Goal: Answer question/provide support: Share knowledge or assist other users

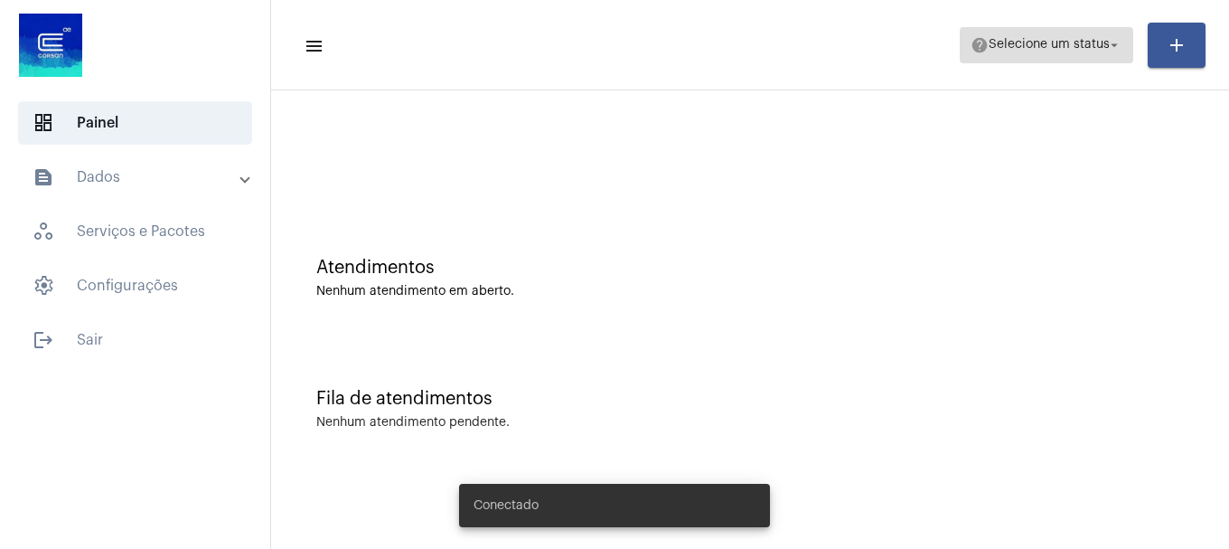
click at [1045, 50] on span "Selecione um status" at bounding box center [1049, 45] width 121 height 13
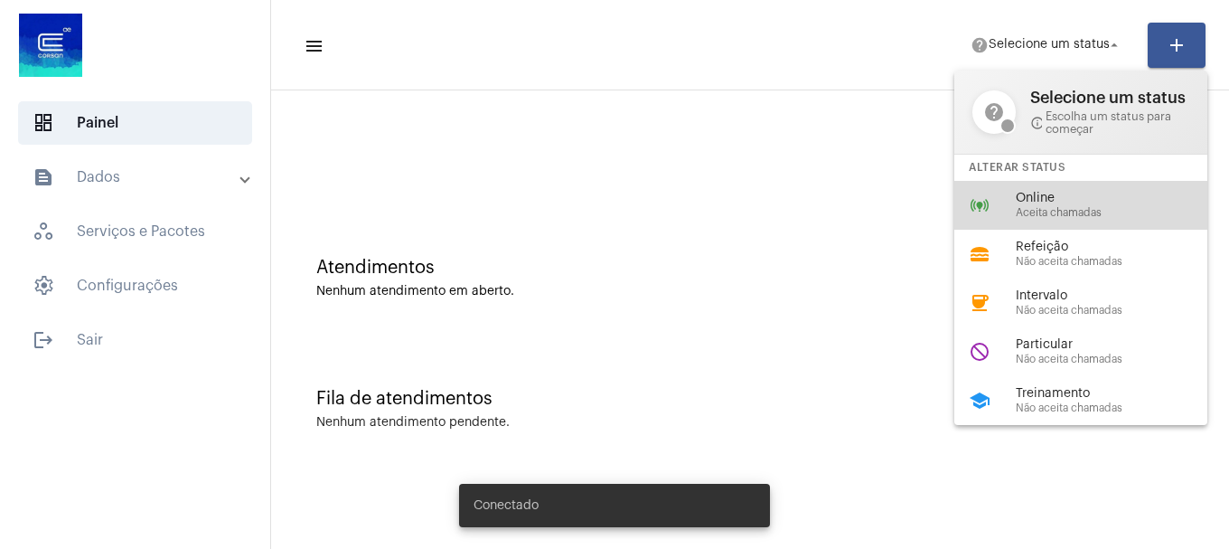
click at [992, 208] on div "online_prediction Online Aceita chamadas" at bounding box center [1095, 205] width 282 height 49
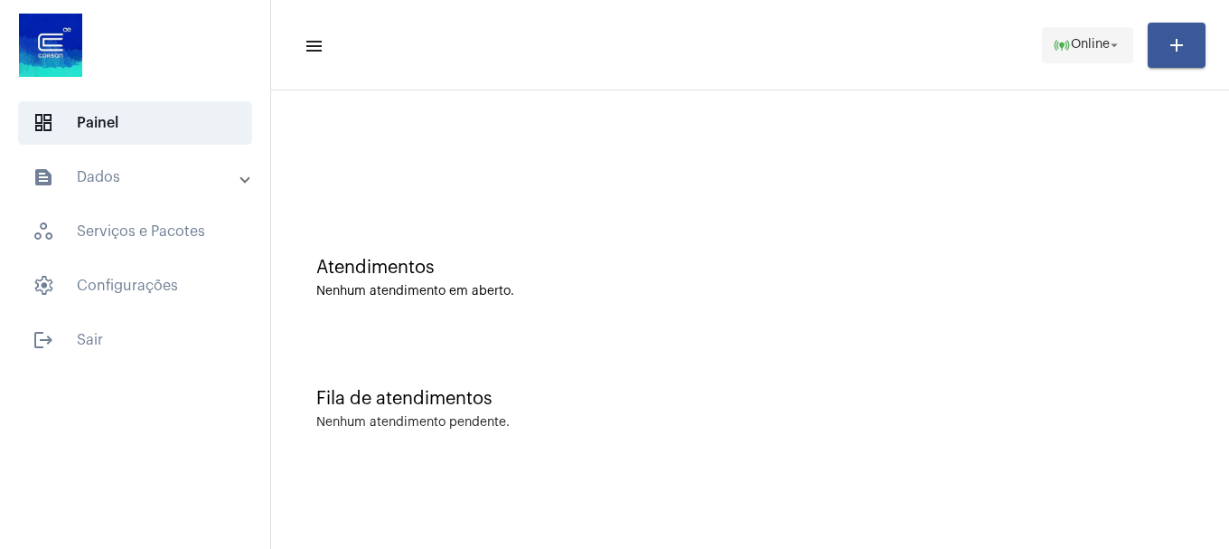
click at [1077, 51] on span "Online" at bounding box center [1090, 45] width 39 height 13
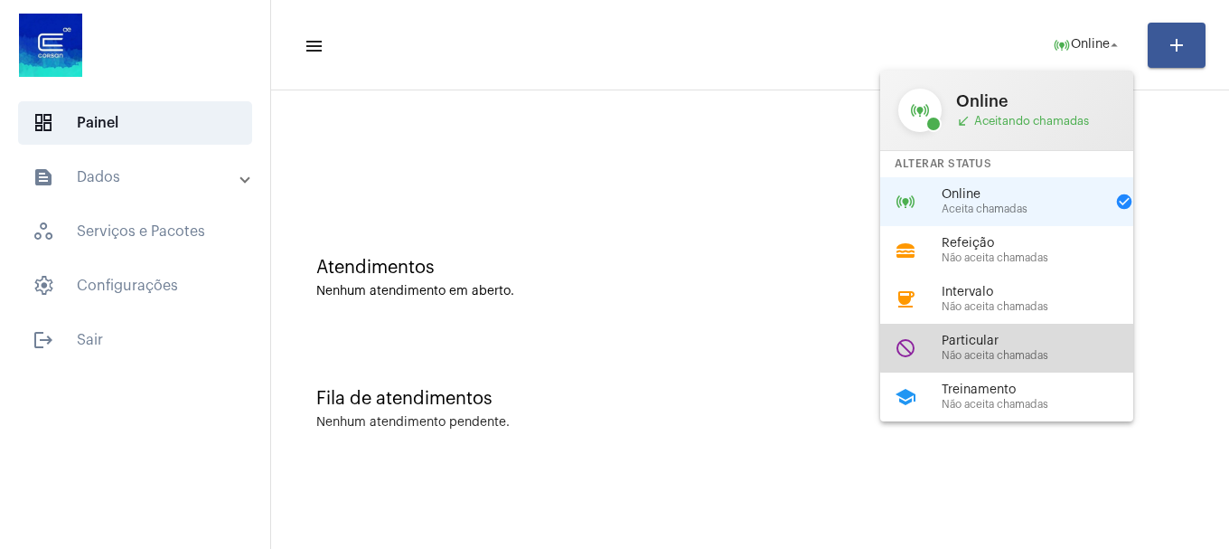
click at [1090, 343] on span "Particular" at bounding box center [1045, 341] width 206 height 14
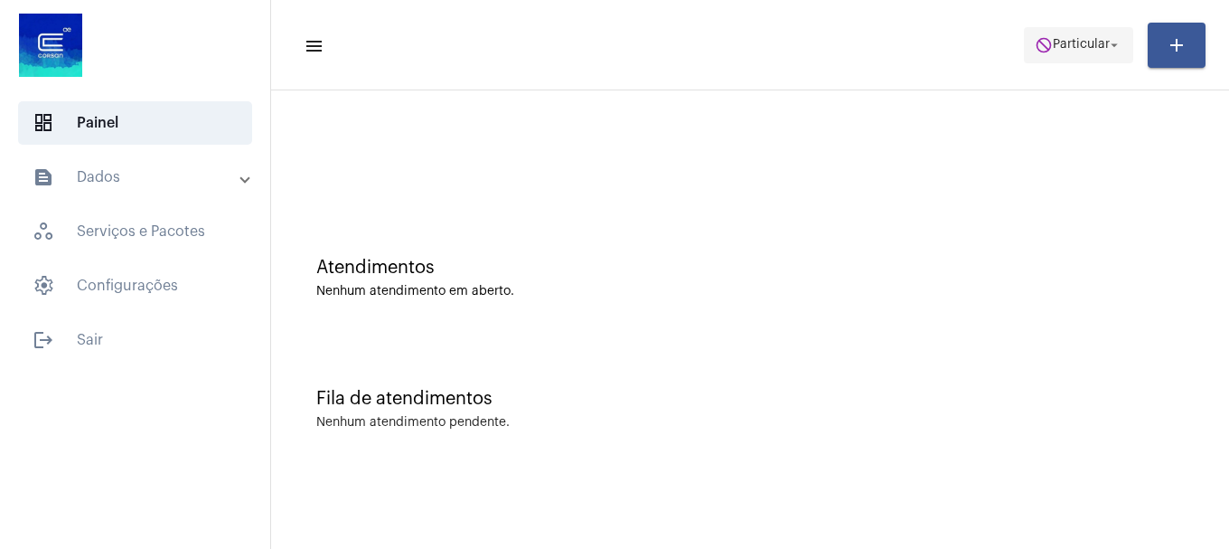
click at [1071, 53] on span "do_not_disturb Particular arrow_drop_down" at bounding box center [1079, 44] width 88 height 33
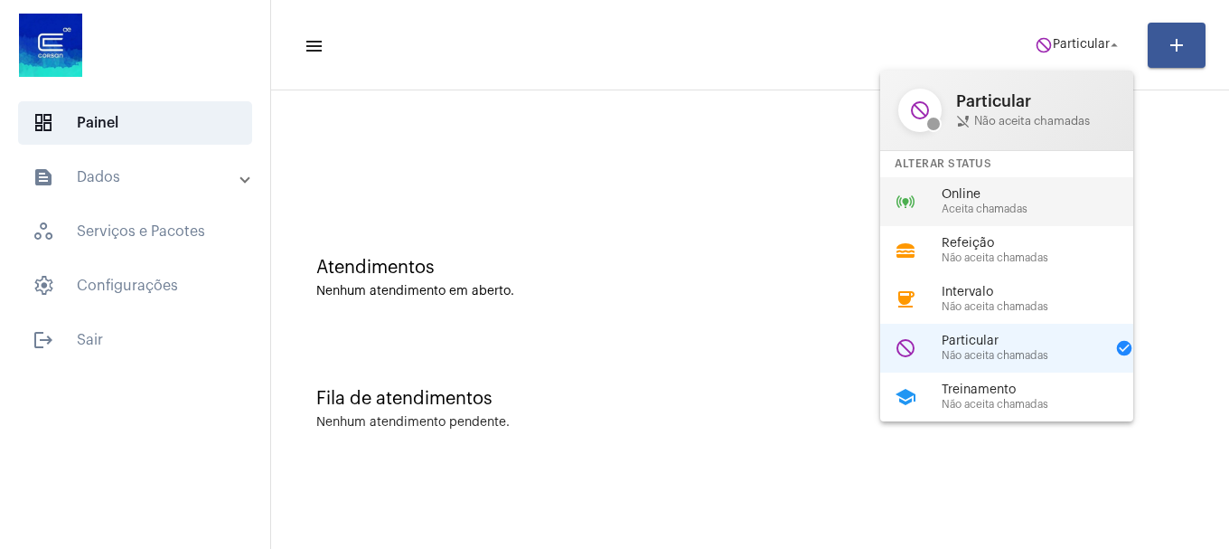
click at [967, 194] on span "Online" at bounding box center [1045, 195] width 206 height 14
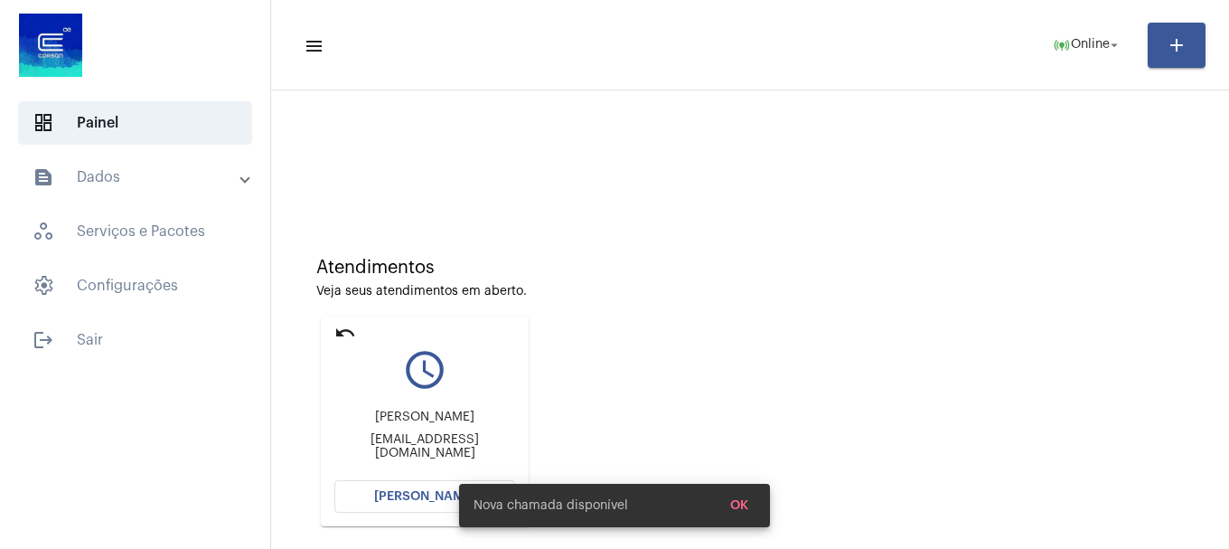
scroll to position [158, 0]
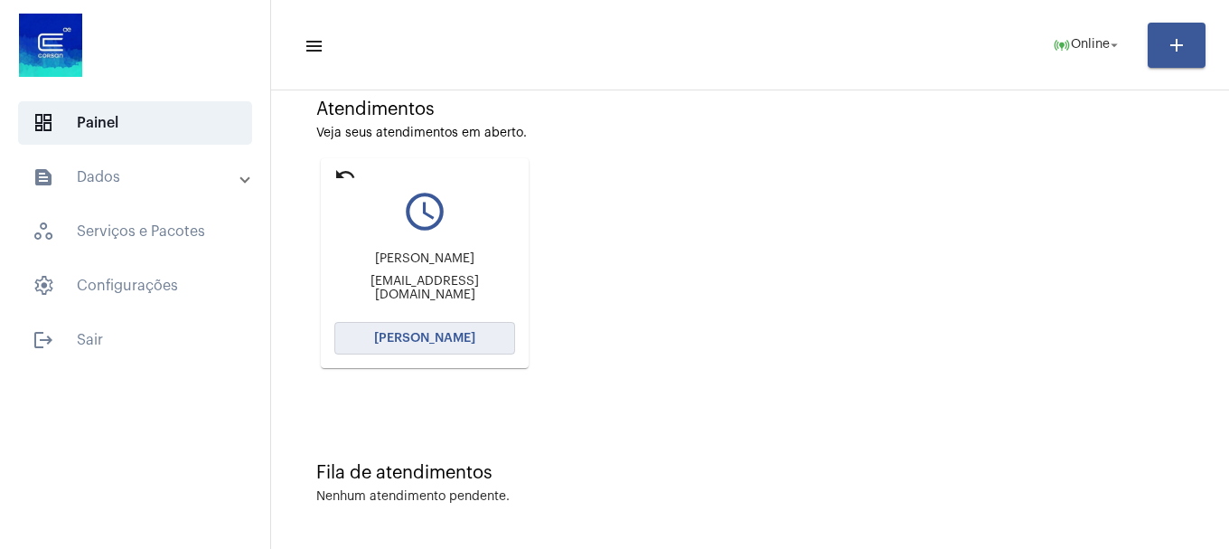
click at [397, 334] on span "[PERSON_NAME]" at bounding box center [424, 338] width 101 height 13
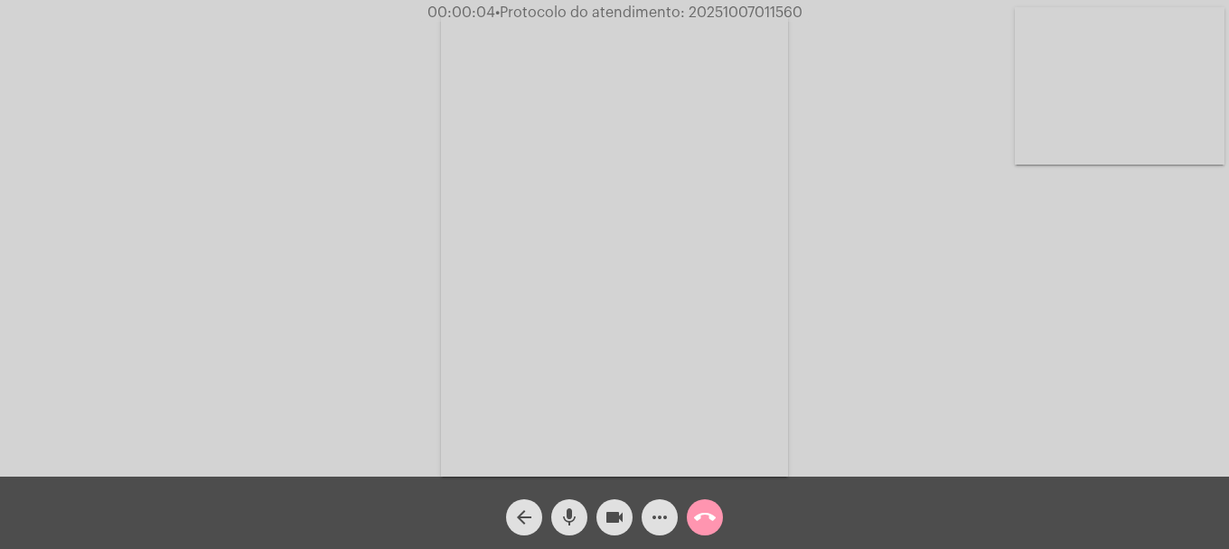
click at [1091, 116] on video at bounding box center [1120, 85] width 210 height 157
click at [571, 517] on mat-icon "mic" at bounding box center [570, 517] width 22 height 22
click at [571, 517] on mat-icon "mic_off" at bounding box center [570, 517] width 22 height 22
click at [1159, 293] on div "Acessando Câmera e Microfone..." at bounding box center [615, 241] width 1226 height 476
click at [656, 507] on mat-icon "more_horiz" at bounding box center [660, 517] width 22 height 22
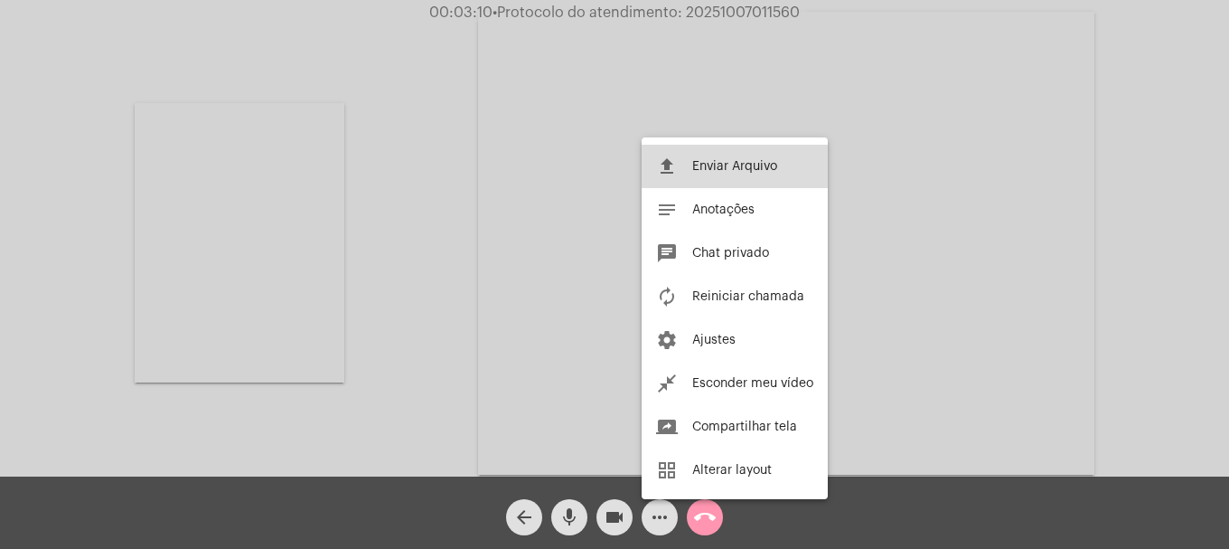
click at [713, 169] on span "Enviar Arquivo" at bounding box center [734, 166] width 85 height 13
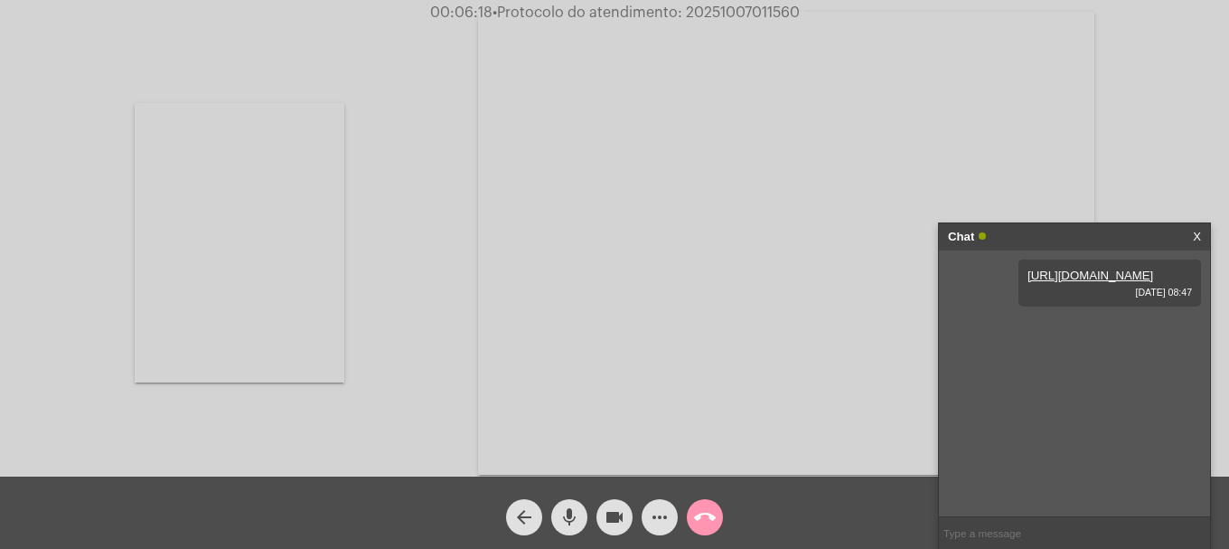
click at [734, 10] on span "• Protocolo do atendimento: 20251007011560" at bounding box center [646, 12] width 307 height 14
copy span "20251007011560"
click at [1020, 528] on input "text" at bounding box center [1074, 533] width 271 height 32
paste input "20251007011560"
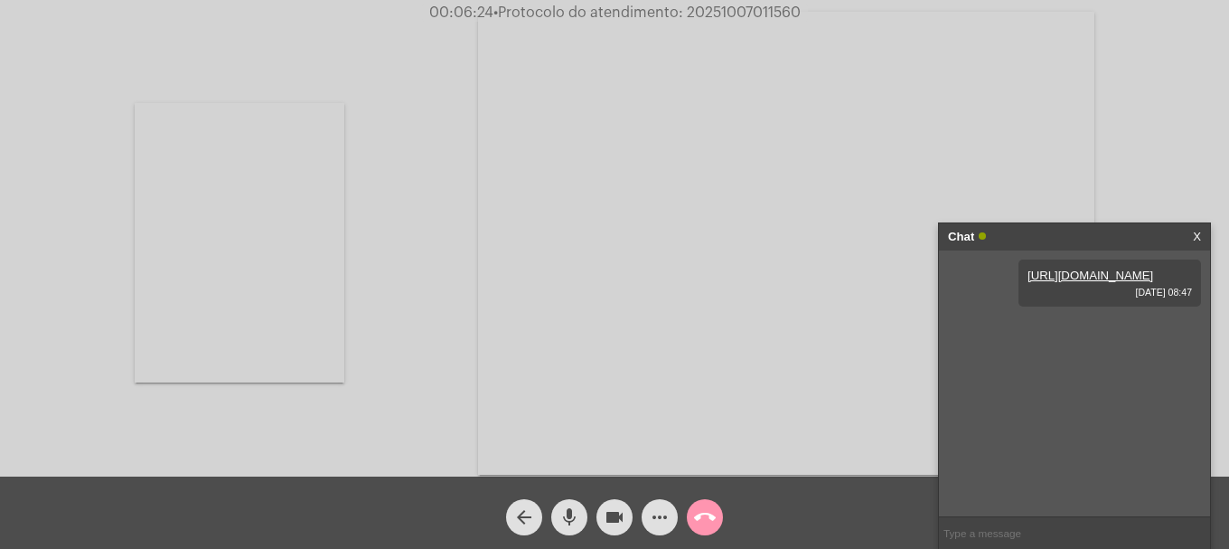
type input "20251007011560"
click at [705, 514] on mat-icon "call_end" at bounding box center [705, 517] width 22 height 22
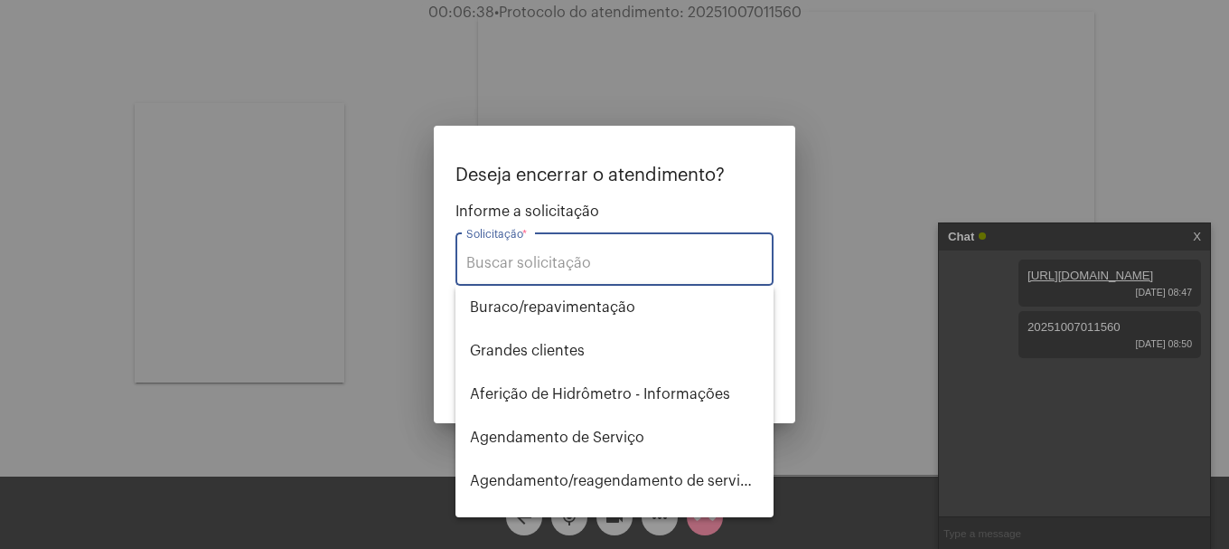
click at [565, 249] on div "Solicitação *" at bounding box center [614, 257] width 296 height 57
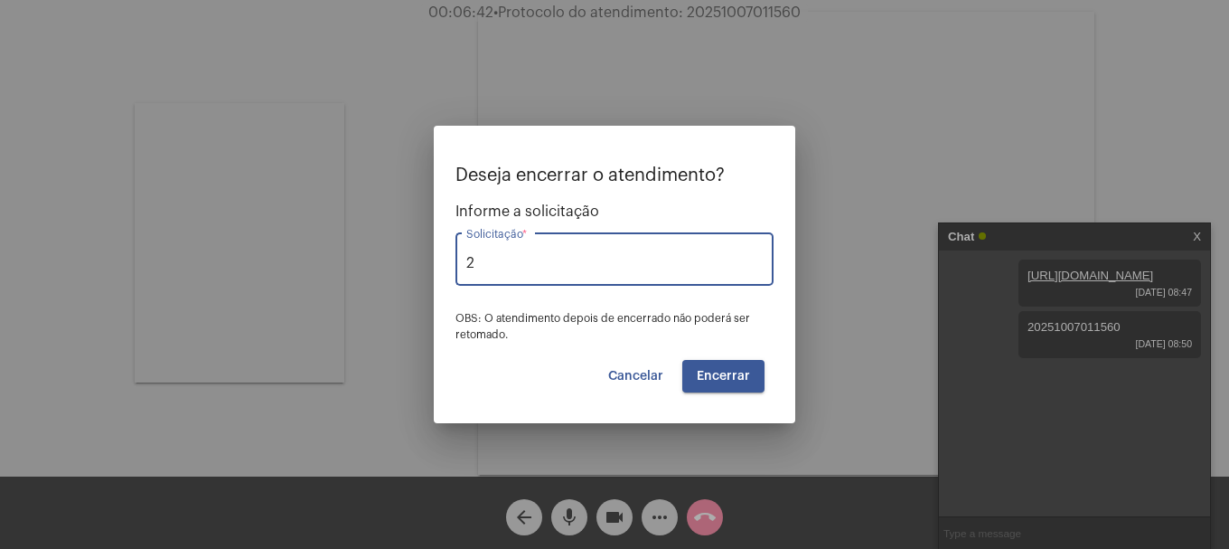
type input "2"
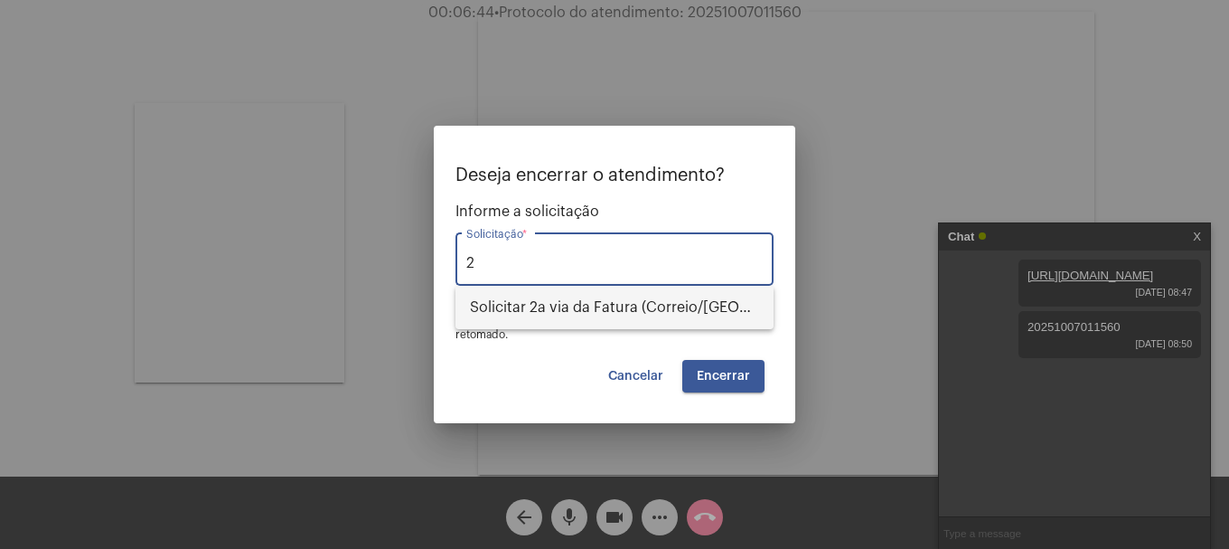
click at [526, 315] on span "Solicitar 2a via da Fatura (Correio/[GEOGRAPHIC_DATA]/Email)" at bounding box center [614, 307] width 289 height 43
type input "Solicitar 2a via da Fatura (Correio/[GEOGRAPHIC_DATA]/Email)"
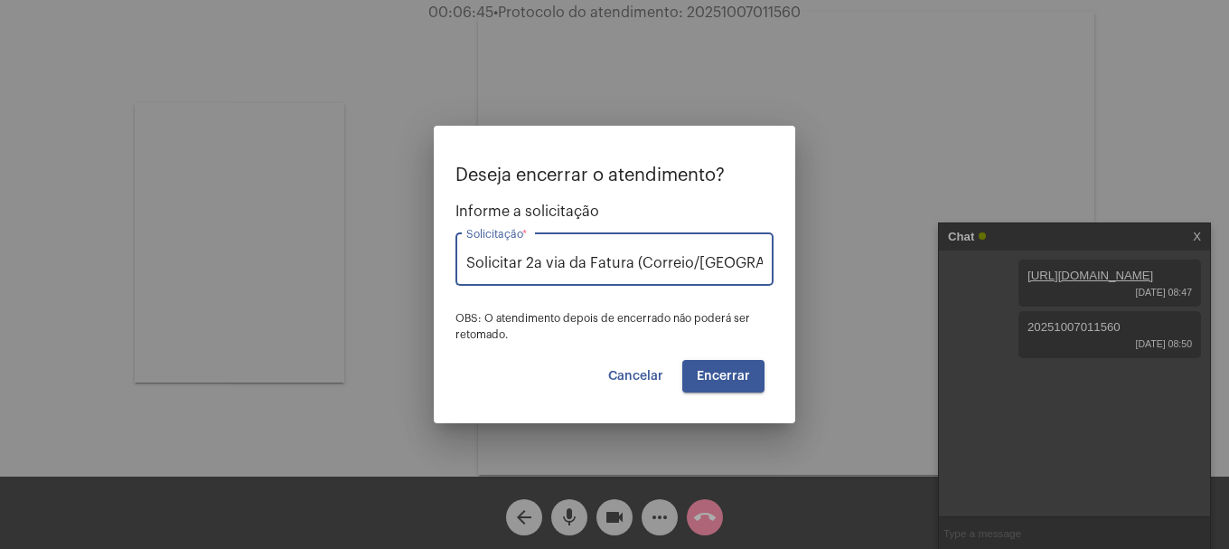
click at [736, 357] on div "Deseja encerrar o atendimento? Informe a solicitação Solicitar 2a via da Fatura…" at bounding box center [615, 278] width 318 height 227
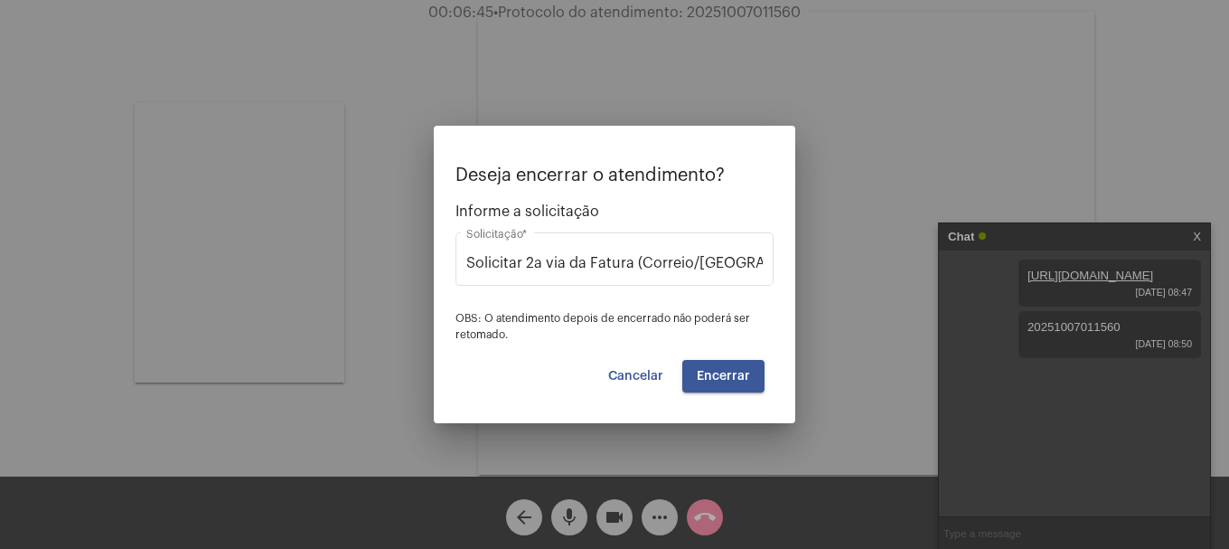
click at [734, 367] on button "Encerrar" at bounding box center [723, 376] width 82 height 33
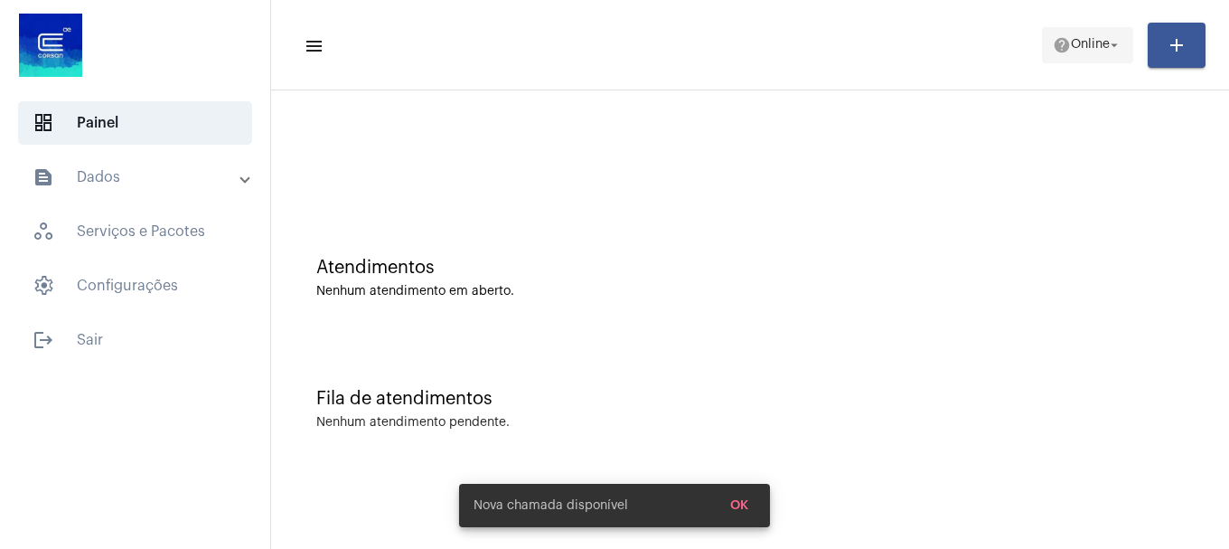
click at [1094, 46] on span "Online" at bounding box center [1090, 45] width 39 height 13
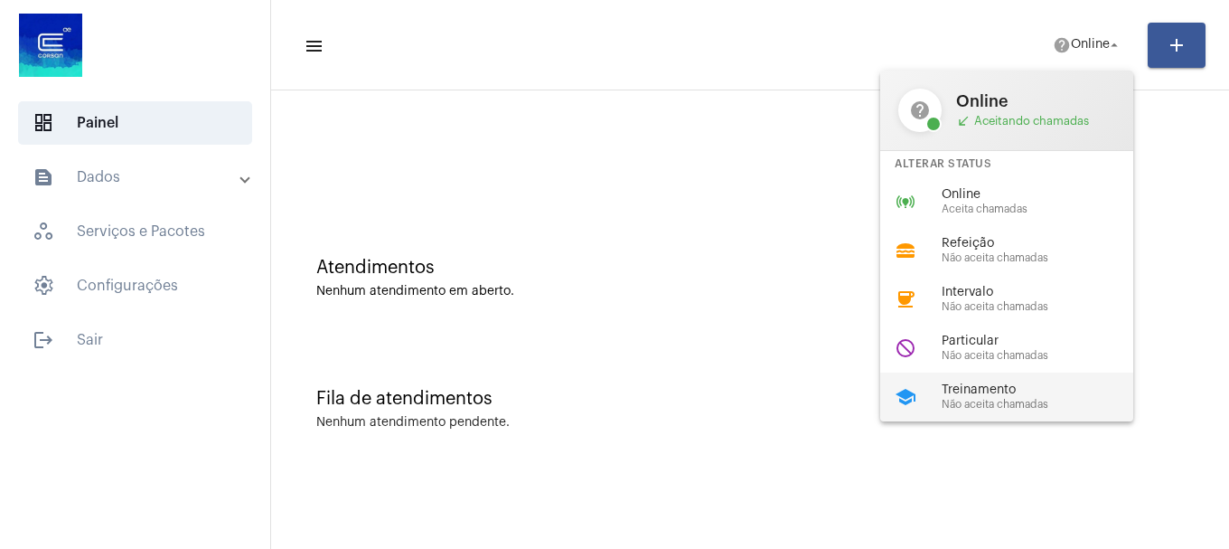
click at [977, 406] on span "Não aceita chamadas" at bounding box center [1045, 405] width 206 height 12
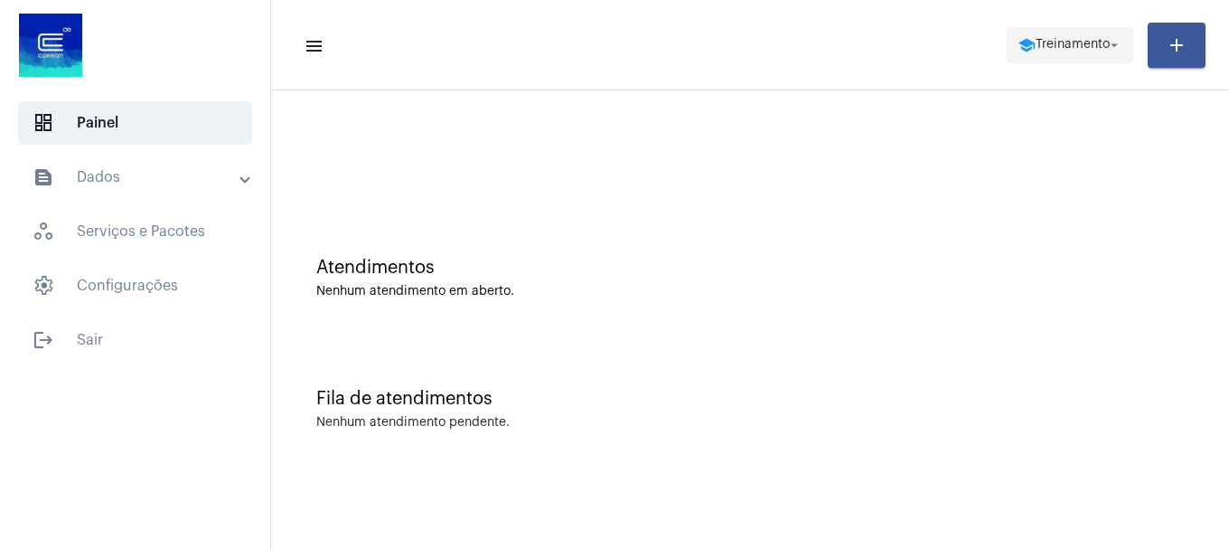
click at [1104, 30] on span "school Treinamento arrow_drop_down" at bounding box center [1070, 44] width 105 height 33
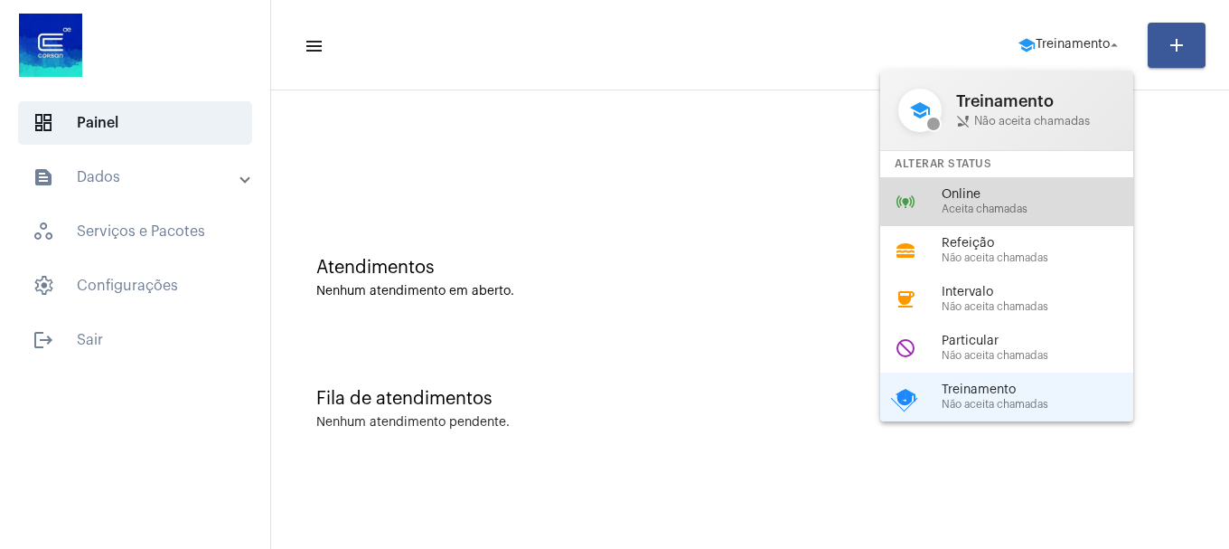
click at [1057, 221] on div "online_prediction Online Aceita chamadas" at bounding box center [1021, 201] width 282 height 49
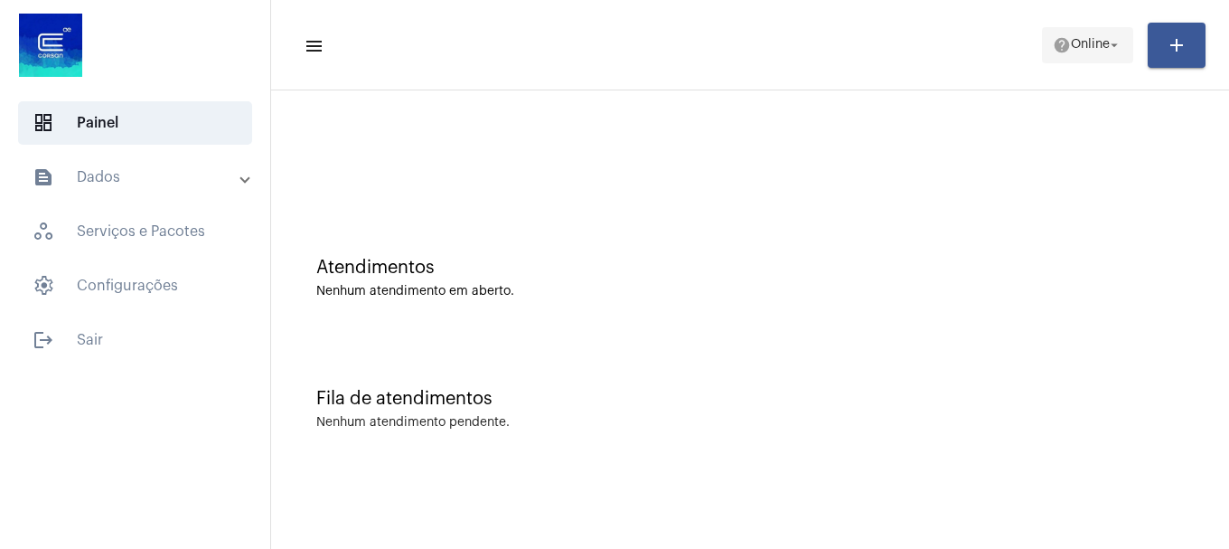
click at [1058, 50] on mat-icon "help" at bounding box center [1062, 45] width 18 height 18
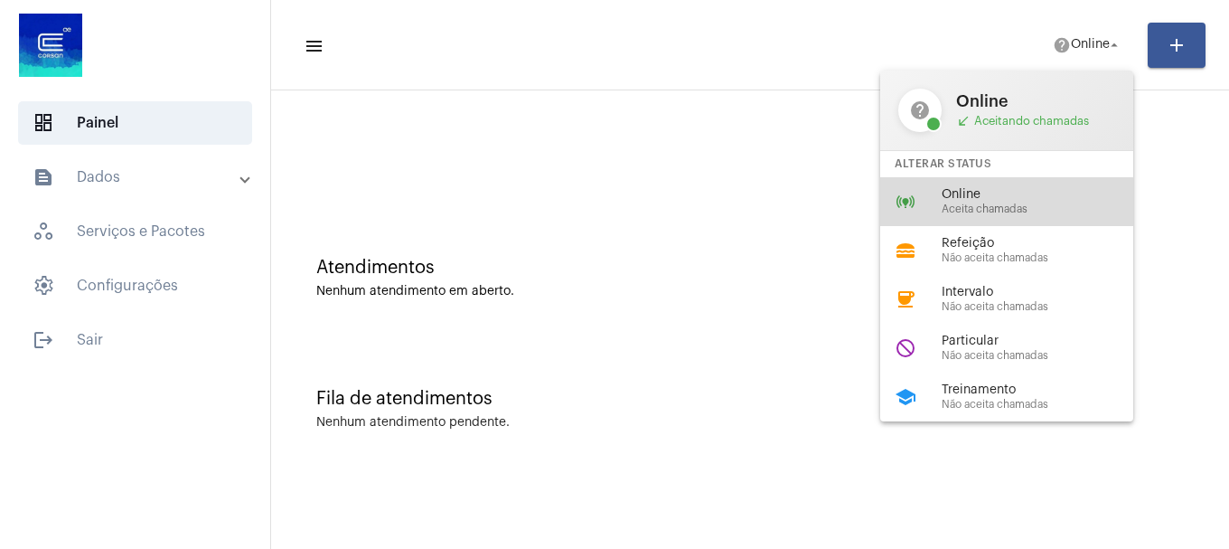
click at [991, 188] on span "Online" at bounding box center [1045, 195] width 206 height 14
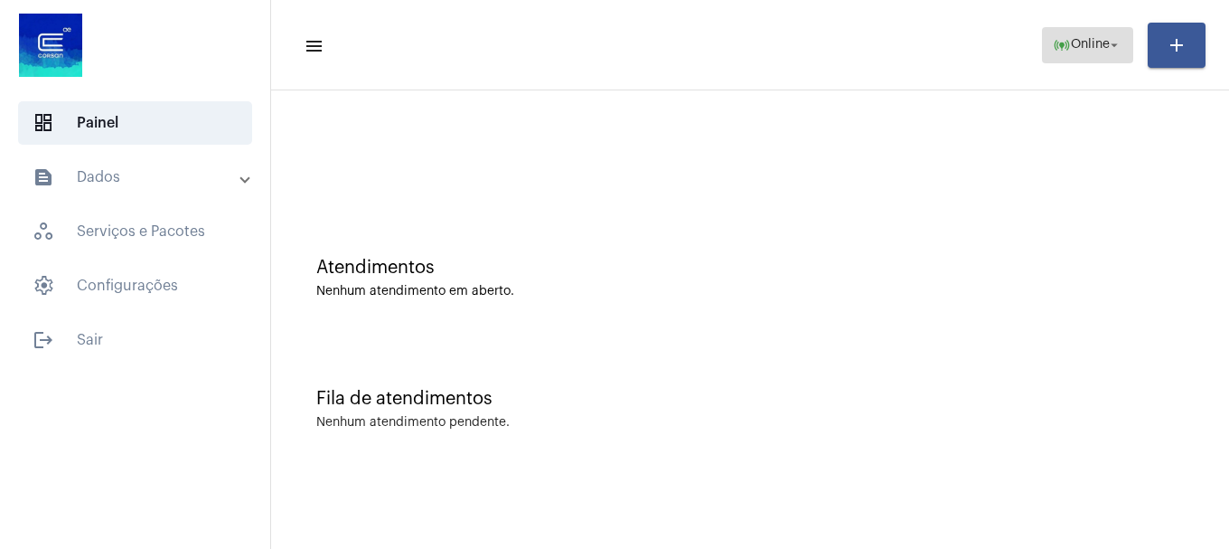
click at [1104, 51] on span "Online" at bounding box center [1090, 45] width 39 height 13
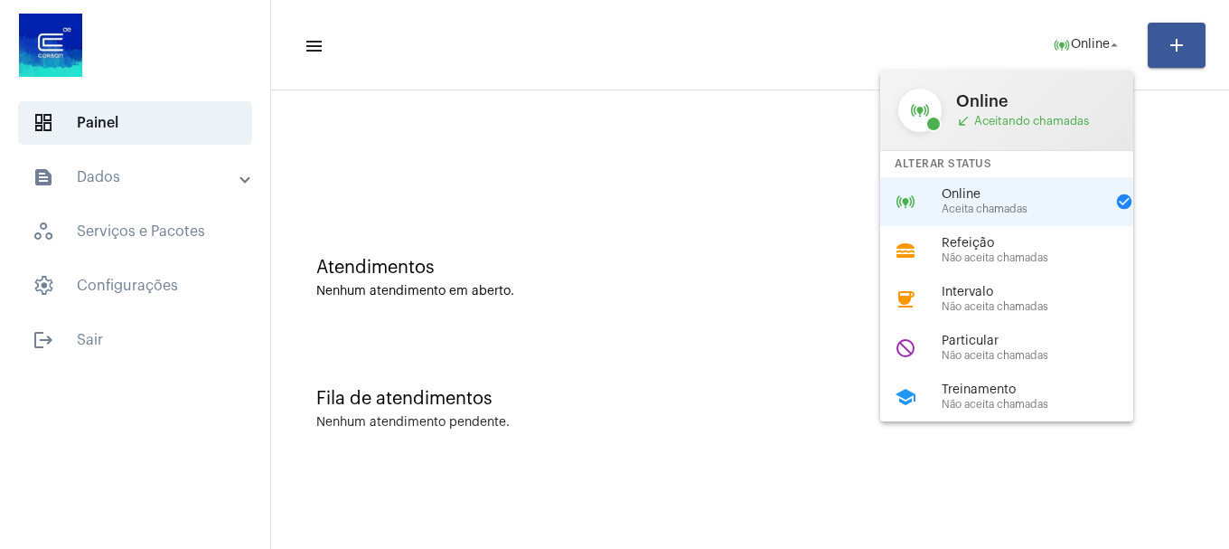
drag, startPoint x: 942, startPoint y: 387, endPoint x: 943, endPoint y: 363, distance: 23.5
click at [944, 370] on div "online_prediction Online call_received Aceitando chamadas Alterar Status online…" at bounding box center [1006, 245] width 253 height 351
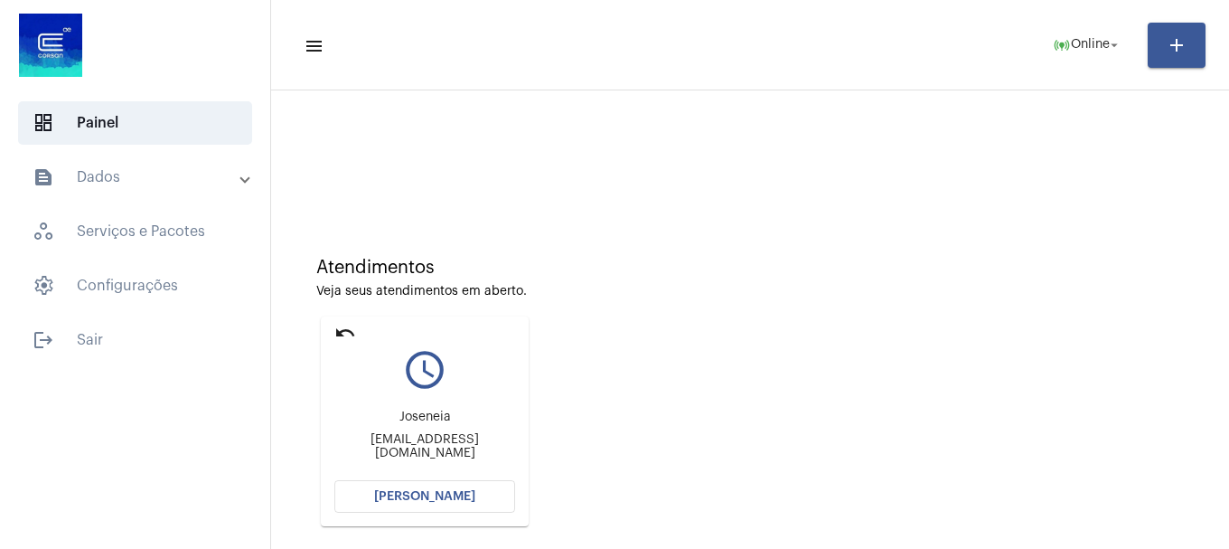
click at [482, 498] on button "[PERSON_NAME]" at bounding box center [424, 496] width 181 height 33
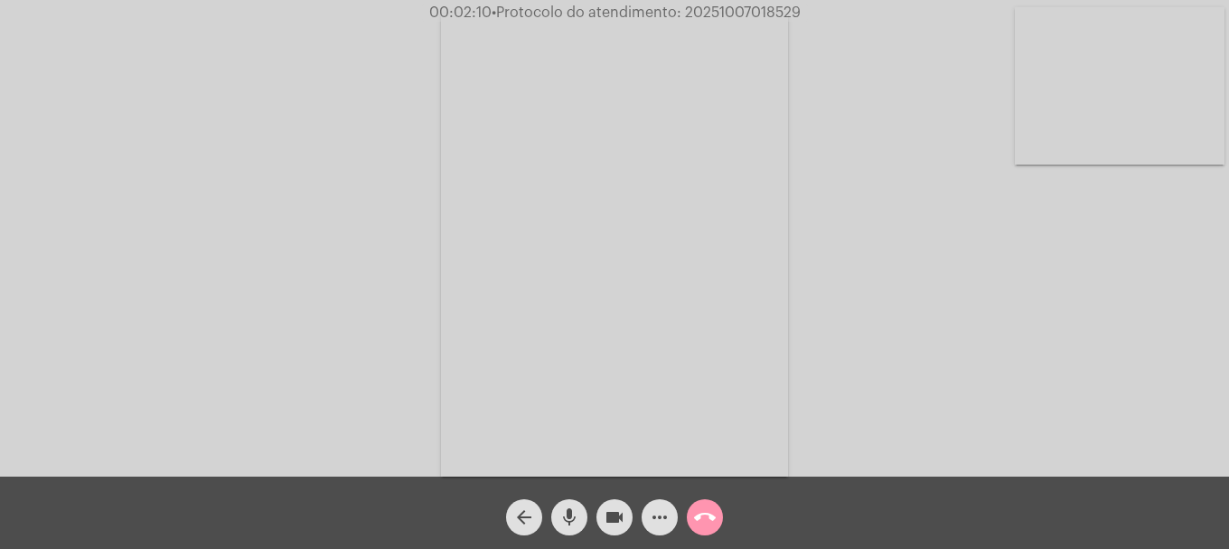
click at [666, 524] on mat-icon "more_horiz" at bounding box center [660, 517] width 22 height 22
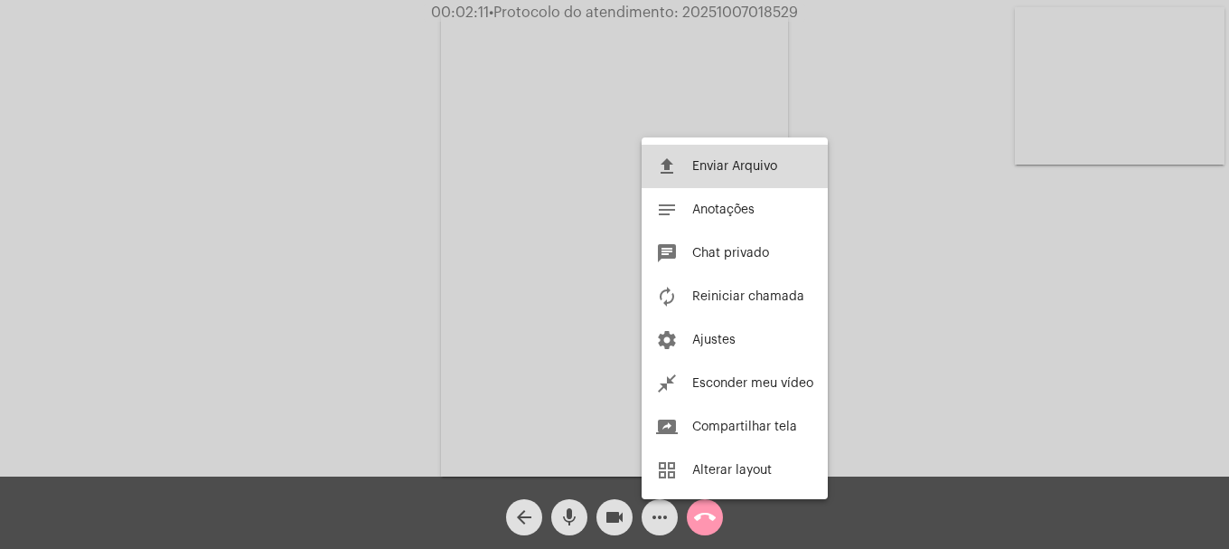
click at [703, 173] on button "file_upload Enviar Arquivo" at bounding box center [735, 166] width 186 height 43
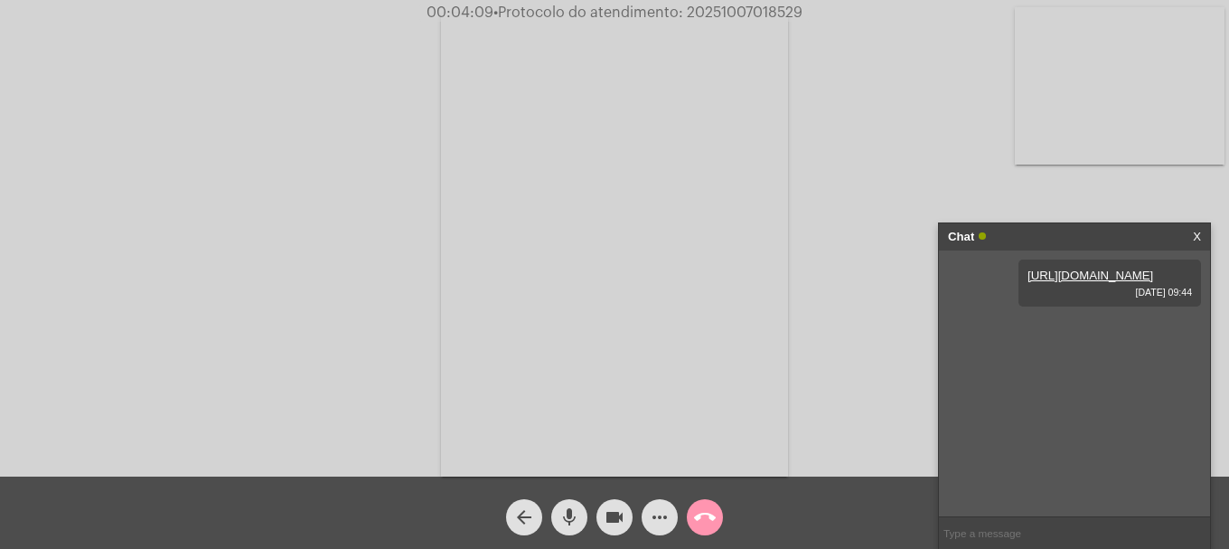
click at [653, 511] on mat-icon "more_horiz" at bounding box center [660, 517] width 22 height 22
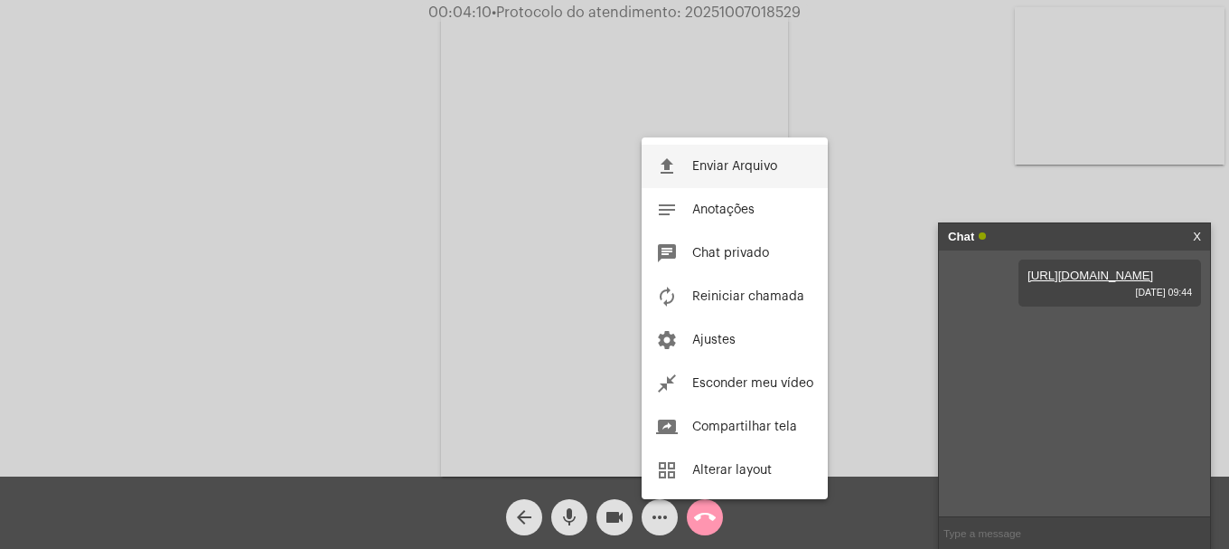
click at [680, 152] on button "file_upload Enviar Arquivo" at bounding box center [735, 166] width 186 height 43
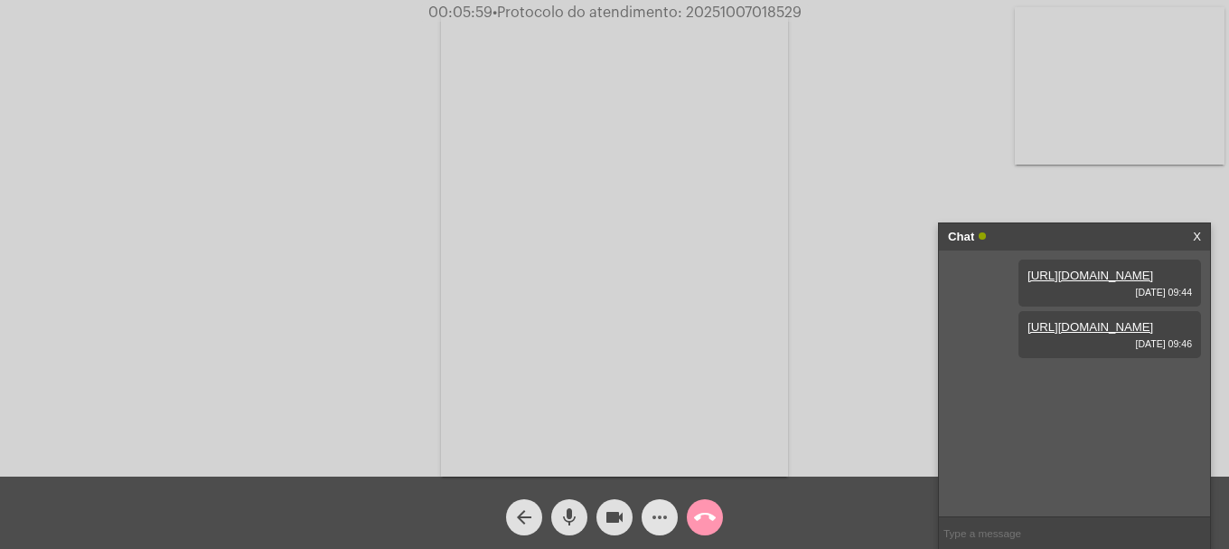
click at [648, 520] on button "more_horiz" at bounding box center [660, 517] width 36 height 36
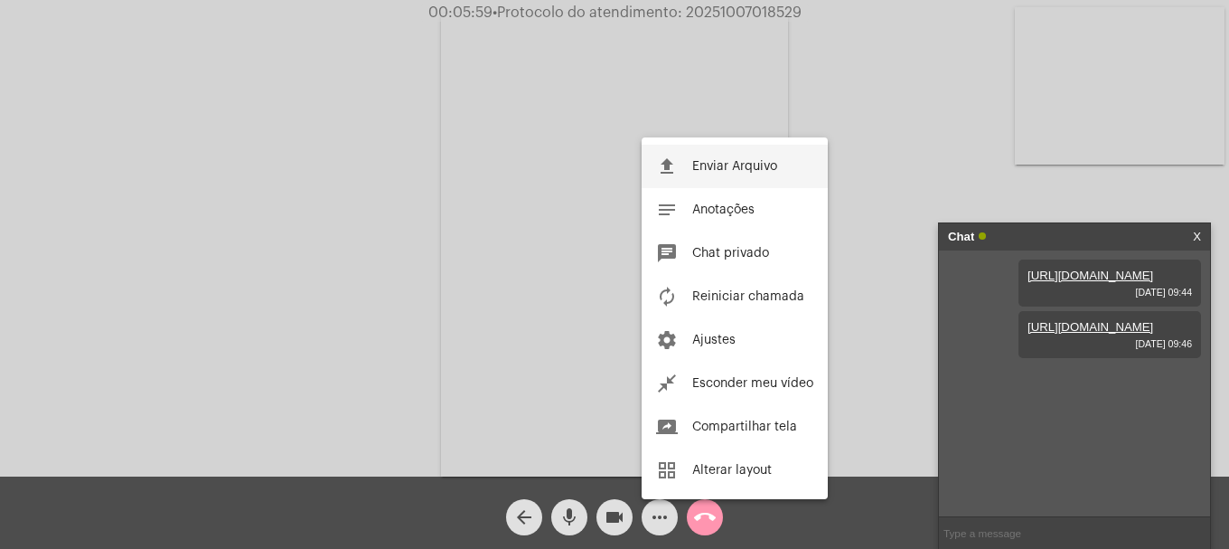
click at [673, 158] on mat-icon "file_upload" at bounding box center [667, 166] width 22 height 22
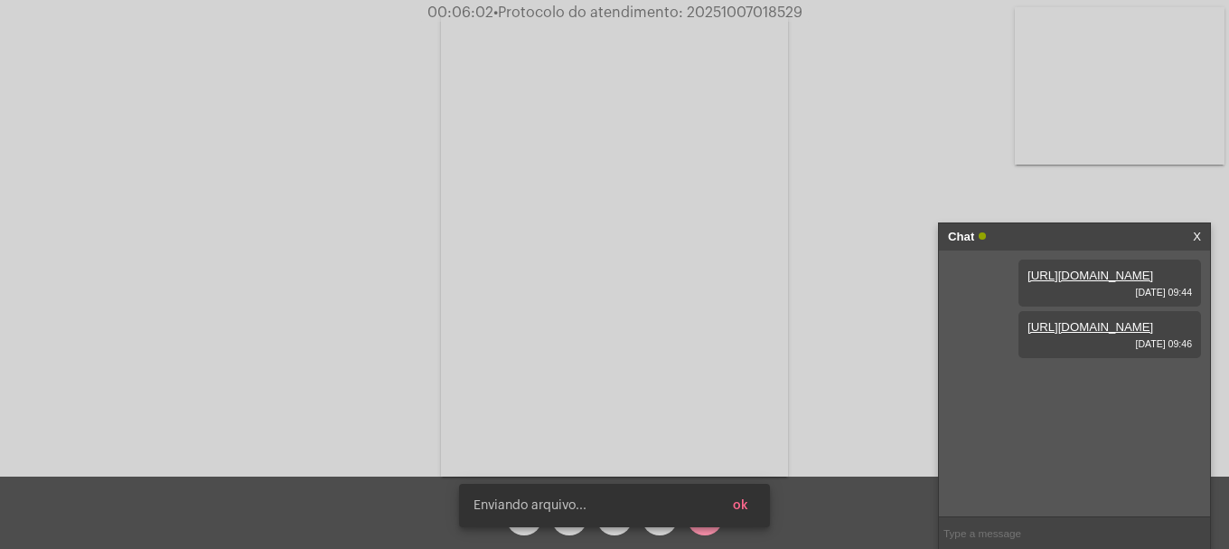
scroll to position [15, 0]
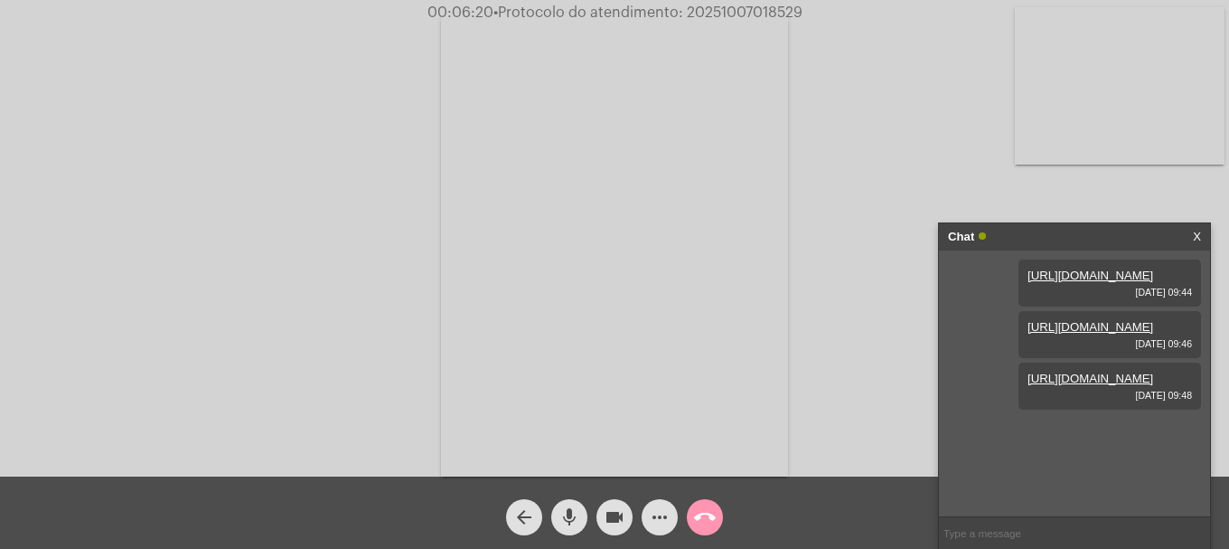
click at [738, 7] on span "• Protocolo do atendimento: 20251007018529" at bounding box center [647, 12] width 309 height 14
copy span "20251007018529"
click at [968, 529] on input "text" at bounding box center [1074, 533] width 271 height 32
paste input "20251007018529"
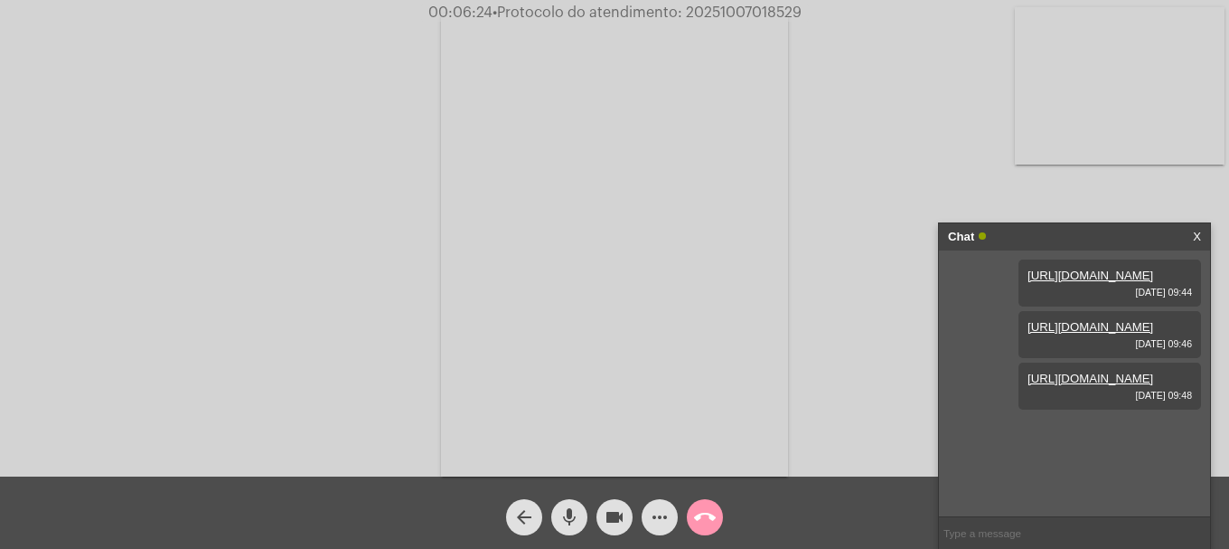
type input "20251007018529"
click at [702, 516] on mat-icon "call_end" at bounding box center [705, 517] width 22 height 22
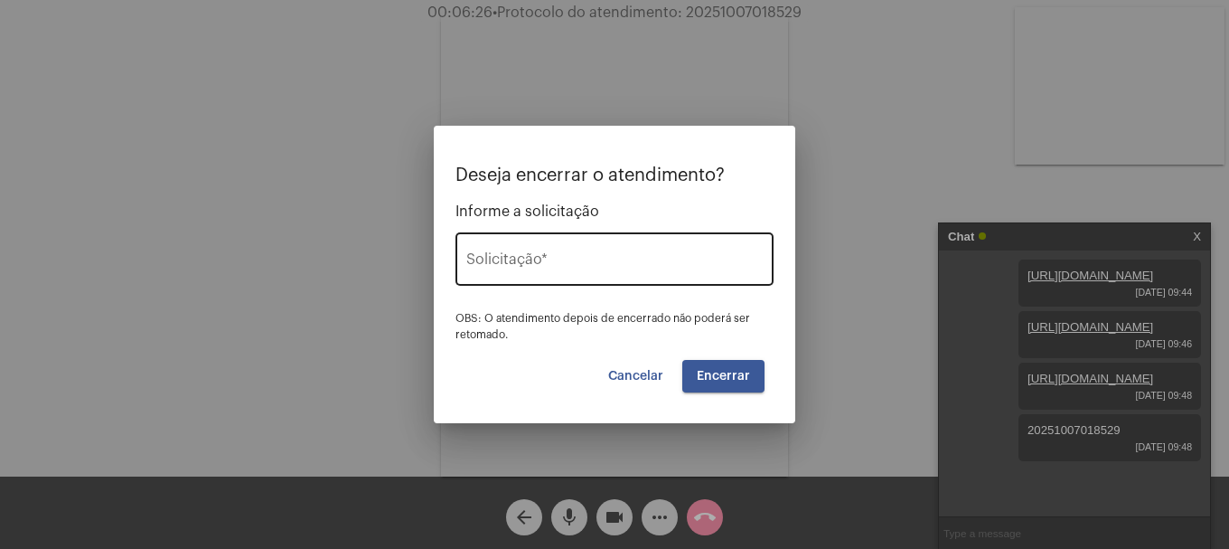
click at [651, 246] on div "Solicitação *" at bounding box center [614, 257] width 296 height 57
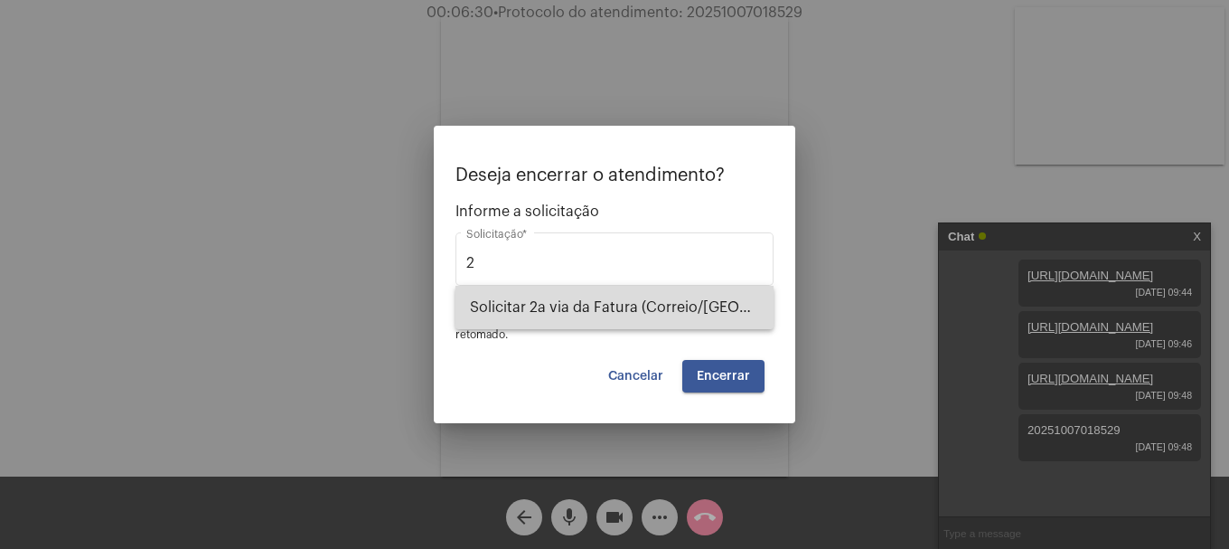
click at [623, 302] on span "Solicitar 2a via da Fatura (Correio/[GEOGRAPHIC_DATA]/Email)" at bounding box center [614, 307] width 289 height 43
type input "Solicitar 2a via da Fatura (Correio/[GEOGRAPHIC_DATA]/Email)"
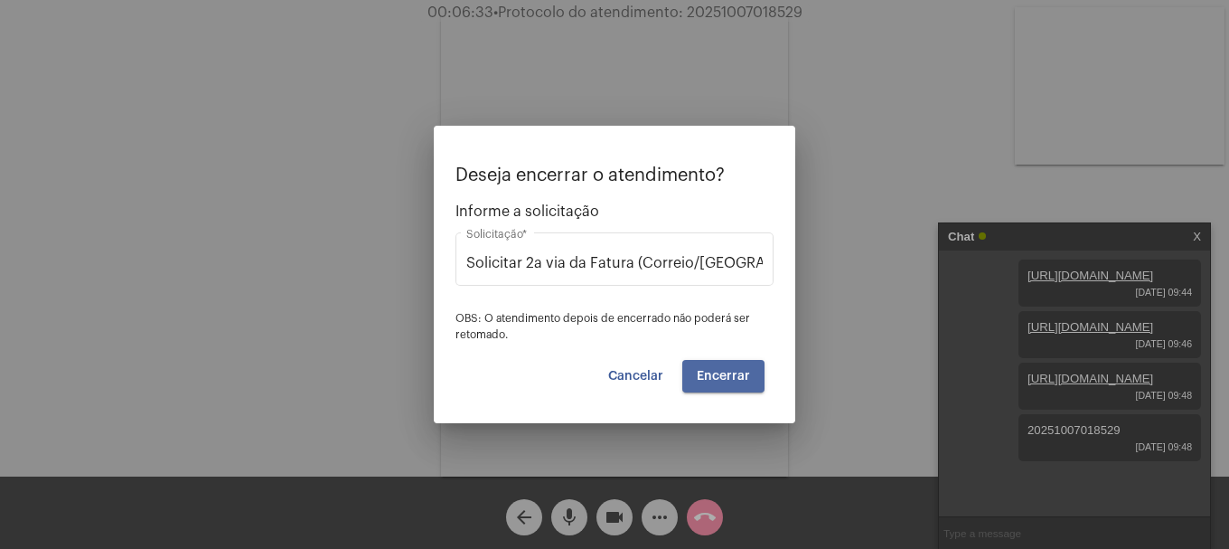
click at [736, 379] on span "Encerrar" at bounding box center [723, 376] width 53 height 13
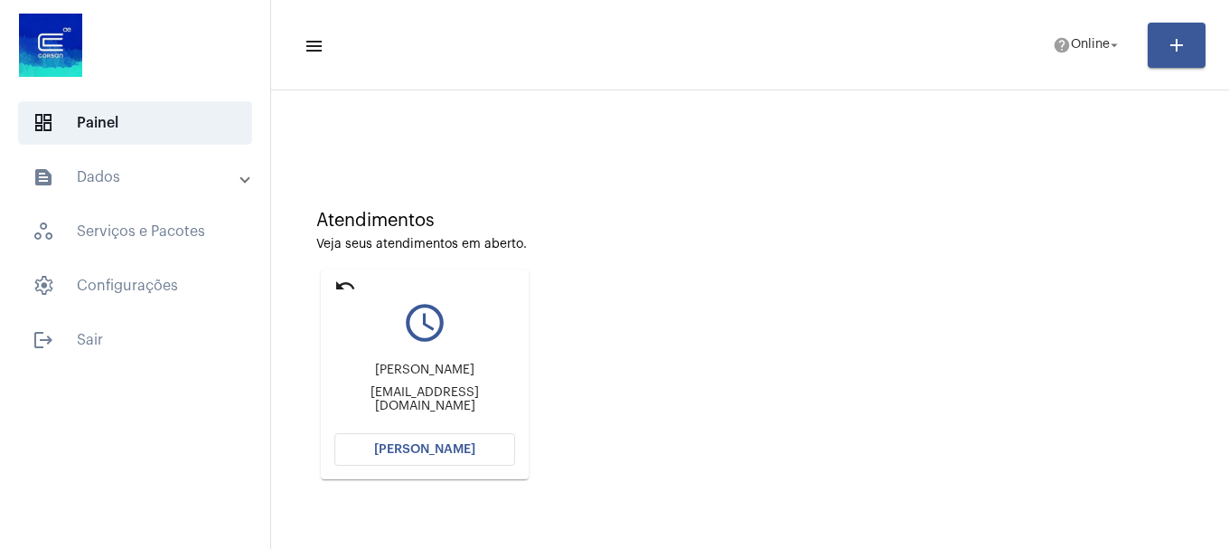
scroll to position [90, 0]
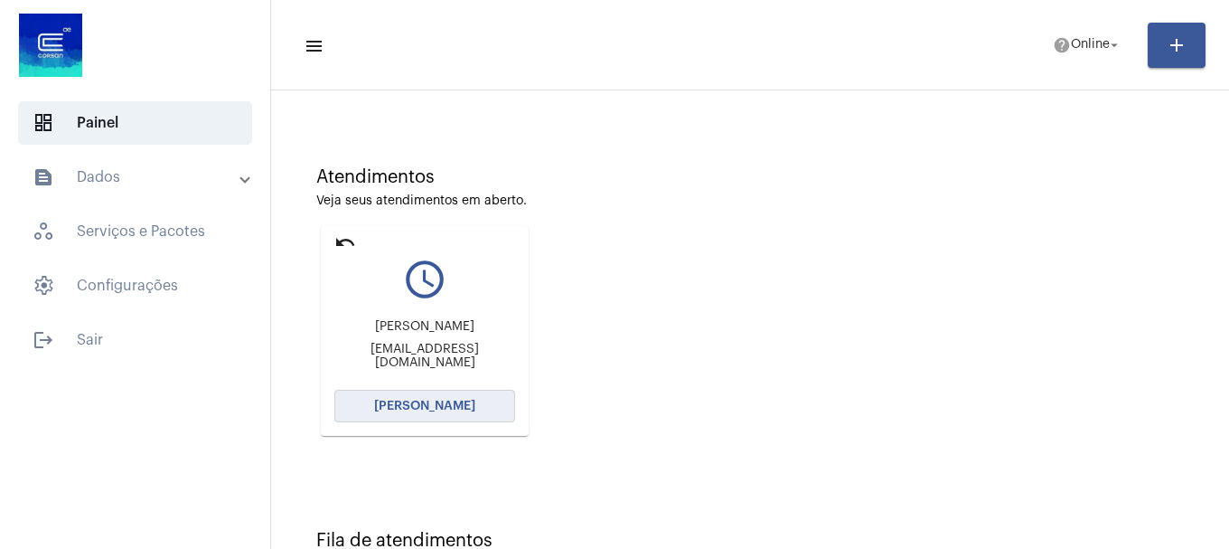
click at [416, 410] on span "[PERSON_NAME]" at bounding box center [424, 405] width 101 height 13
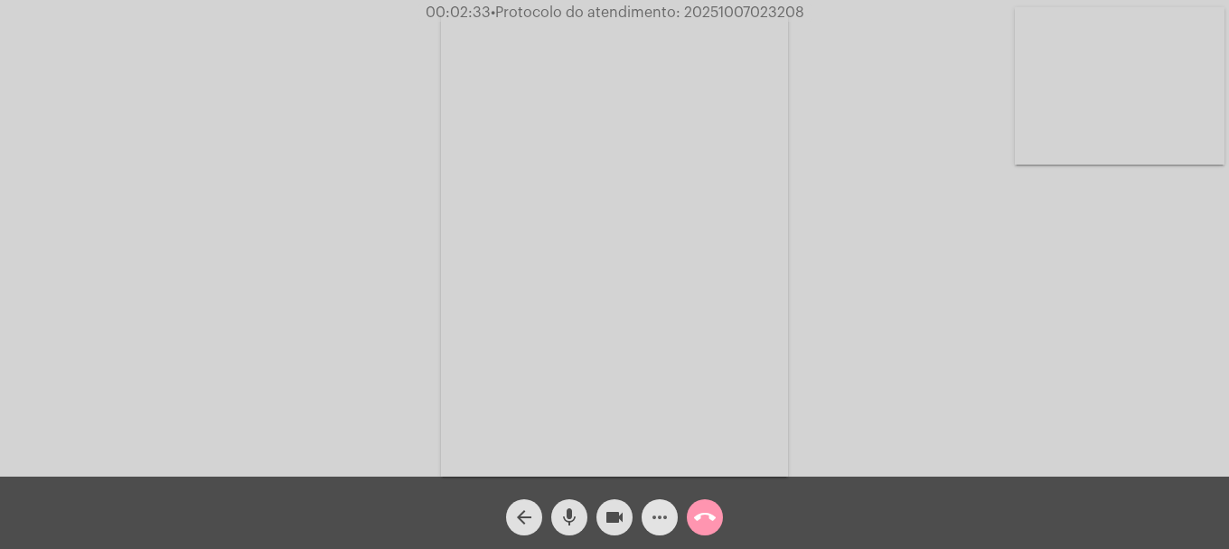
click at [657, 508] on mat-icon "more_horiz" at bounding box center [660, 517] width 22 height 22
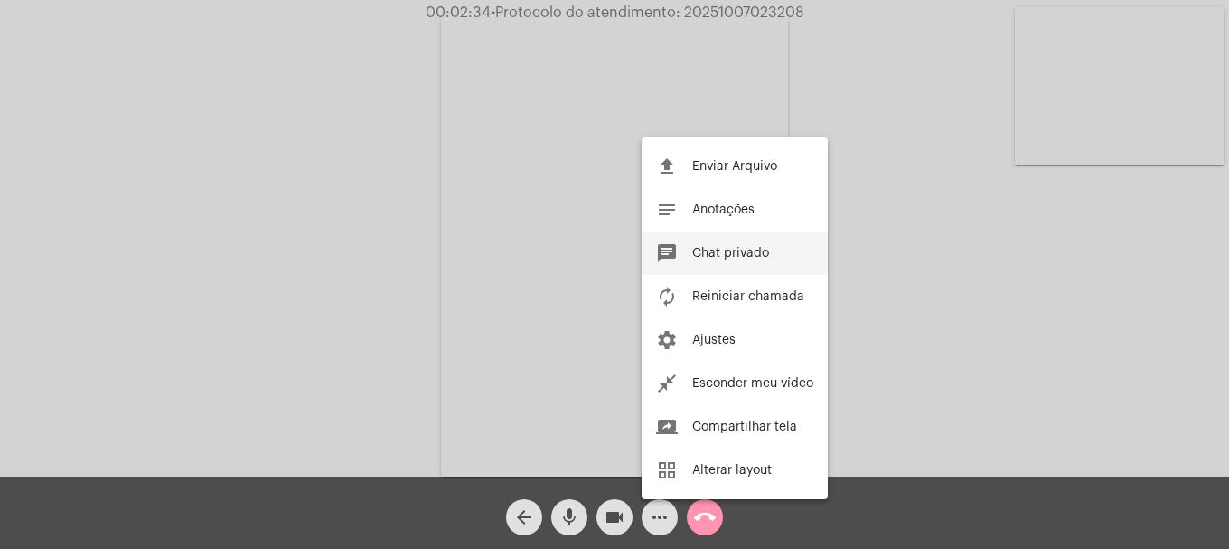
click at [728, 249] on span "Chat privado" at bounding box center [730, 253] width 77 height 13
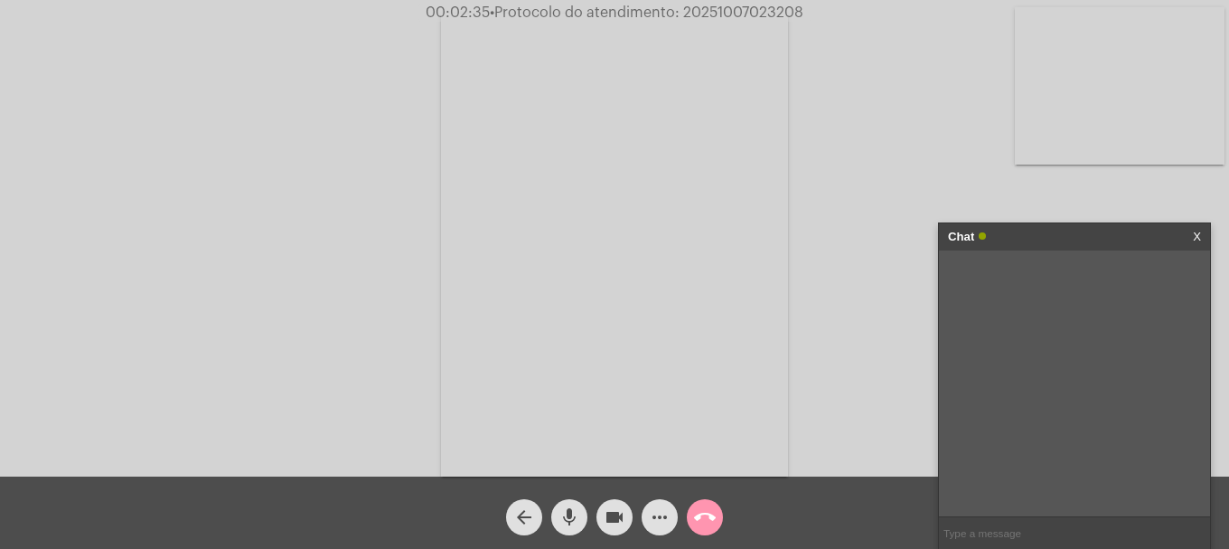
click at [981, 537] on input "text" at bounding box center [1074, 533] width 271 height 32
paste input "2860387"
type input "2860387"
click at [1015, 529] on input "text" at bounding box center [1074, 533] width 271 height 32
paste input "[EMAIL_ADDRESS][DOMAIN_NAME]"
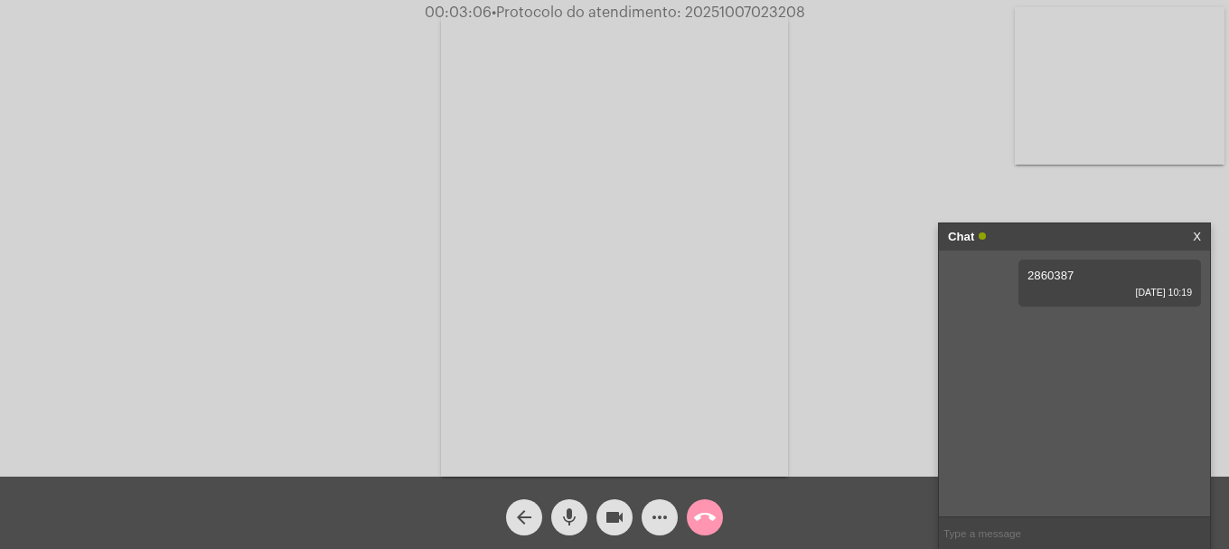
type input "[EMAIL_ADDRESS][DOMAIN_NAME]"
click at [737, 6] on span "• Protocolo do atendimento: 20251007023208" at bounding box center [647, 12] width 314 height 14
click at [737, 6] on span "• Protocolo do atendimento: 20251007023208" at bounding box center [648, 12] width 314 height 14
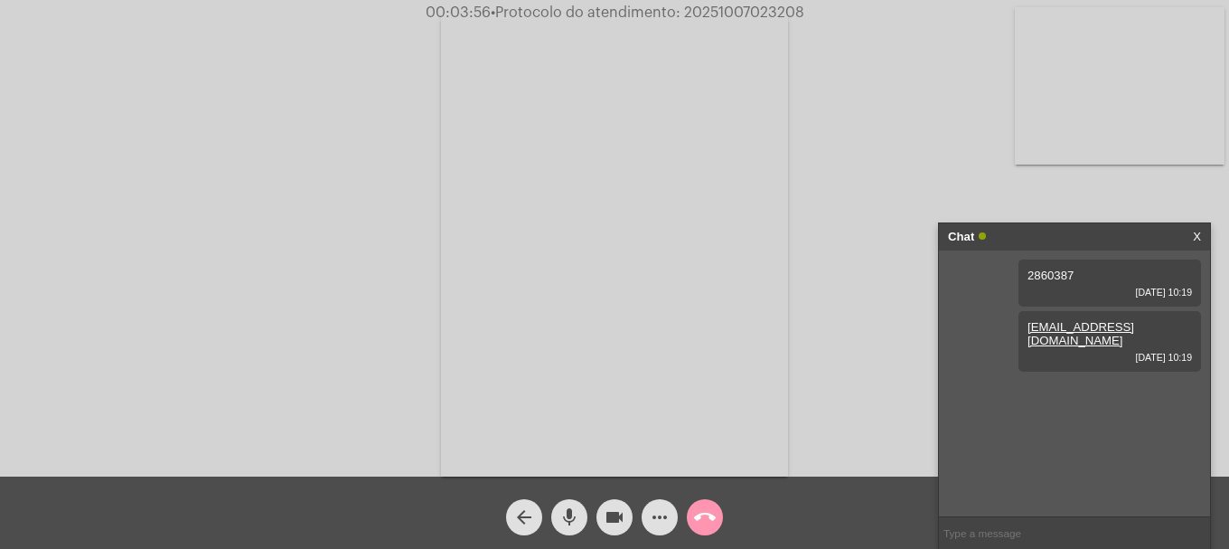
click at [730, 8] on span "• Protocolo do atendimento: 20251007023208" at bounding box center [648, 12] width 314 height 14
click at [730, 8] on span "• Protocolo do atendimento: 20251007023208" at bounding box center [646, 12] width 314 height 14
copy span "20251007023208"
click at [1035, 522] on input "text" at bounding box center [1074, 533] width 271 height 32
paste input "20251007023208"
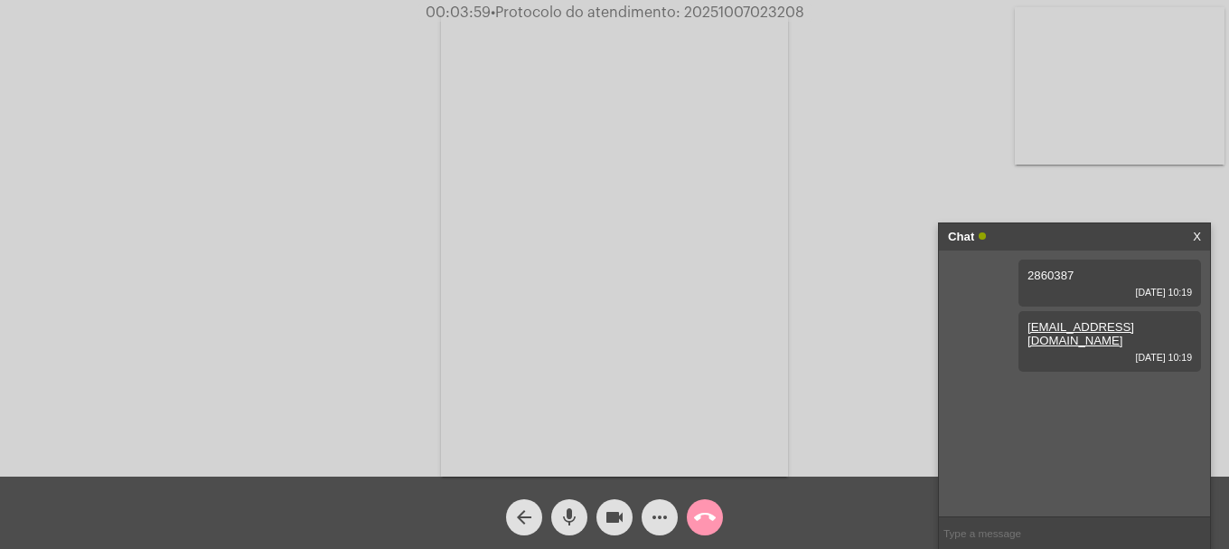
type input "20251007023208"
click at [705, 522] on mat-icon "call_end" at bounding box center [705, 517] width 22 height 22
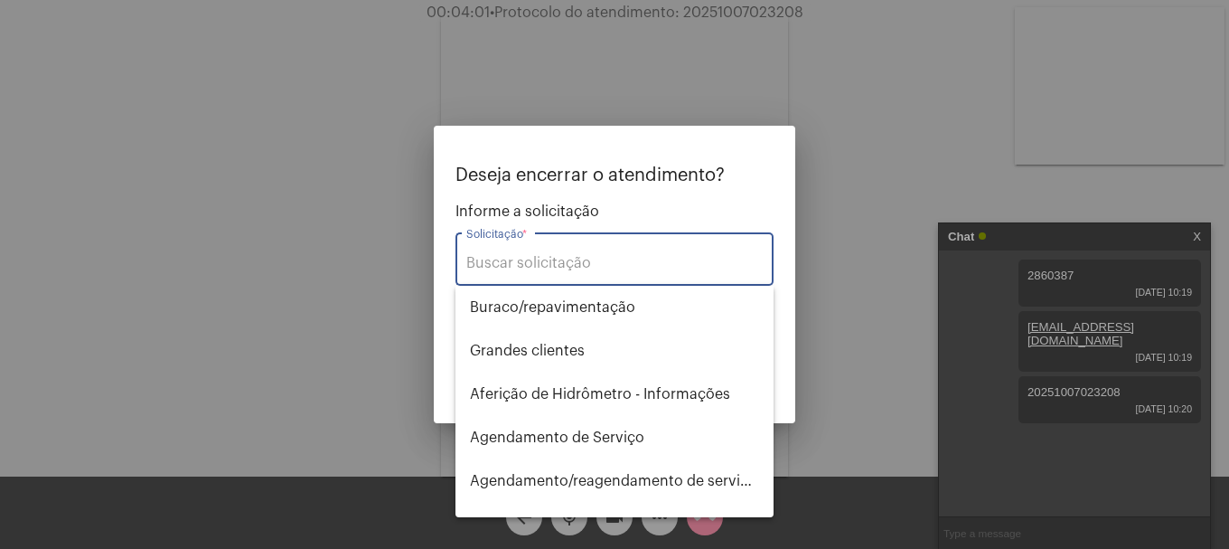
click at [608, 268] on input "Solicitação *" at bounding box center [614, 263] width 296 height 16
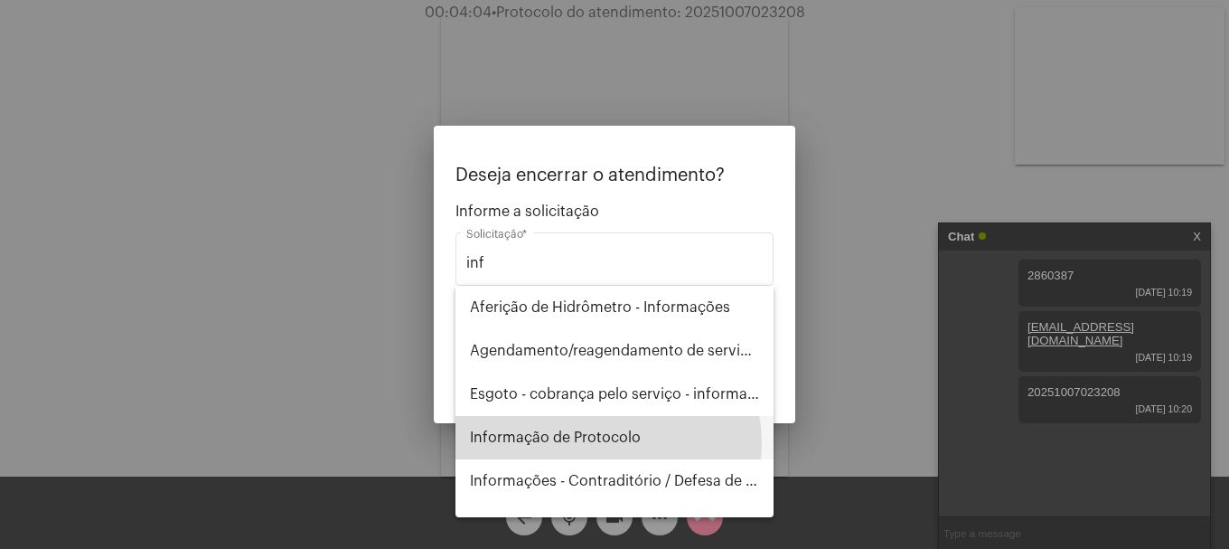
click at [599, 443] on span "Informação de Protocolo" at bounding box center [614, 437] width 289 height 43
type input "Informação de Protocolo"
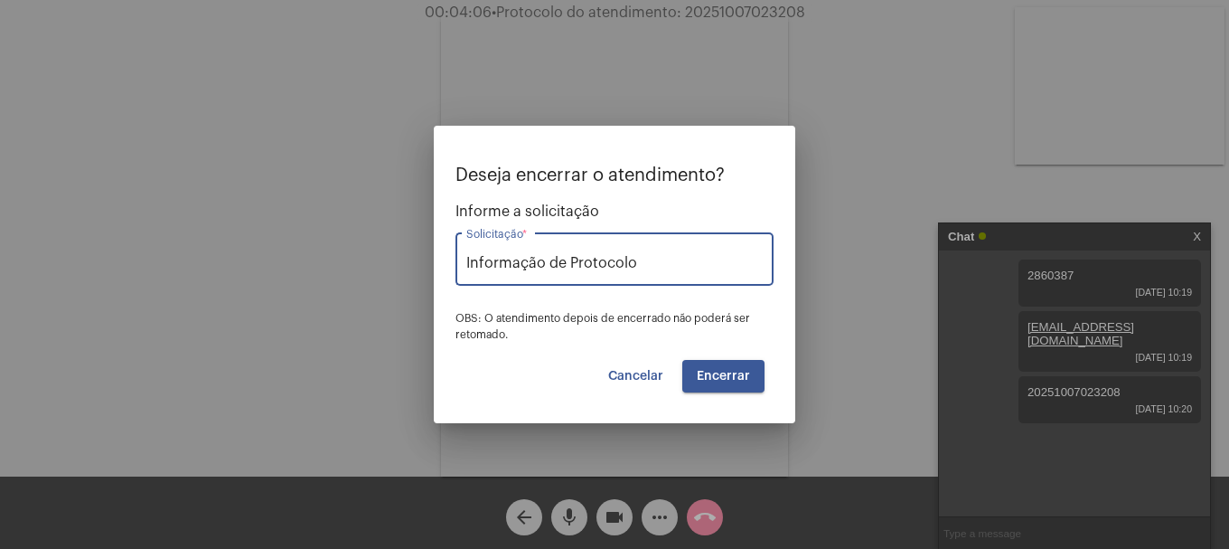
click at [714, 375] on span "Encerrar" at bounding box center [723, 376] width 53 height 13
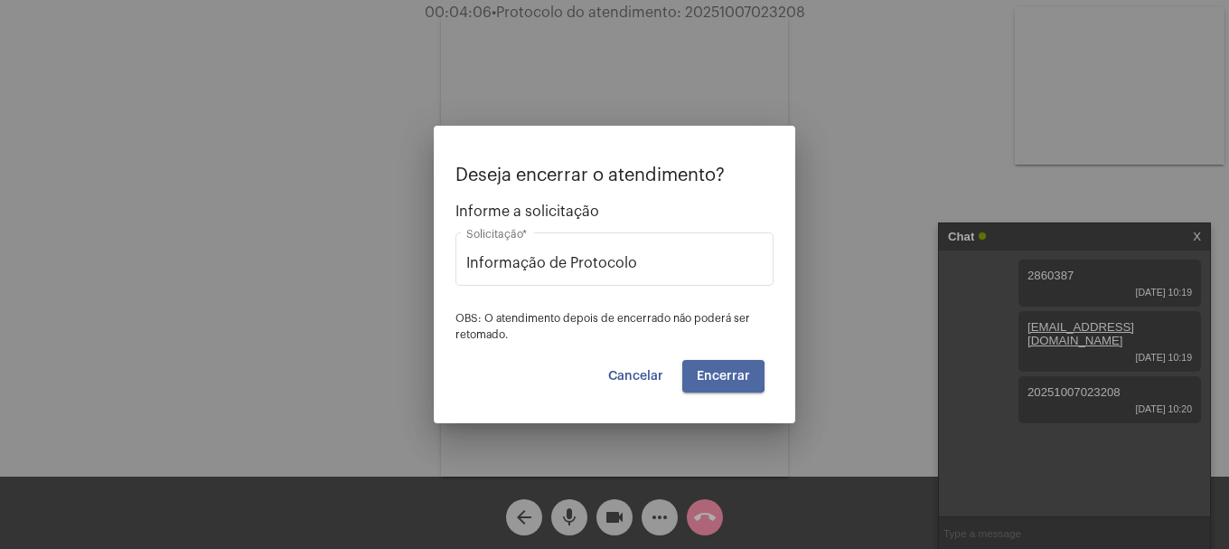
click at [714, 375] on span "Encerrar" at bounding box center [723, 376] width 53 height 13
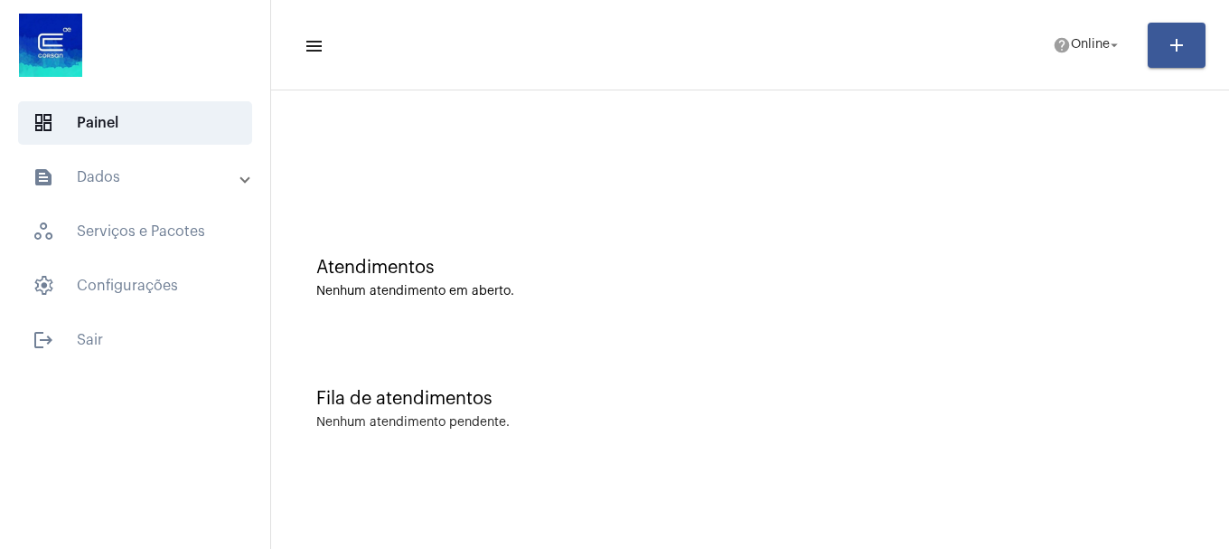
click at [111, 183] on mat-panel-title "text_snippet_outlined Dados" at bounding box center [137, 177] width 209 height 22
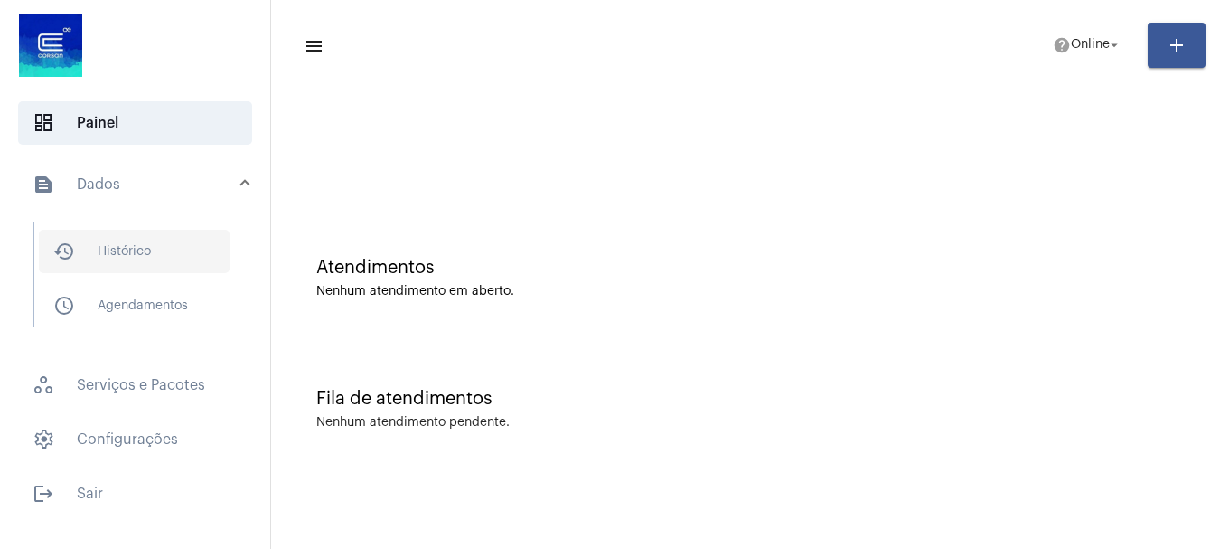
click at [113, 240] on span "history_outlined Histórico" at bounding box center [134, 251] width 191 height 43
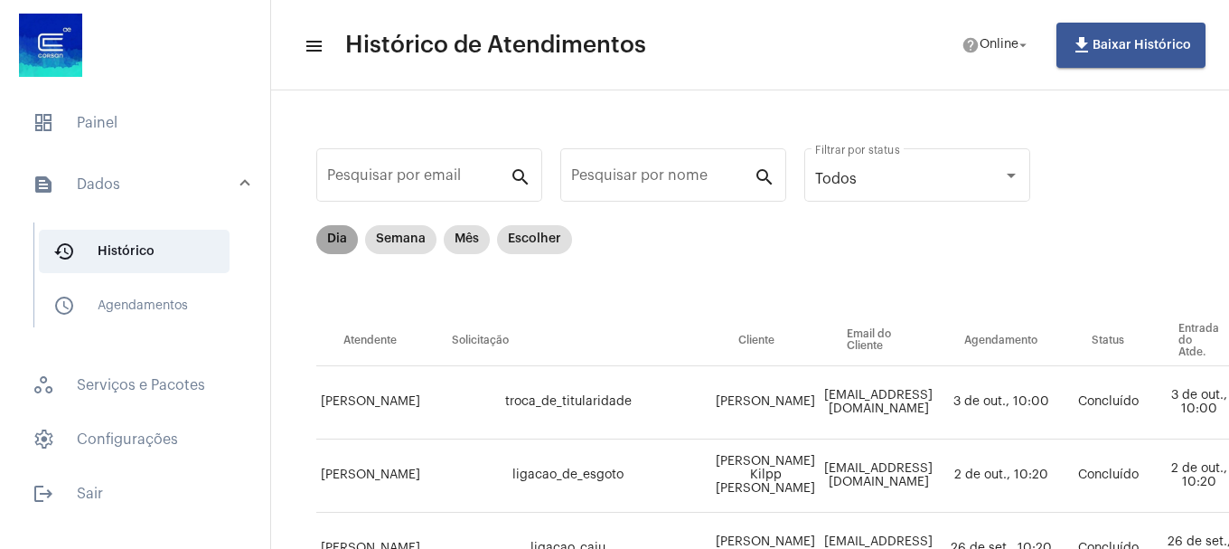
click at [343, 232] on mat-chip "Dia" at bounding box center [337, 239] width 42 height 29
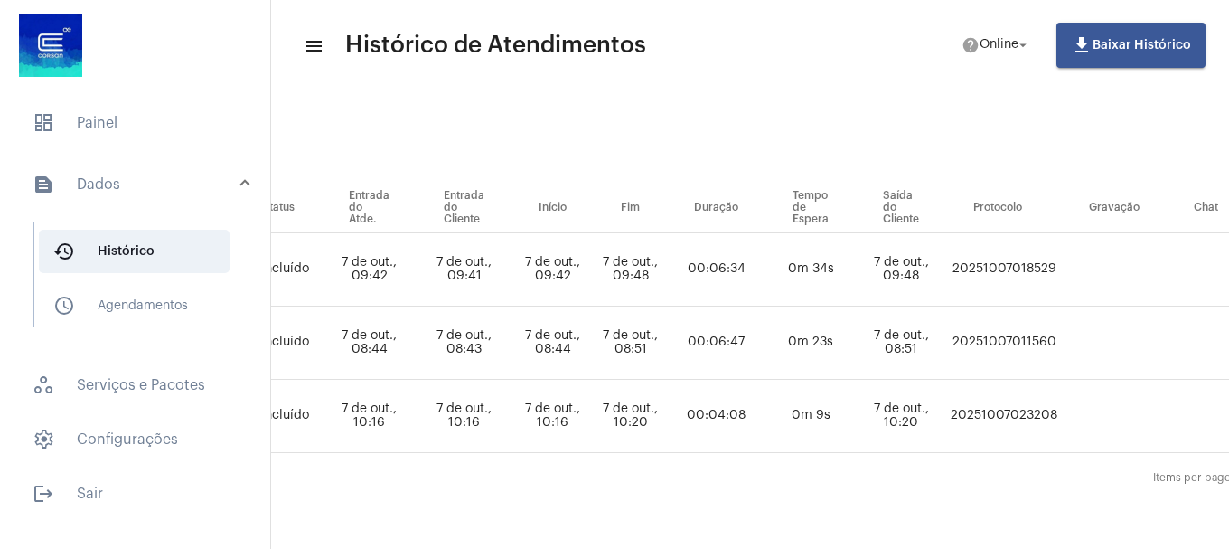
scroll to position [146, 1006]
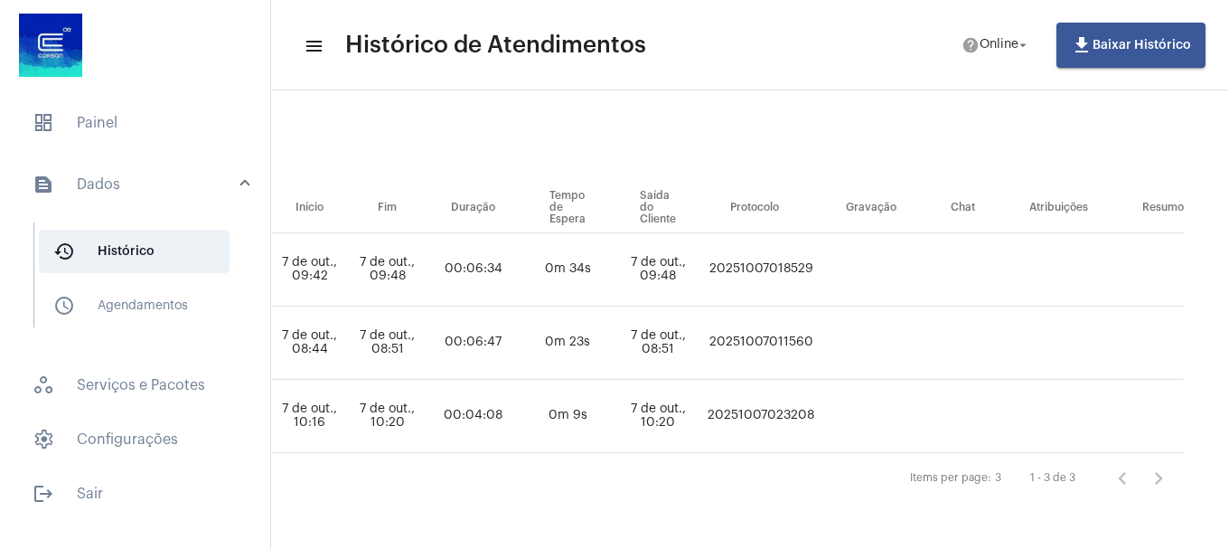
click at [745, 405] on td "20251007023208" at bounding box center [761, 416] width 116 height 73
copy td "20251007023208"
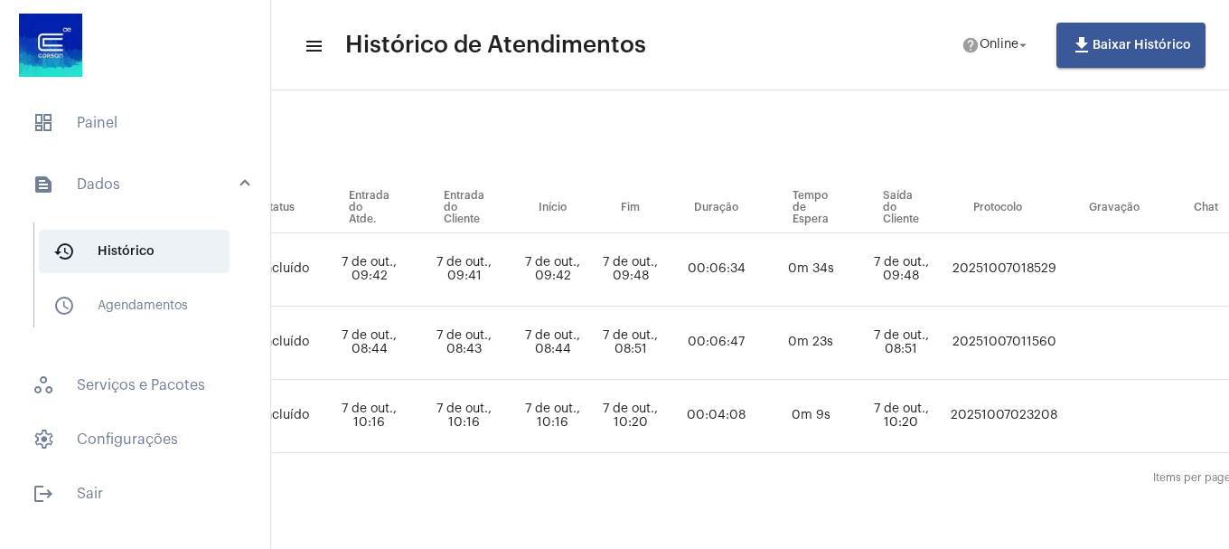
scroll to position [146, 0]
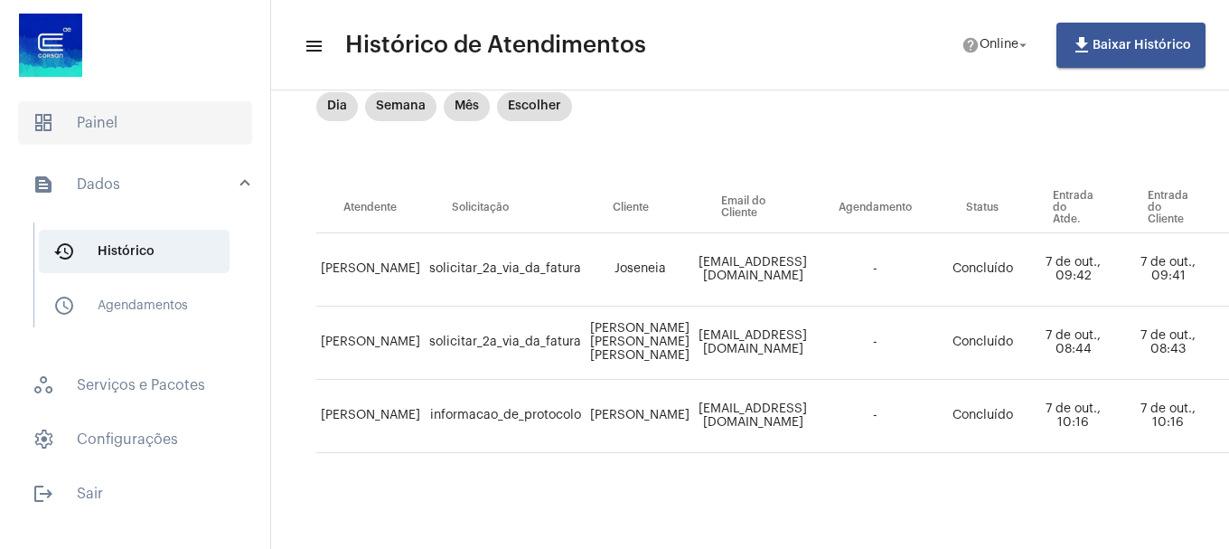
click at [96, 140] on span "dashboard Painel" at bounding box center [135, 122] width 234 height 43
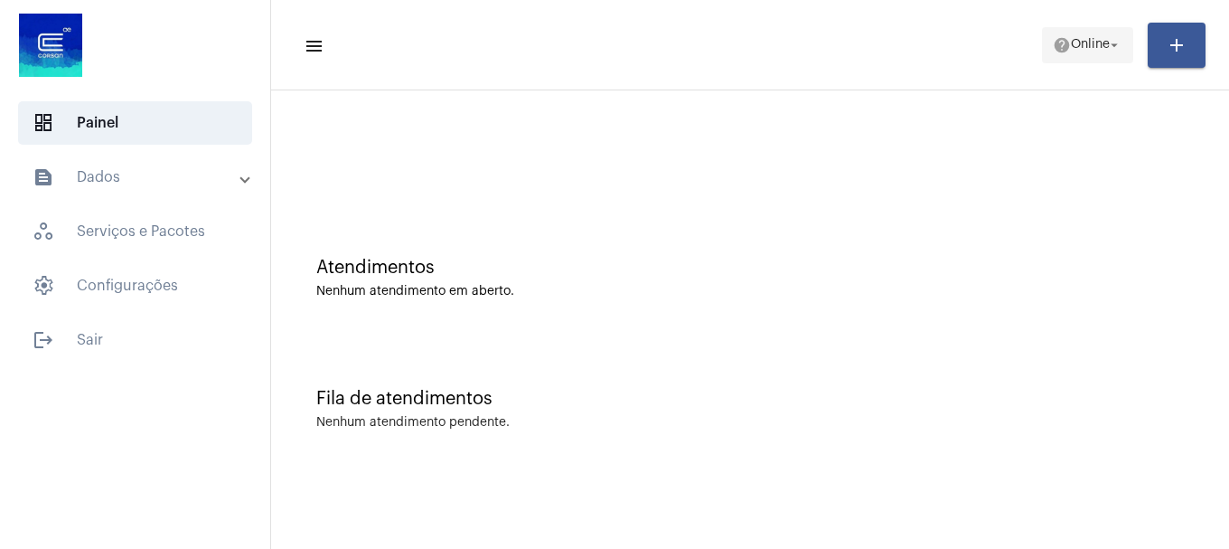
click at [1116, 39] on mat-icon "arrow_drop_down" at bounding box center [1114, 45] width 16 height 16
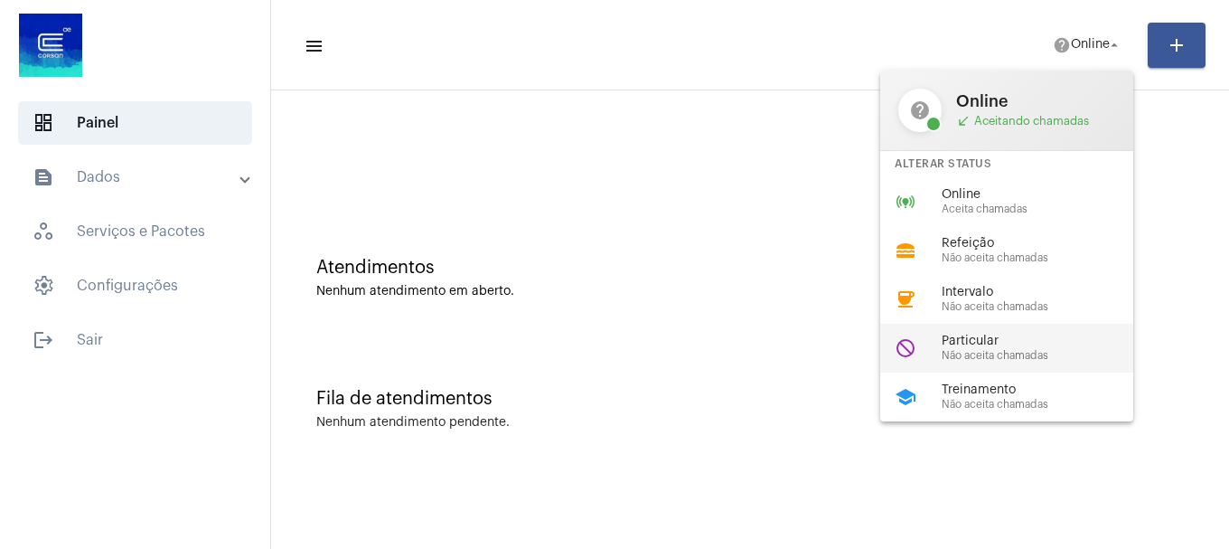
click at [964, 350] on span "Não aceita chamadas" at bounding box center [1045, 356] width 206 height 12
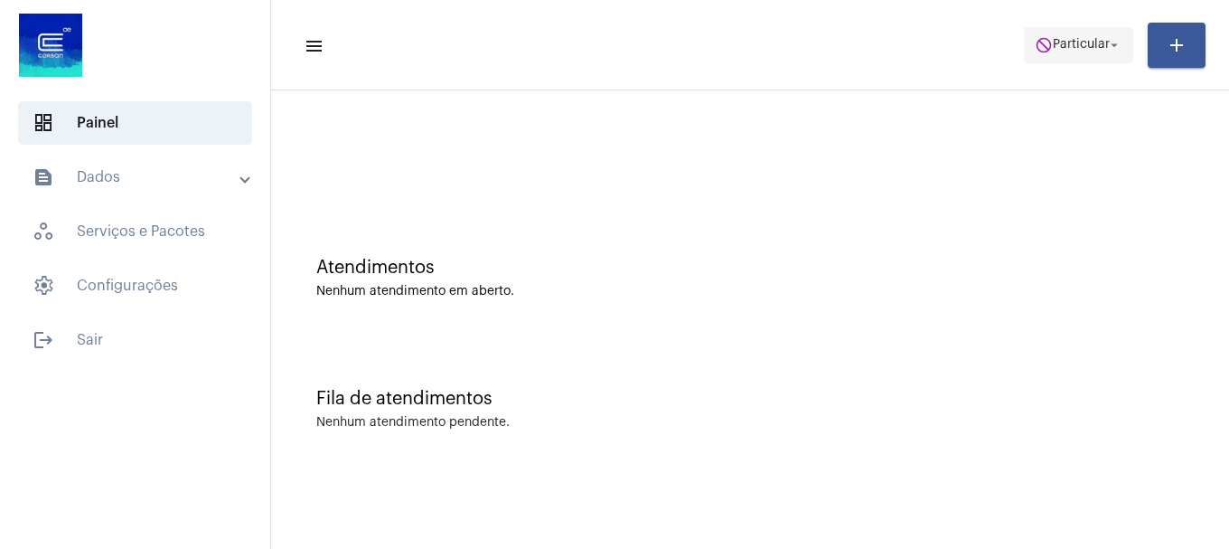
click at [1052, 62] on button "do_not_disturb Particular arrow_drop_down" at bounding box center [1078, 45] width 109 height 36
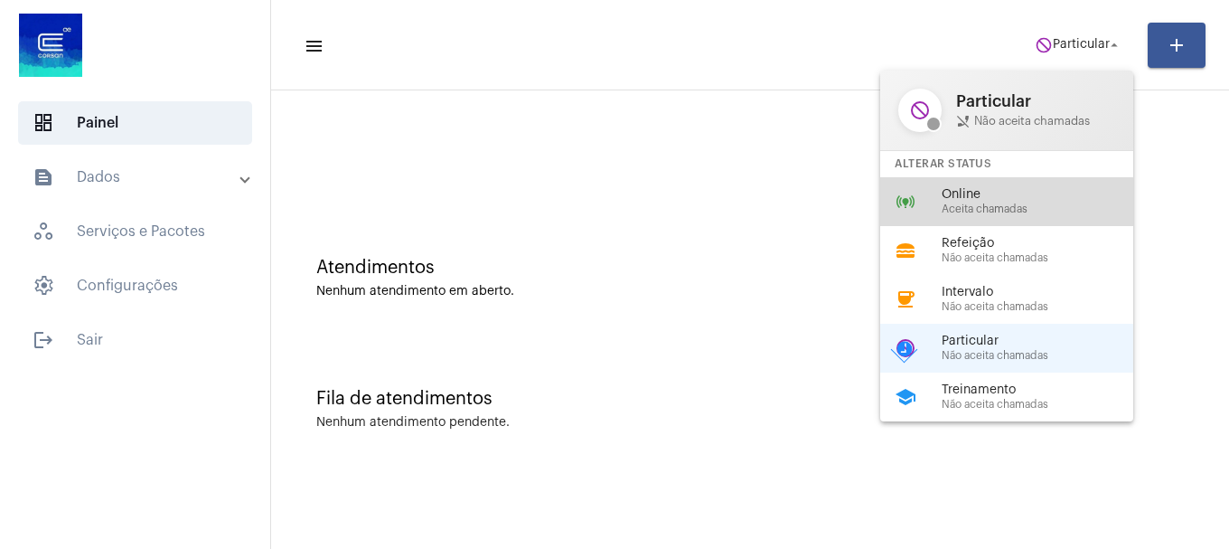
click at [1051, 211] on span "Aceita chamadas" at bounding box center [1045, 209] width 206 height 12
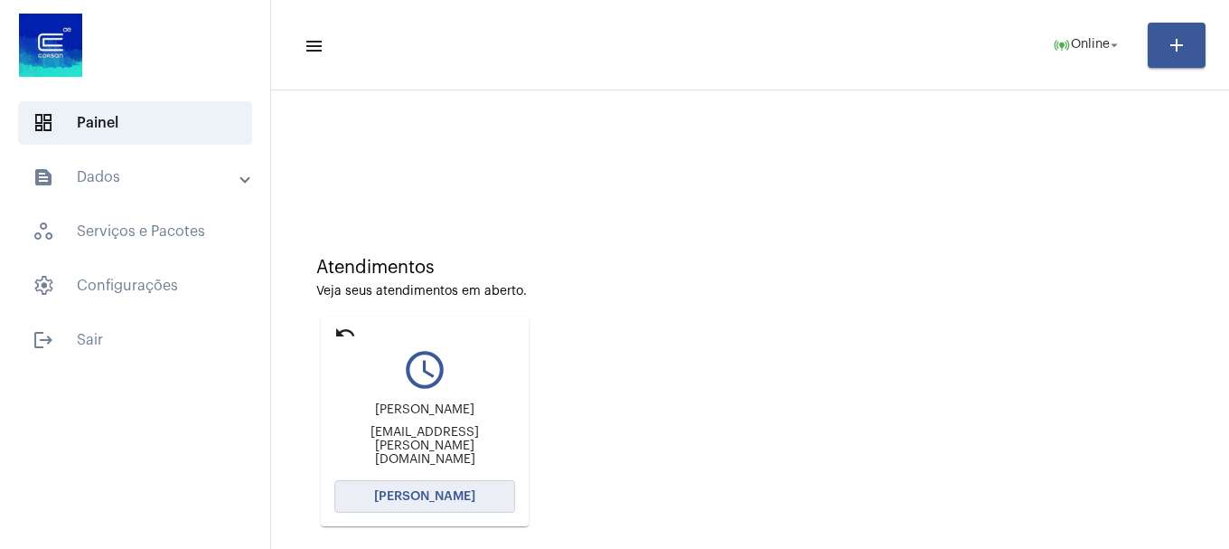
click at [471, 493] on button "[PERSON_NAME]" at bounding box center [424, 496] width 181 height 33
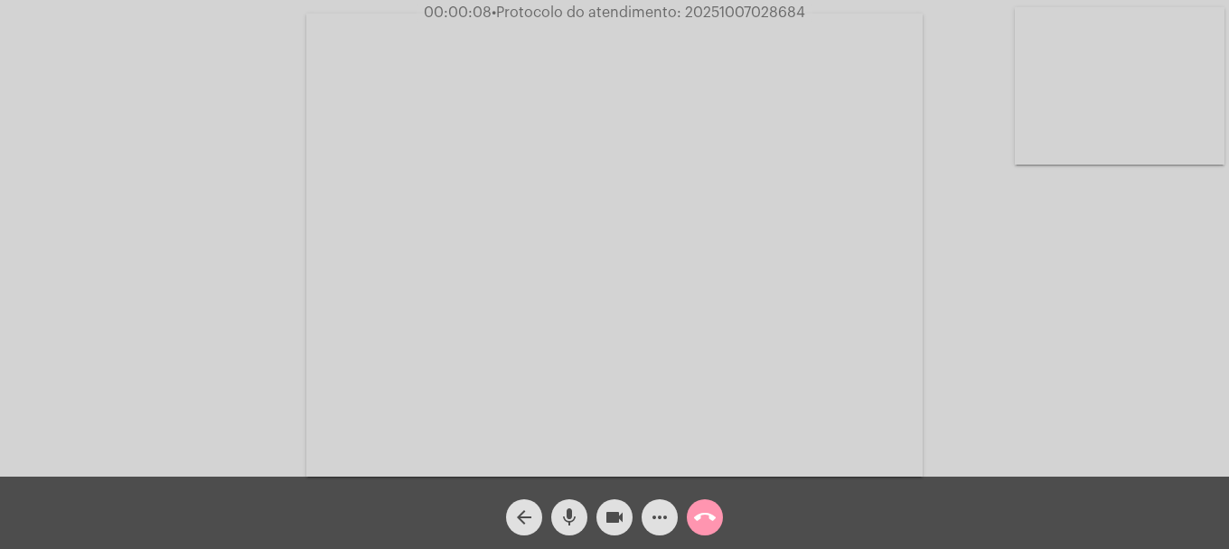
click at [1109, 149] on video at bounding box center [1120, 85] width 210 height 157
click at [571, 520] on mat-icon "mic" at bounding box center [570, 517] width 22 height 22
click at [579, 514] on mat-icon "mic_off" at bounding box center [570, 517] width 22 height 22
click at [570, 518] on mat-icon "mic" at bounding box center [570, 517] width 22 height 22
click at [616, 520] on mat-icon "videocam" at bounding box center [615, 517] width 22 height 22
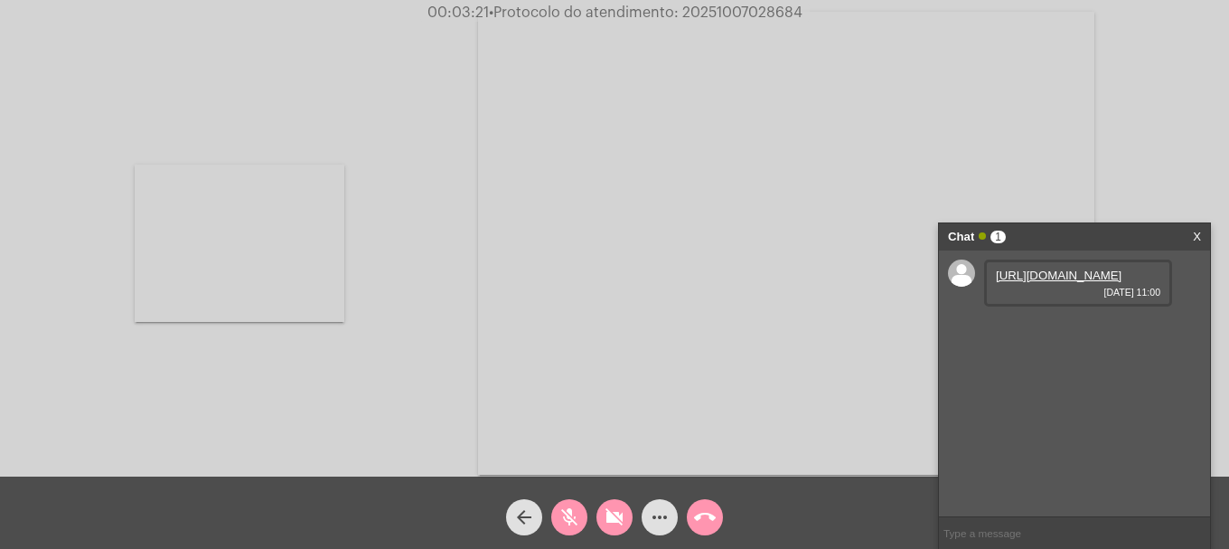
click at [625, 520] on mat-icon "videocam_off" at bounding box center [615, 517] width 22 height 22
click at [1020, 282] on link "[URL][DOMAIN_NAME]" at bounding box center [1059, 275] width 126 height 14
click at [559, 512] on mat-icon "mic_off" at bounding box center [570, 517] width 22 height 22
click at [623, 522] on mat-icon "videocam" at bounding box center [615, 517] width 22 height 22
click at [581, 522] on button "mic" at bounding box center [569, 517] width 36 height 36
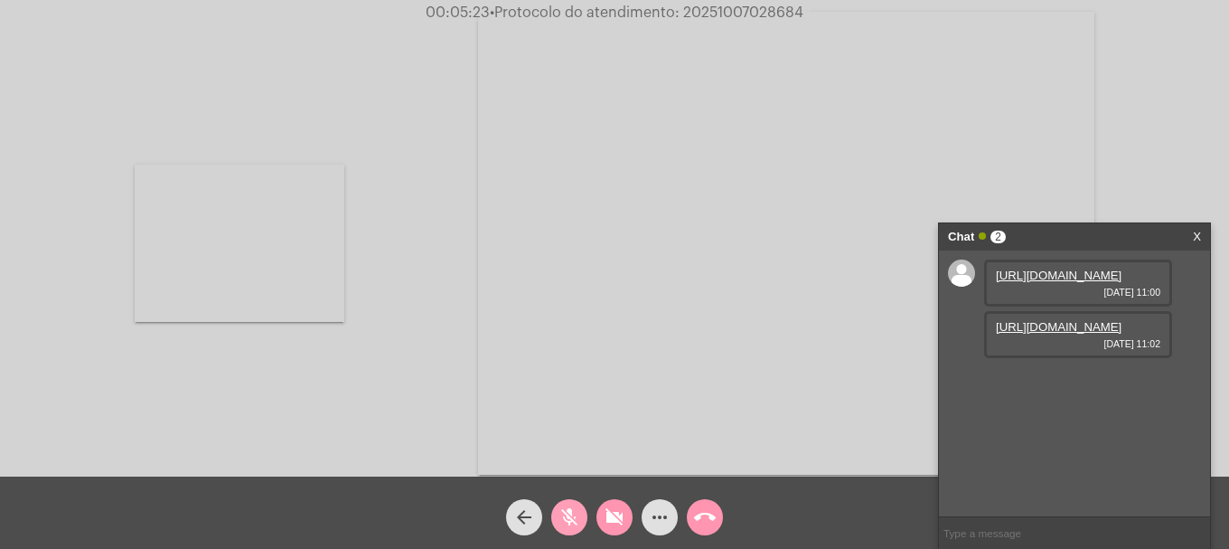
click at [584, 515] on button "mic_off" at bounding box center [569, 517] width 36 height 36
click at [597, 515] on button "videocam_off" at bounding box center [615, 517] width 36 height 36
click at [1083, 334] on link "[URL][DOMAIN_NAME]" at bounding box center [1059, 327] width 126 height 14
click at [710, 8] on span "• Protocolo do atendimento: 20251007028684" at bounding box center [643, 12] width 314 height 14
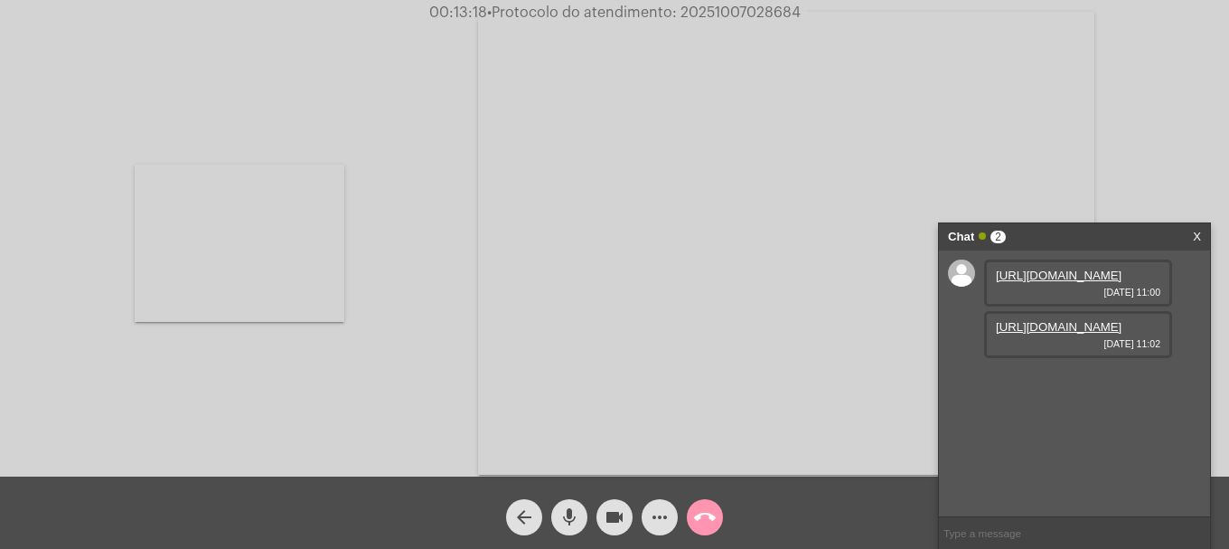
copy span "20251007028684"
click at [974, 523] on input "text" at bounding box center [1074, 533] width 271 height 32
paste input "20251007028684"
type input "20251007028684"
click at [713, 525] on mat-icon "call_end" at bounding box center [705, 517] width 22 height 22
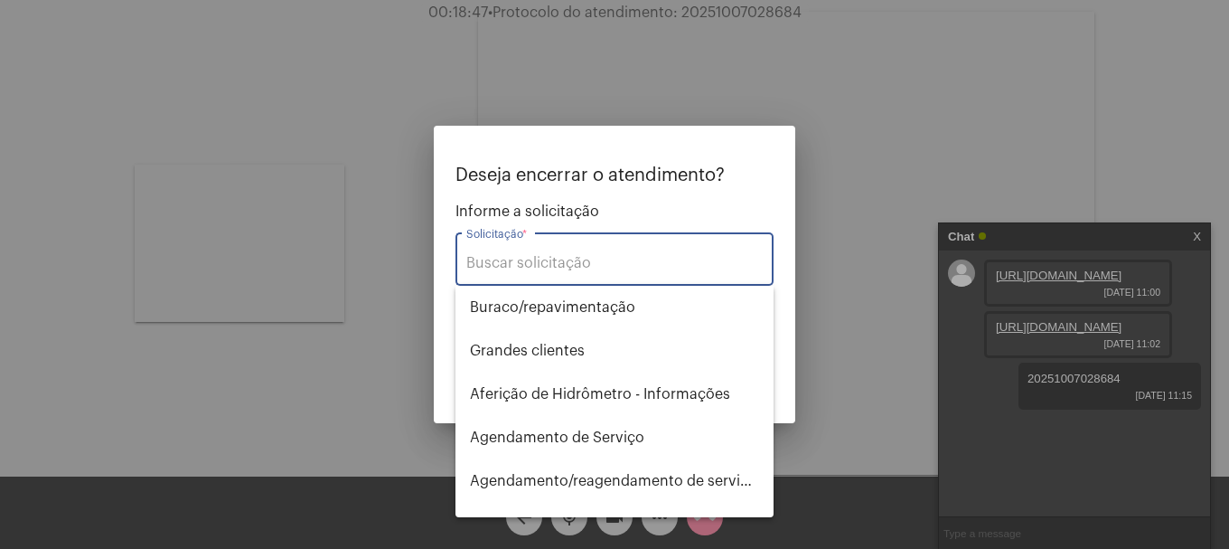
click at [644, 256] on input "Solicitação *" at bounding box center [614, 263] width 296 height 16
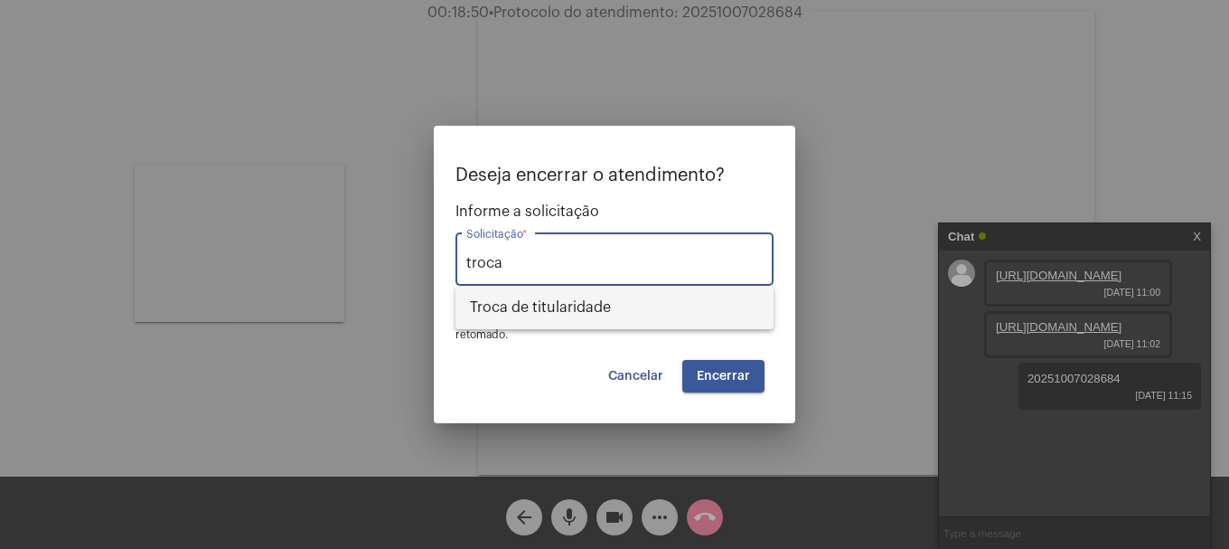
click at [597, 311] on span "Troca de titularidade" at bounding box center [614, 307] width 289 height 43
type input "Troca de titularidade"
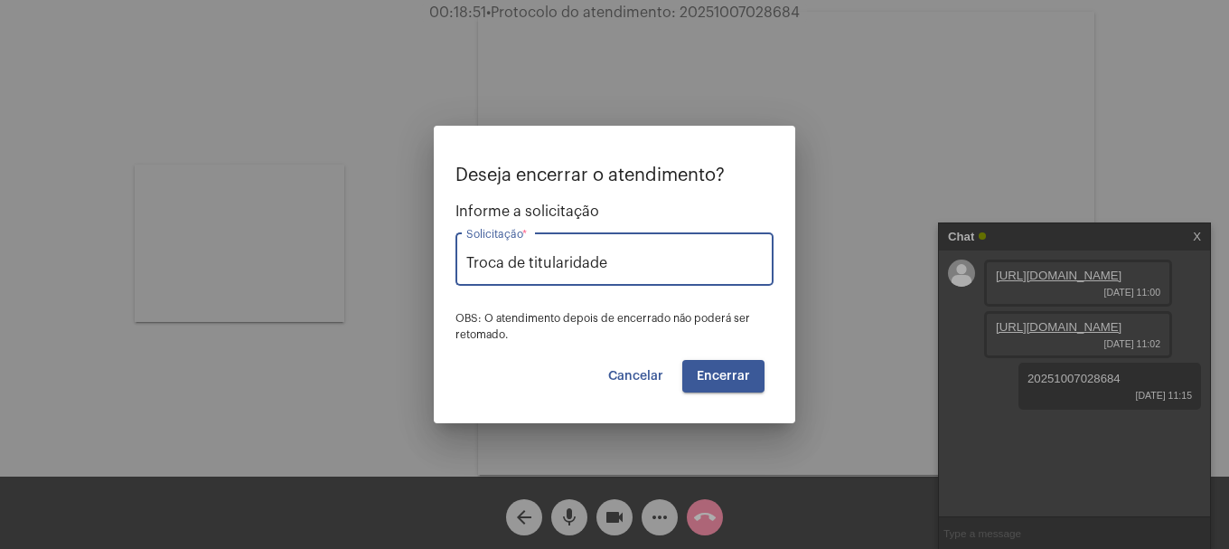
click at [725, 374] on span "Encerrar" at bounding box center [723, 376] width 53 height 13
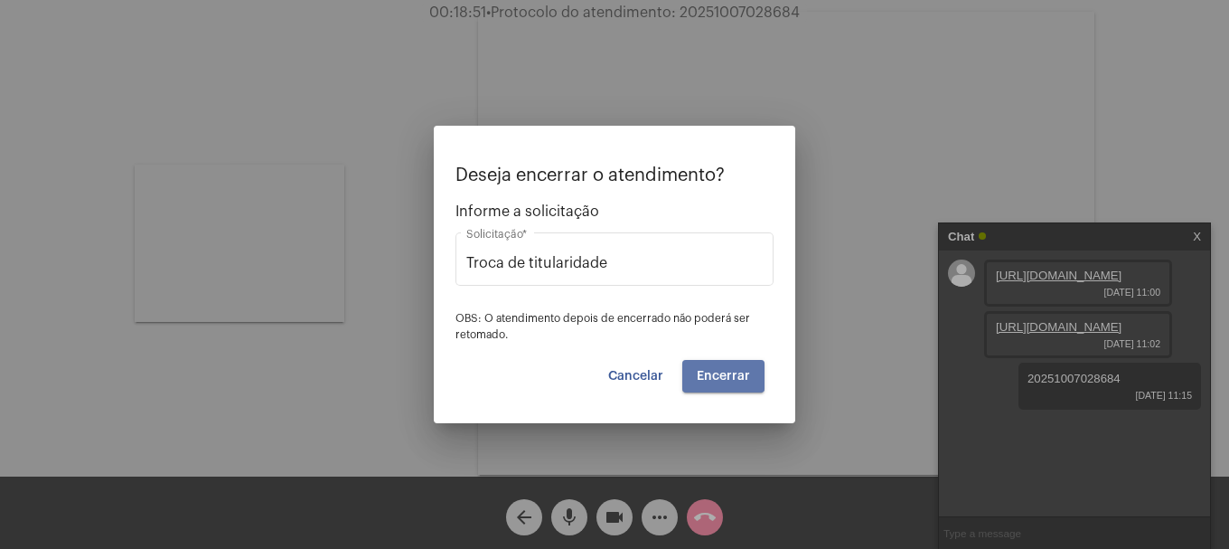
click at [725, 374] on span "Encerrar" at bounding box center [723, 376] width 53 height 13
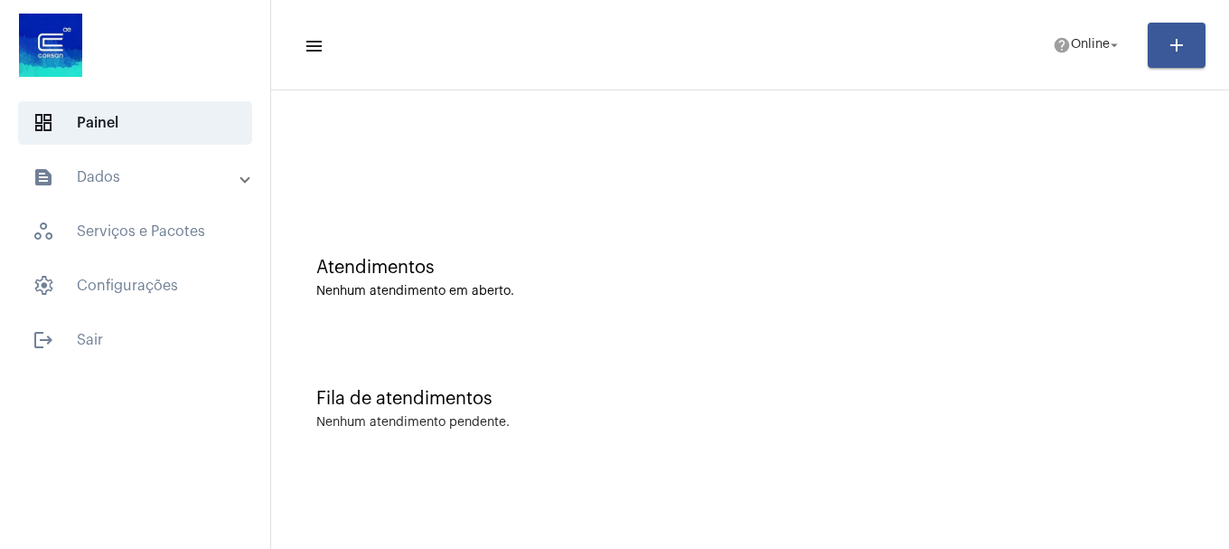
click at [173, 185] on mat-panel-title "text_snippet_outlined Dados" at bounding box center [137, 177] width 209 height 22
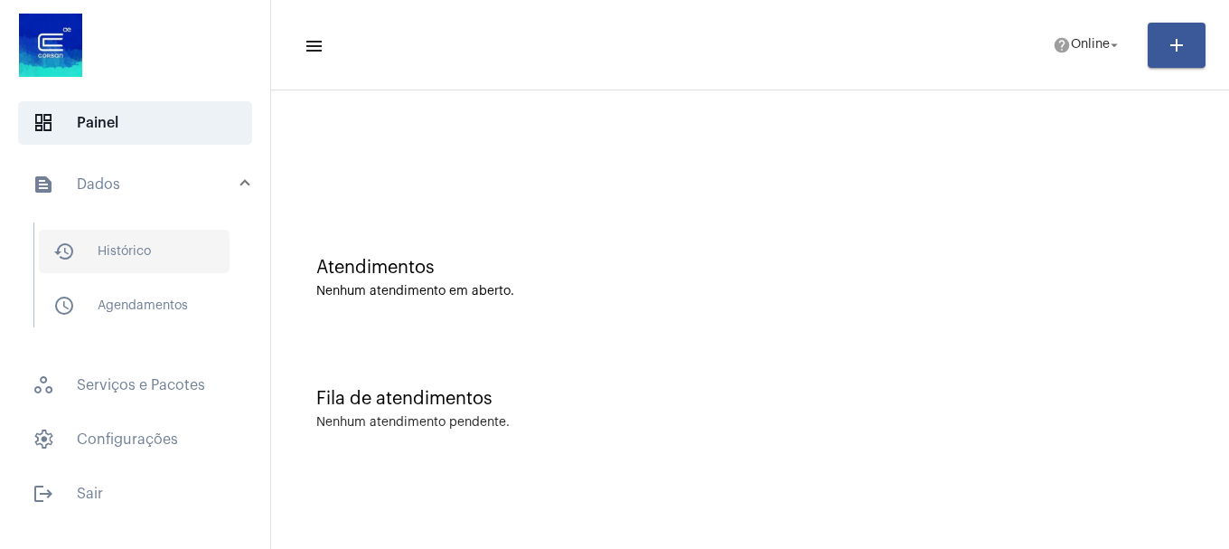
click at [158, 255] on span "history_outlined Histórico" at bounding box center [134, 251] width 191 height 43
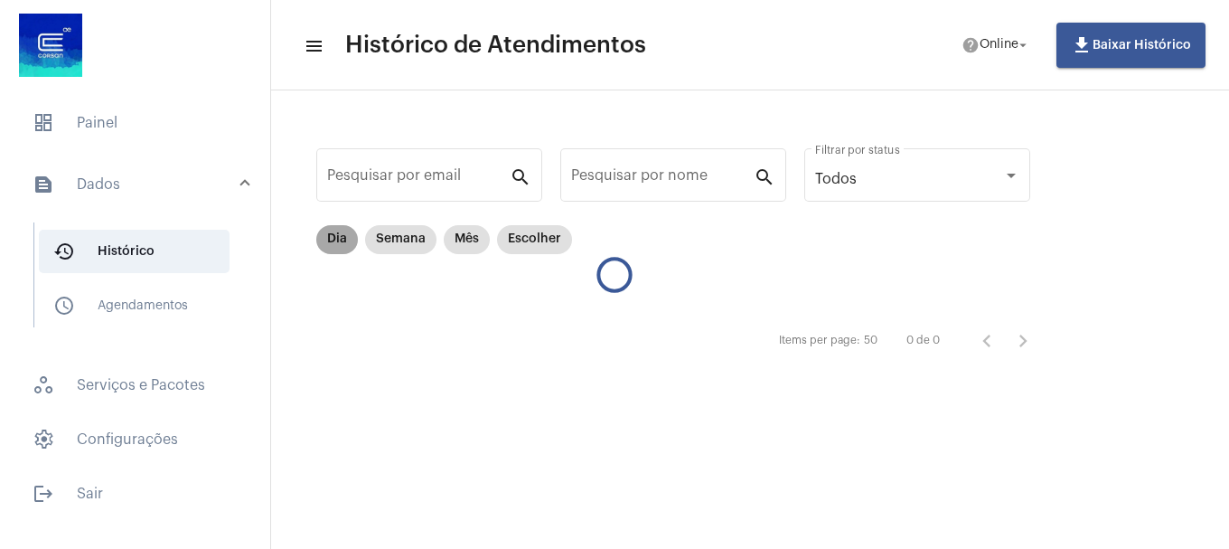
click at [329, 244] on mat-chip "Dia" at bounding box center [337, 239] width 42 height 29
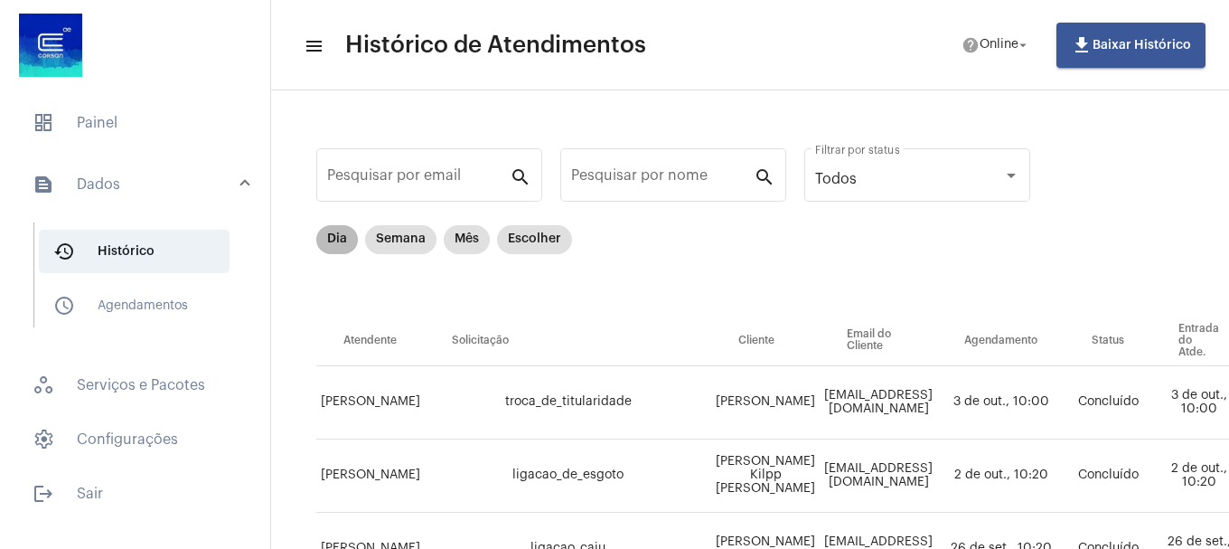
click at [329, 244] on mat-chip "Dia" at bounding box center [337, 239] width 42 height 29
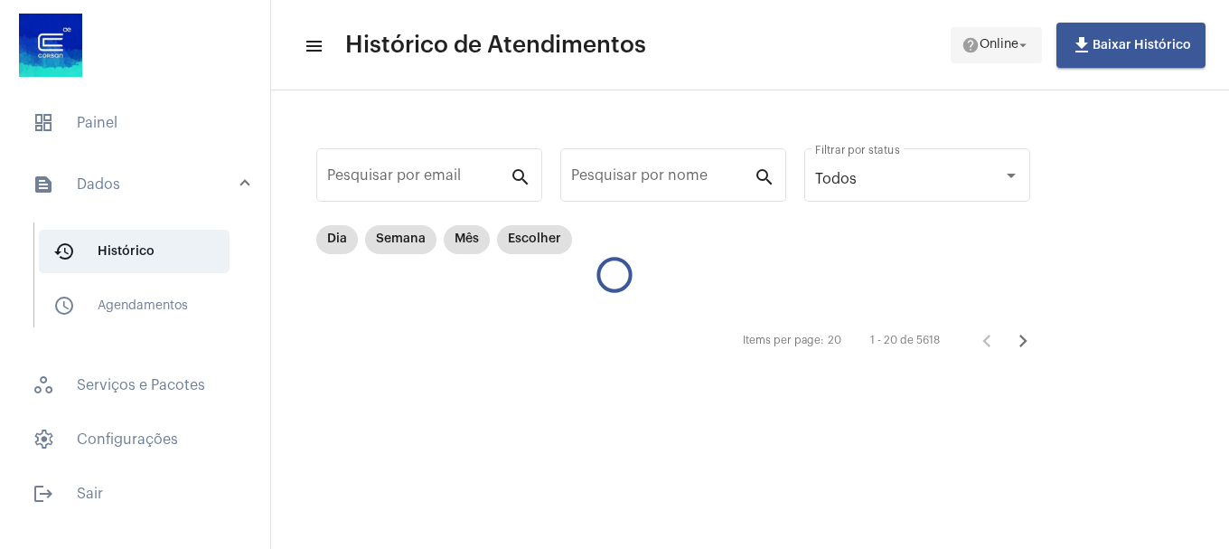
click at [980, 42] on span "Online" at bounding box center [999, 45] width 39 height 13
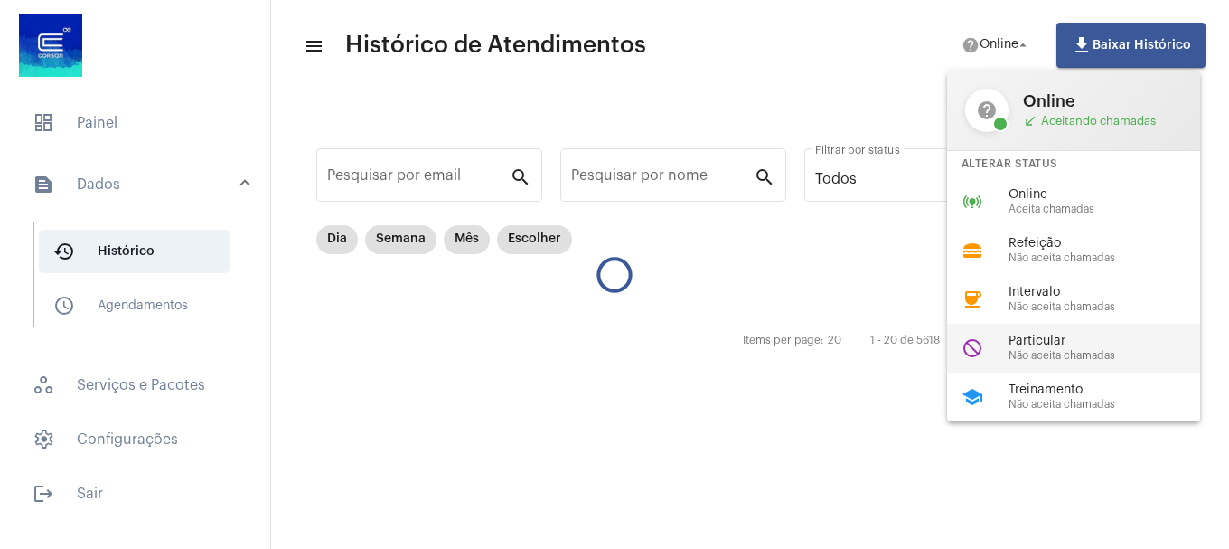
click at [1014, 352] on span "Não aceita chamadas" at bounding box center [1112, 356] width 206 height 12
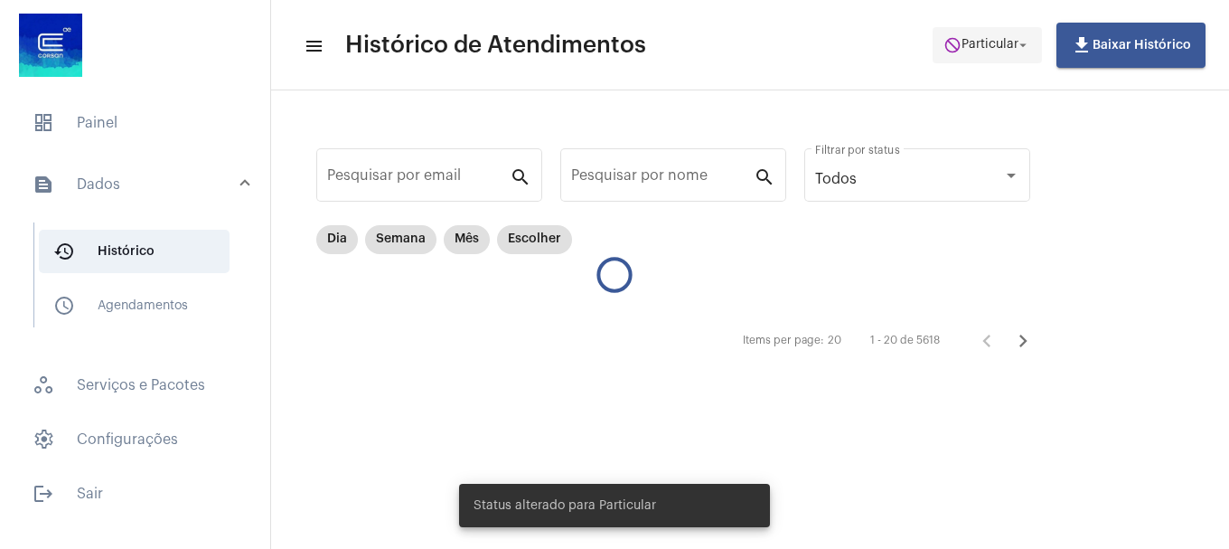
click at [976, 44] on span "Particular" at bounding box center [990, 45] width 57 height 13
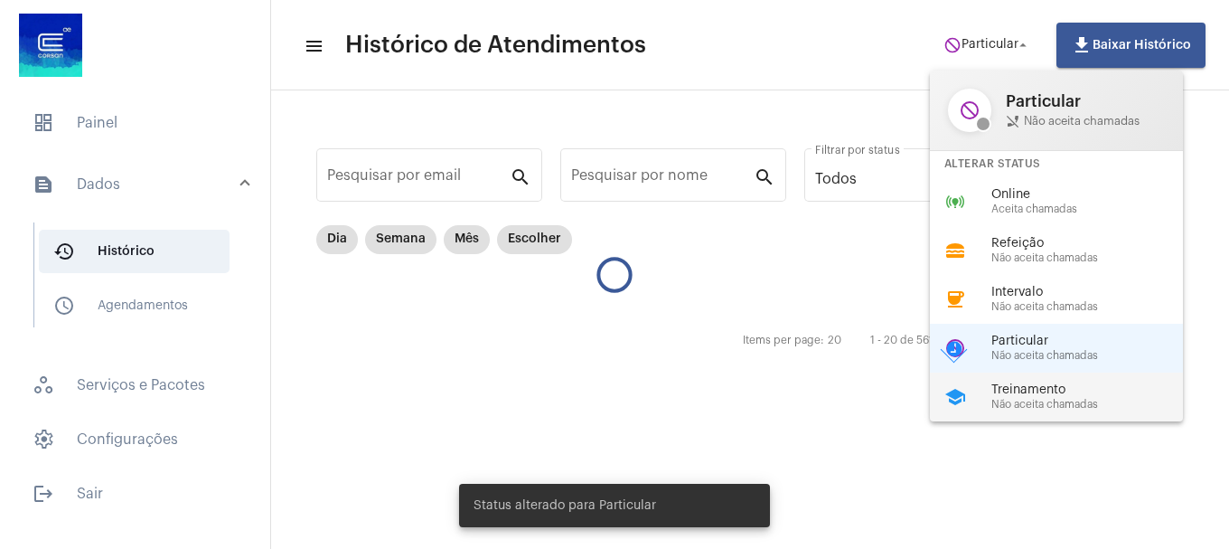
click at [1014, 399] on span "Não aceita chamadas" at bounding box center [1094, 405] width 206 height 12
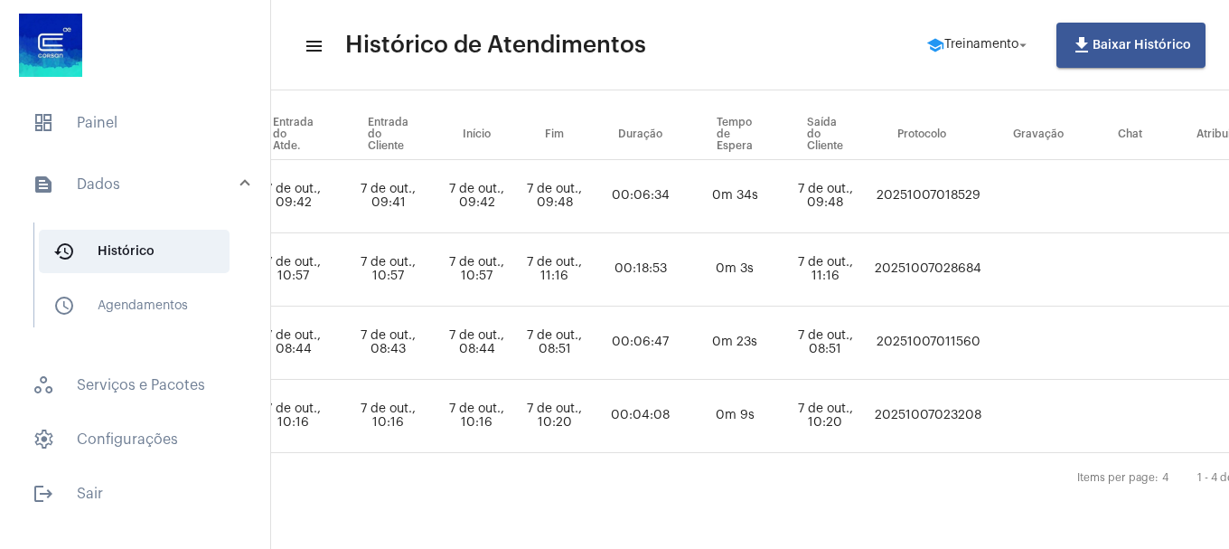
scroll to position [220, 843]
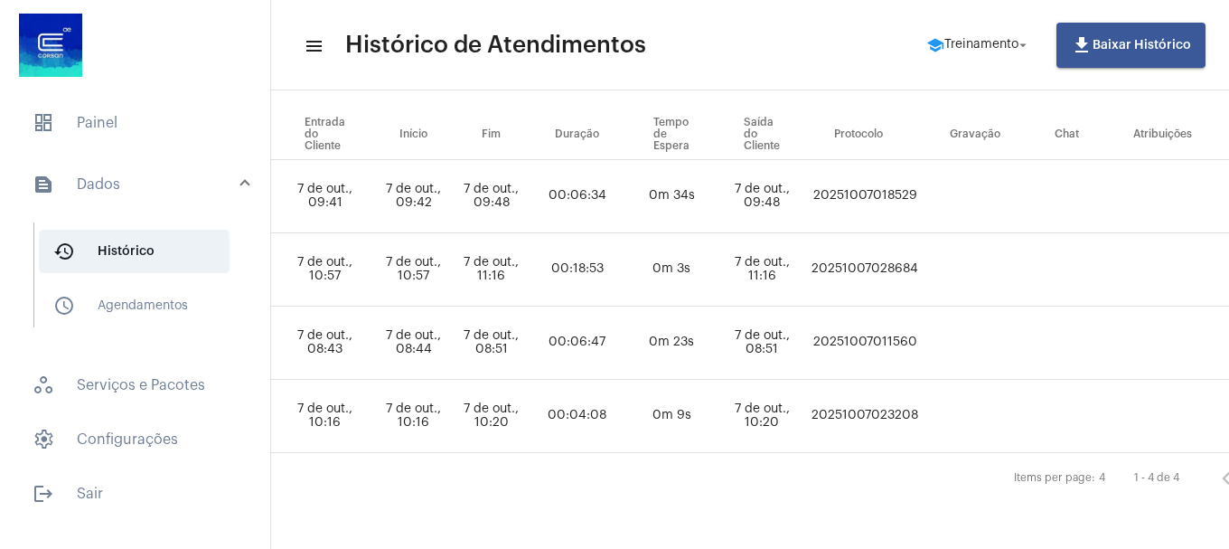
click at [923, 245] on td "20251007028684" at bounding box center [865, 269] width 116 height 73
copy td "20251007028684"
click at [942, 27] on button "school Treinamento arrow_drop_down" at bounding box center [979, 45] width 127 height 36
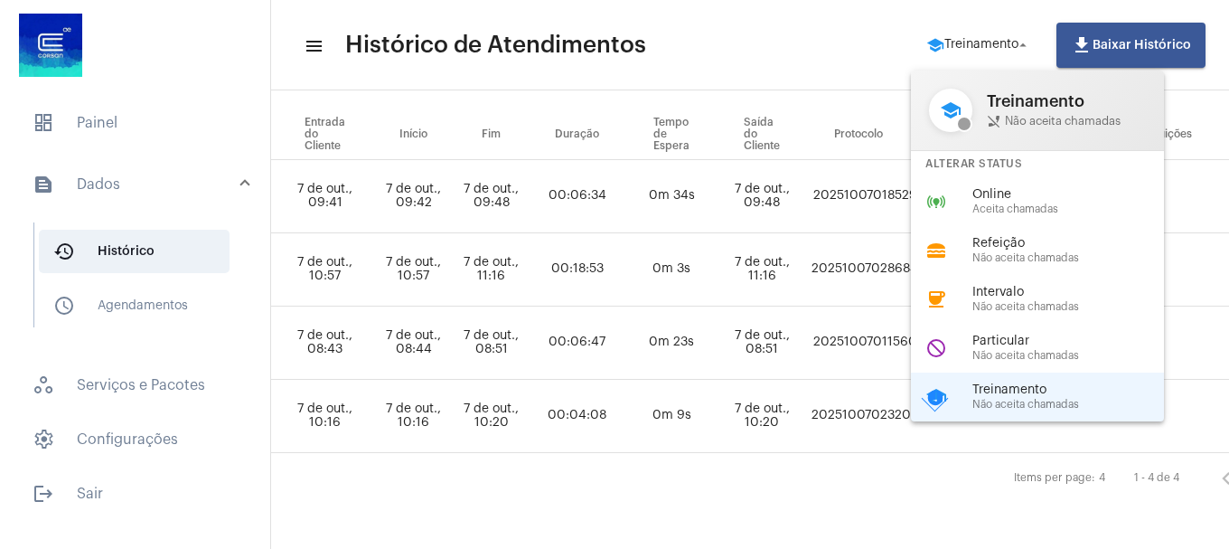
click at [102, 111] on div at bounding box center [614, 274] width 1229 height 549
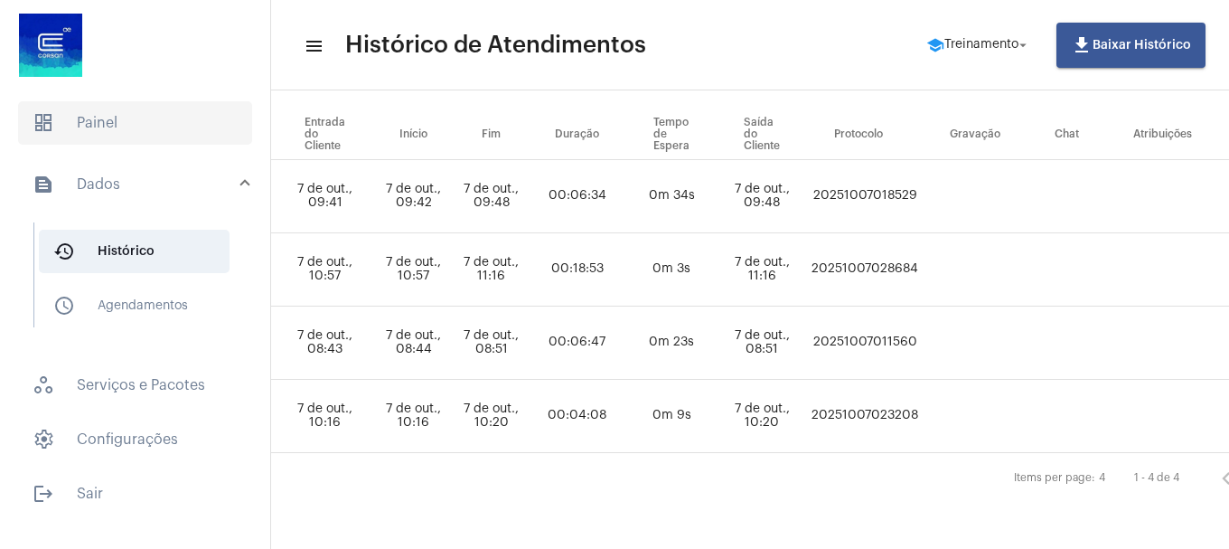
click at [103, 120] on span "dashboard Painel" at bounding box center [135, 122] width 234 height 43
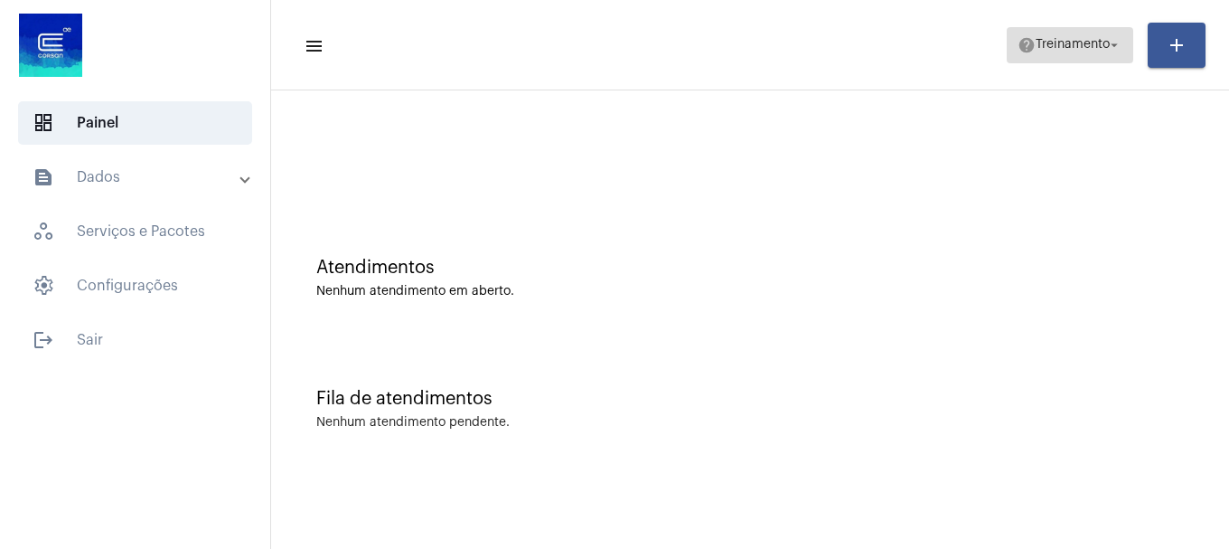
click at [1052, 52] on span "help Treinamento arrow_drop_down" at bounding box center [1070, 44] width 105 height 33
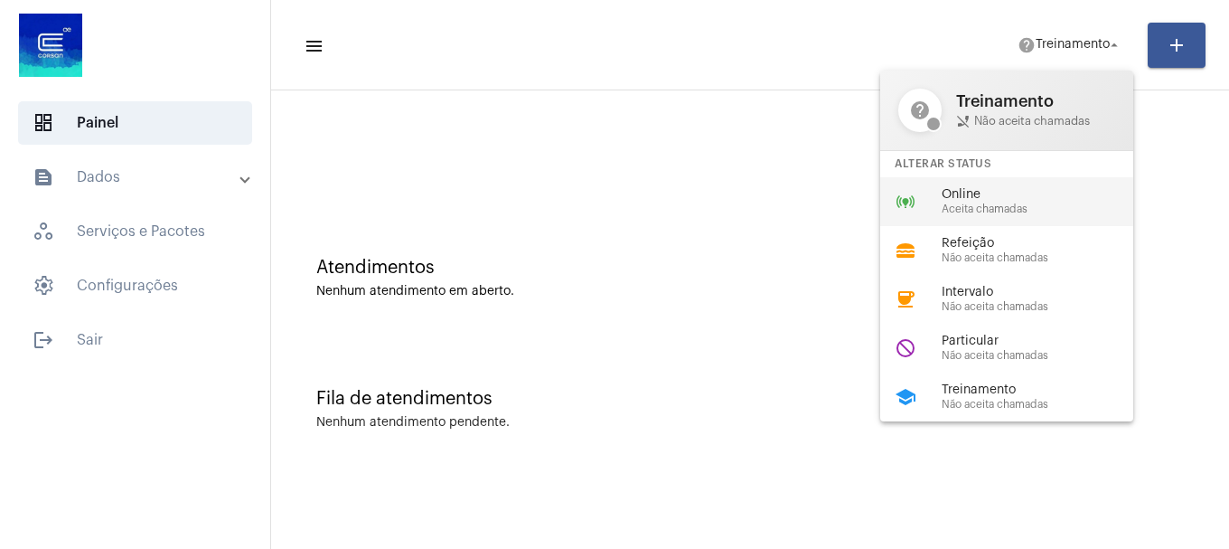
click at [1040, 215] on div "online_prediction Online Aceita chamadas" at bounding box center [1021, 201] width 282 height 49
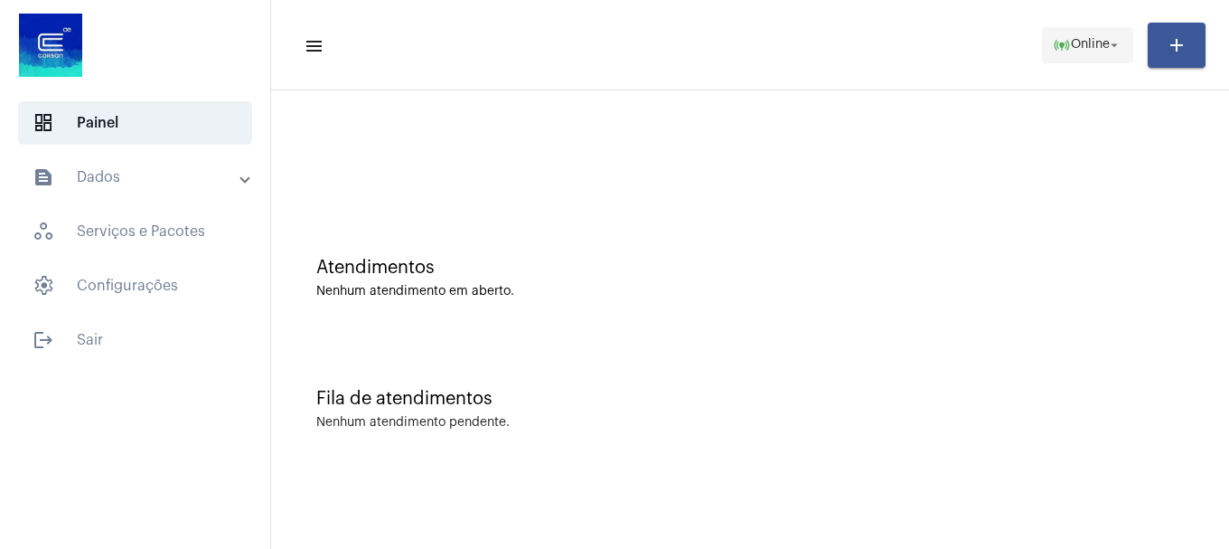
click at [1114, 46] on mat-icon "arrow_drop_down" at bounding box center [1114, 45] width 16 height 16
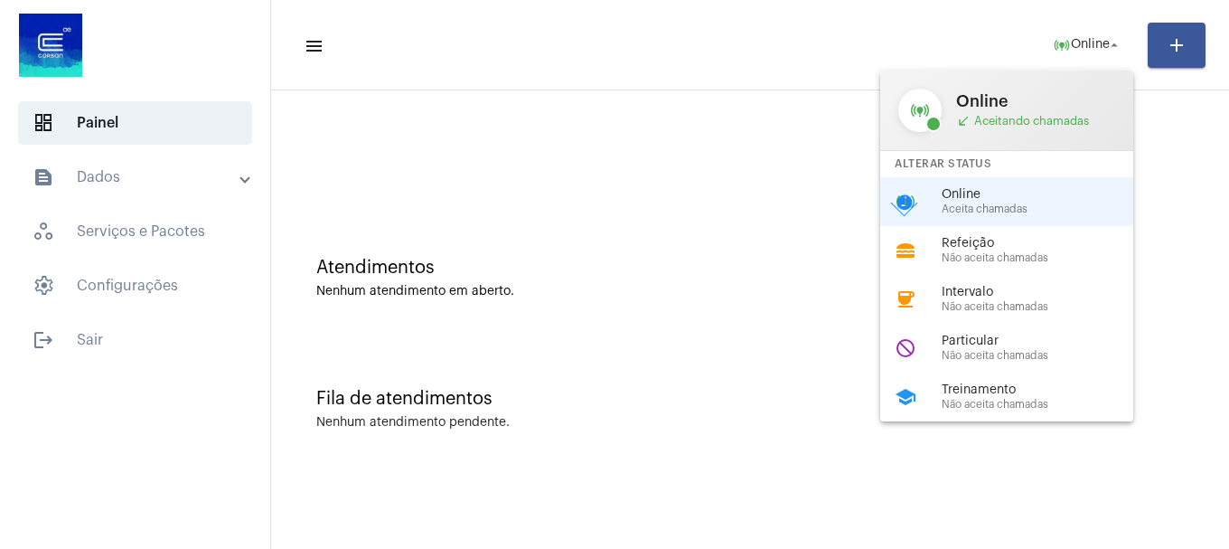
drag, startPoint x: 1026, startPoint y: 390, endPoint x: 1021, endPoint y: 378, distance: 13.4
click at [1022, 384] on span "Treinamento" at bounding box center [1045, 390] width 206 height 14
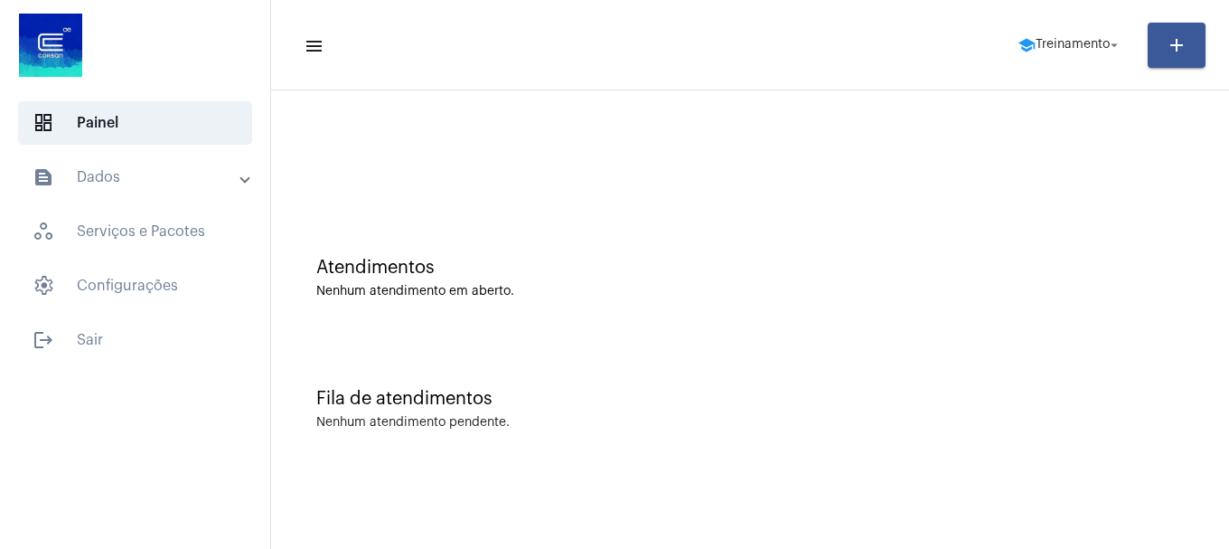
click at [1028, 70] on mat-toolbar-row "menu school Treinamento arrow_drop_down add" at bounding box center [750, 45] width 958 height 58
click at [1038, 53] on span "school Treinamento arrow_drop_down" at bounding box center [1070, 44] width 105 height 33
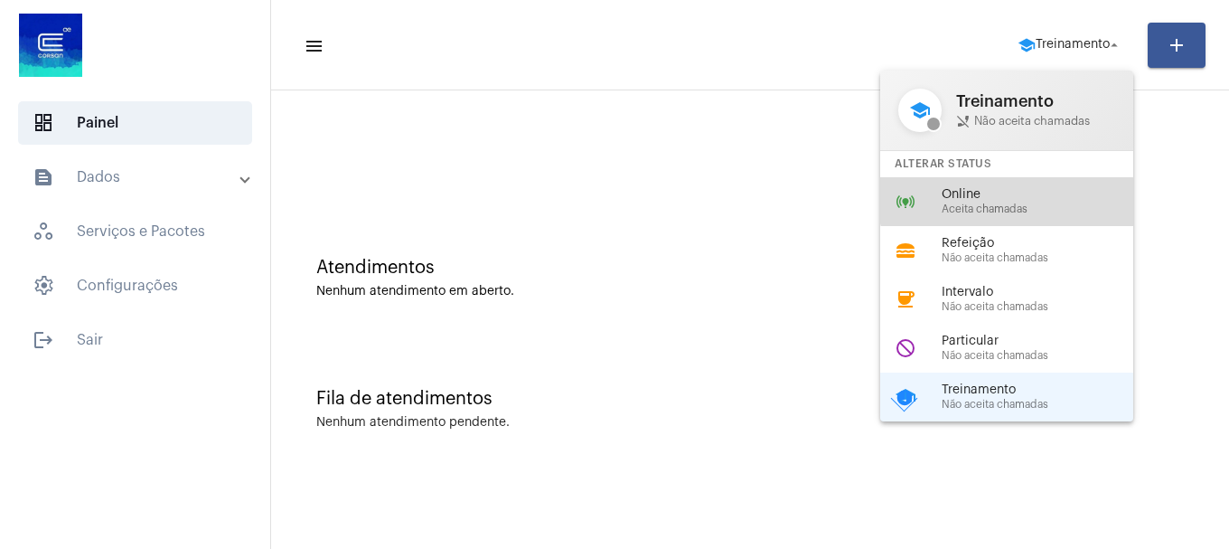
click at [1024, 195] on span "Online" at bounding box center [1045, 195] width 206 height 14
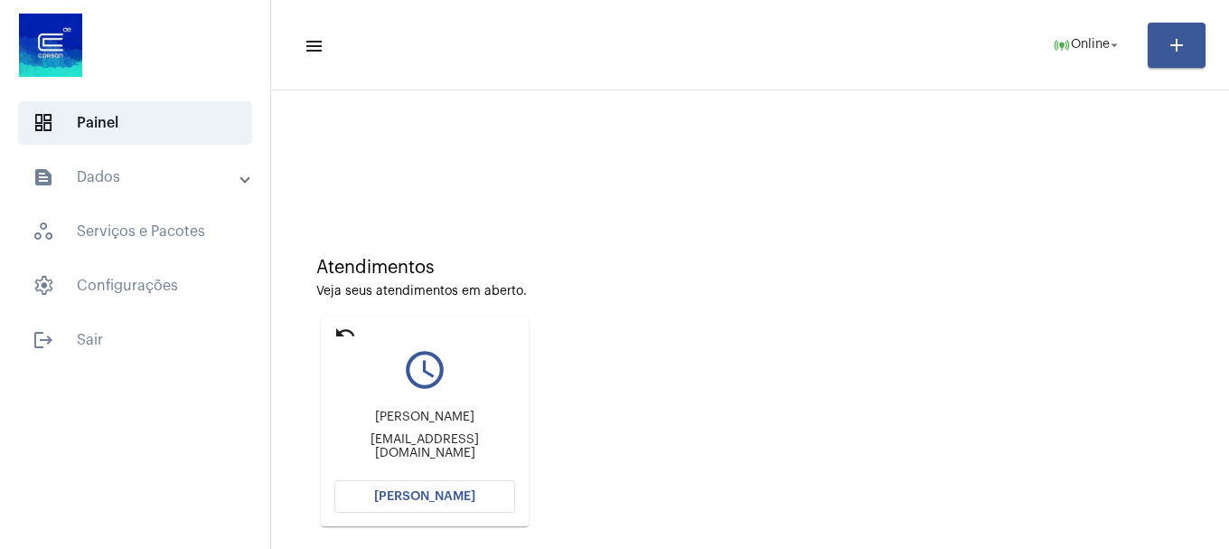
click at [484, 496] on button "[PERSON_NAME]" at bounding box center [424, 496] width 181 height 33
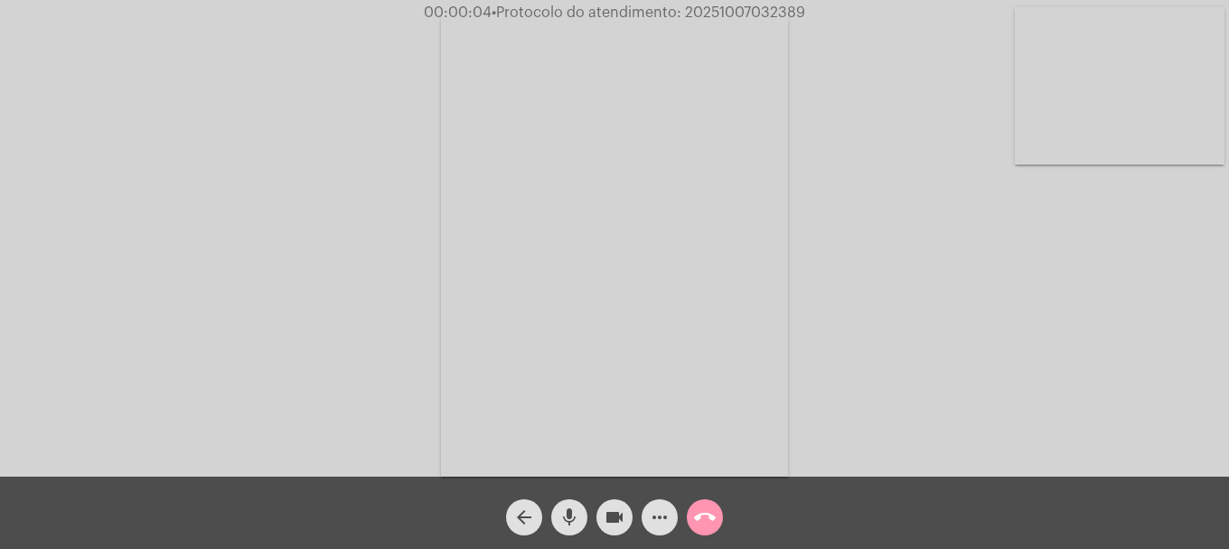
click at [1095, 137] on video at bounding box center [1120, 85] width 210 height 157
click at [569, 529] on span "mic" at bounding box center [570, 517] width 22 height 36
click at [569, 527] on mat-icon "mic_off" at bounding box center [570, 517] width 22 height 22
click at [557, 518] on button "mic" at bounding box center [569, 517] width 36 height 36
click at [583, 528] on button "mic_off" at bounding box center [569, 517] width 36 height 36
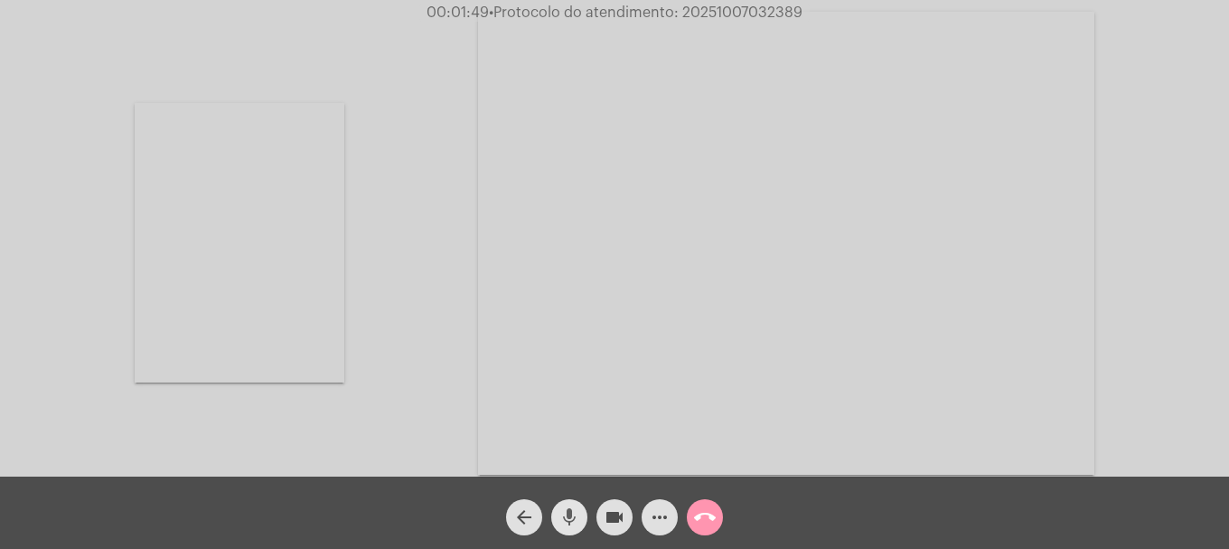
click at [579, 524] on mat-icon "mic" at bounding box center [570, 517] width 22 height 22
click at [605, 526] on mat-icon "videocam" at bounding box center [615, 517] width 22 height 22
click at [614, 529] on span "videocam_off" at bounding box center [615, 517] width 22 height 36
click at [584, 526] on button "mic_off" at bounding box center [569, 517] width 36 height 36
click at [699, 522] on mat-icon "call_end" at bounding box center [705, 517] width 22 height 22
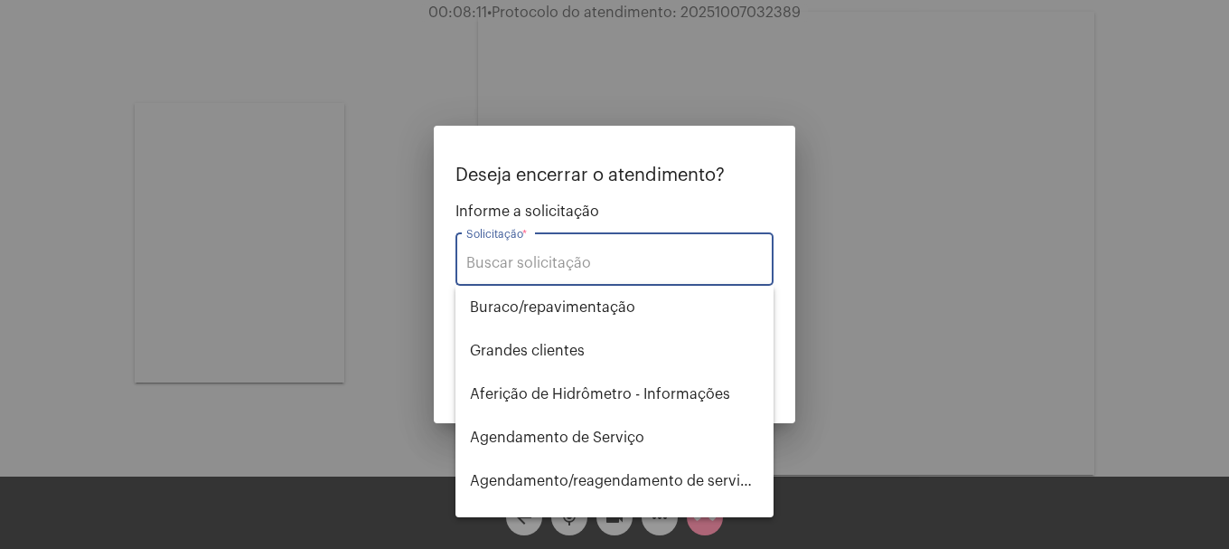
click at [642, 255] on input "Solicitação *" at bounding box center [614, 263] width 296 height 16
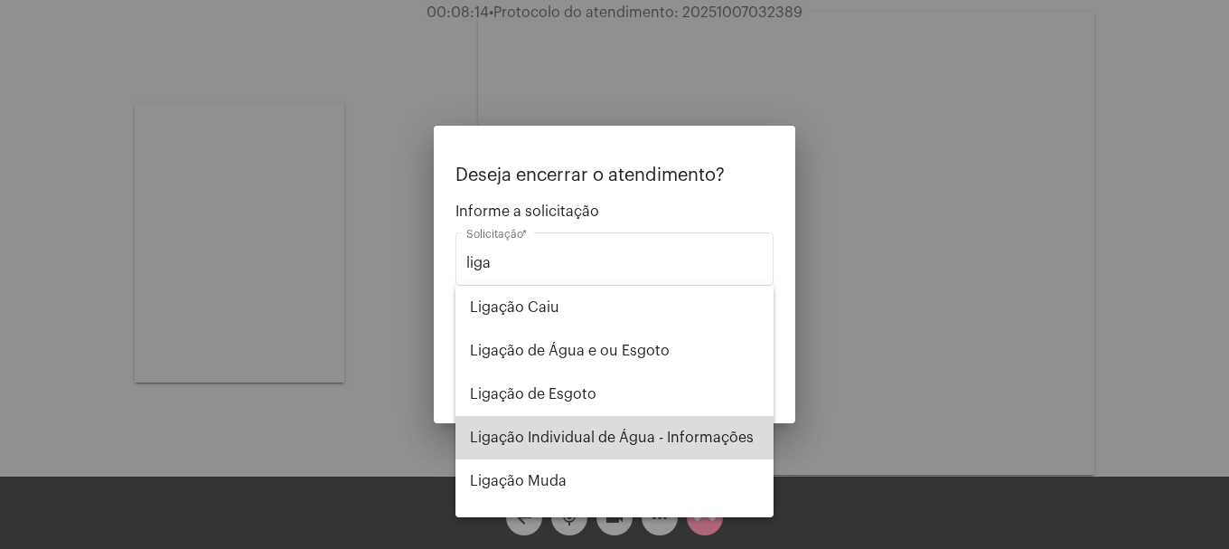
click at [658, 441] on span "Ligação Individual de Água - Informações" at bounding box center [614, 437] width 289 height 43
type input "Ligação Individual de Água - Informações"
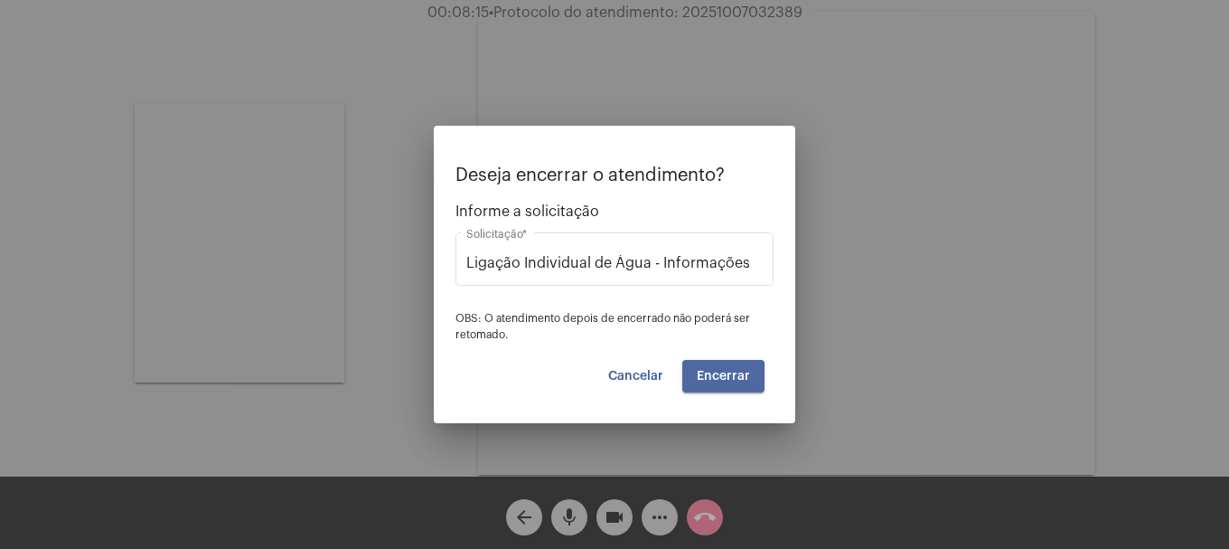
click at [737, 368] on button "Encerrar" at bounding box center [723, 376] width 82 height 33
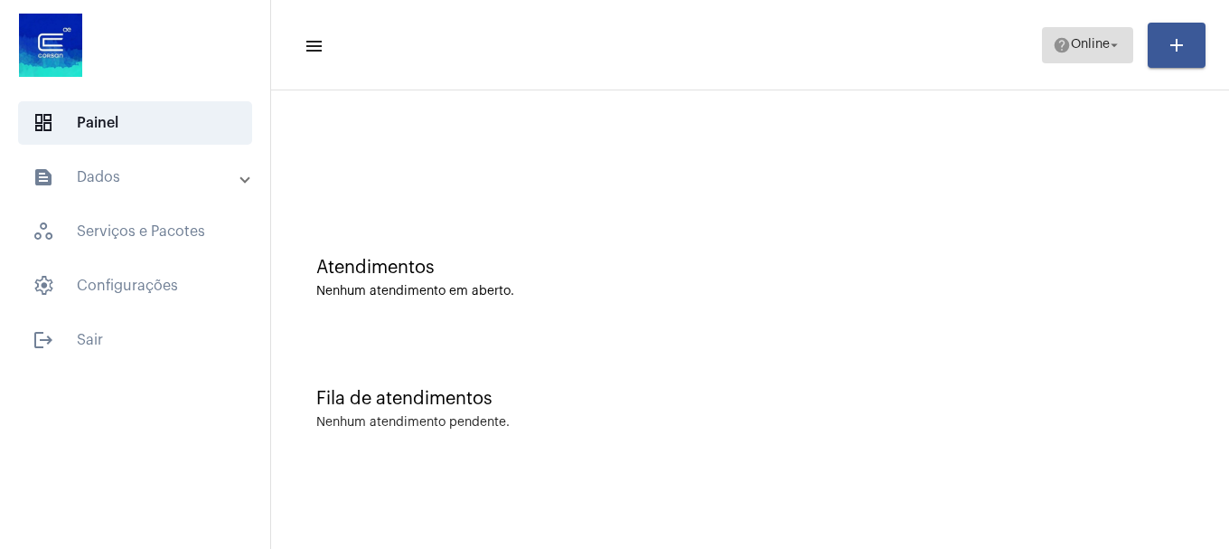
click at [1060, 44] on mat-icon "help" at bounding box center [1062, 45] width 18 height 18
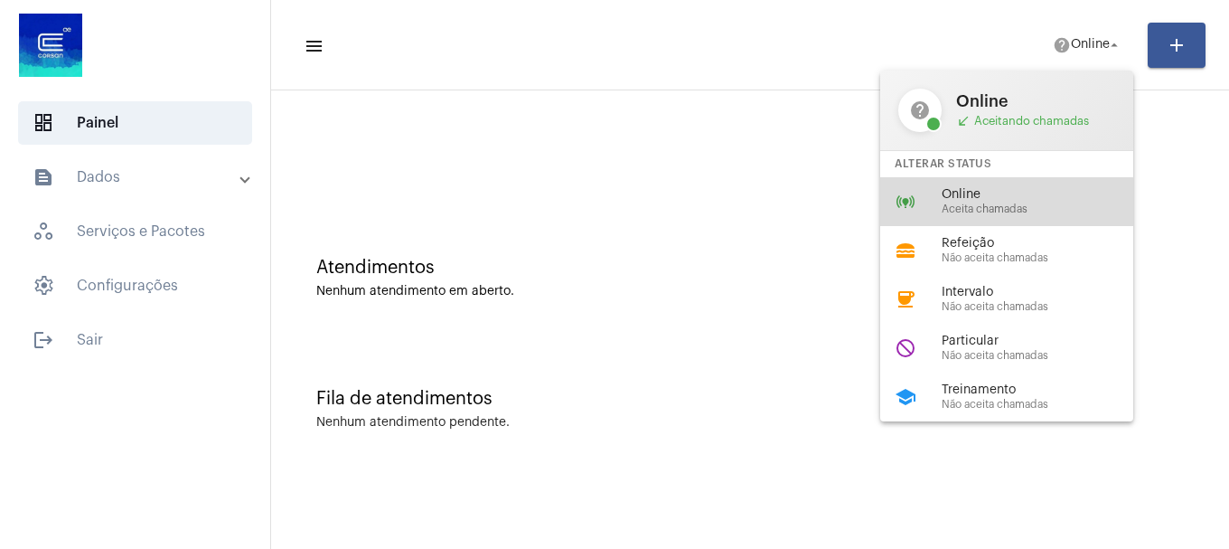
click at [1008, 189] on span "Online" at bounding box center [1045, 195] width 206 height 14
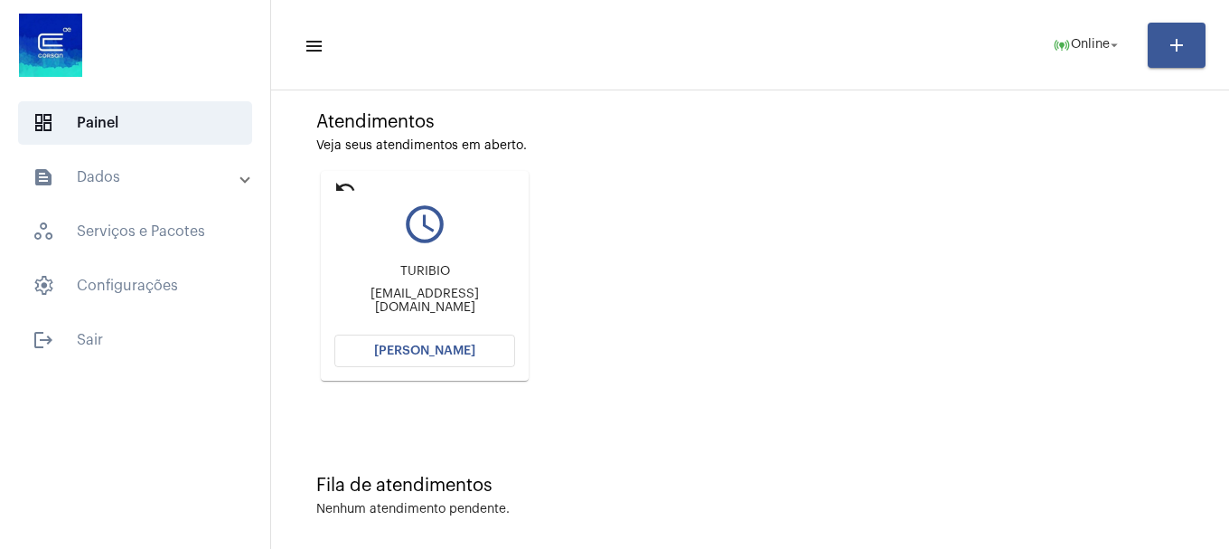
scroll to position [158, 0]
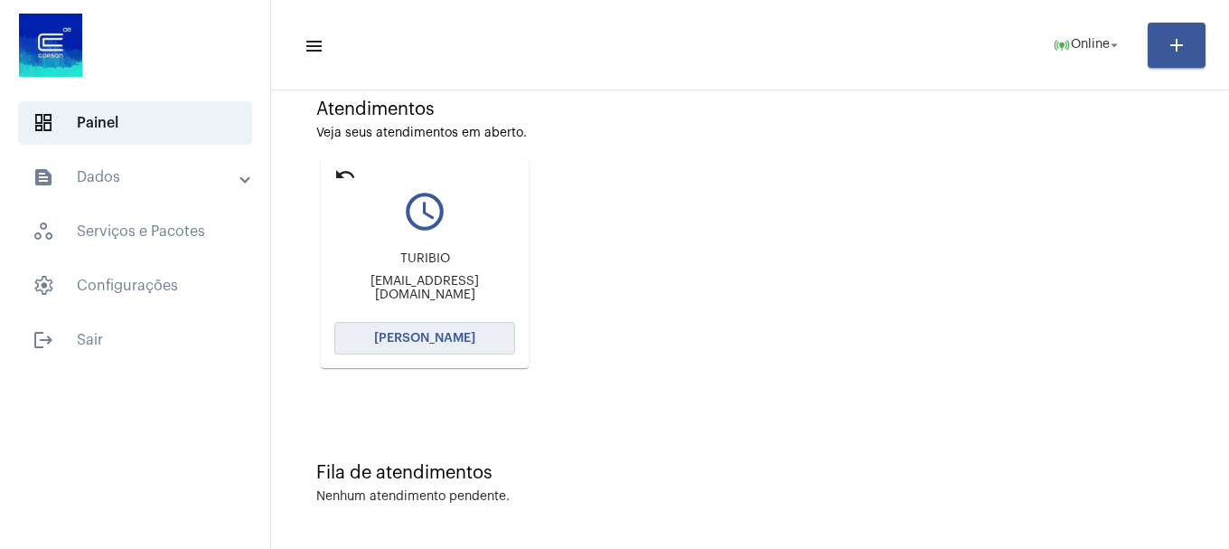
click at [484, 342] on button "[PERSON_NAME]" at bounding box center [424, 338] width 181 height 33
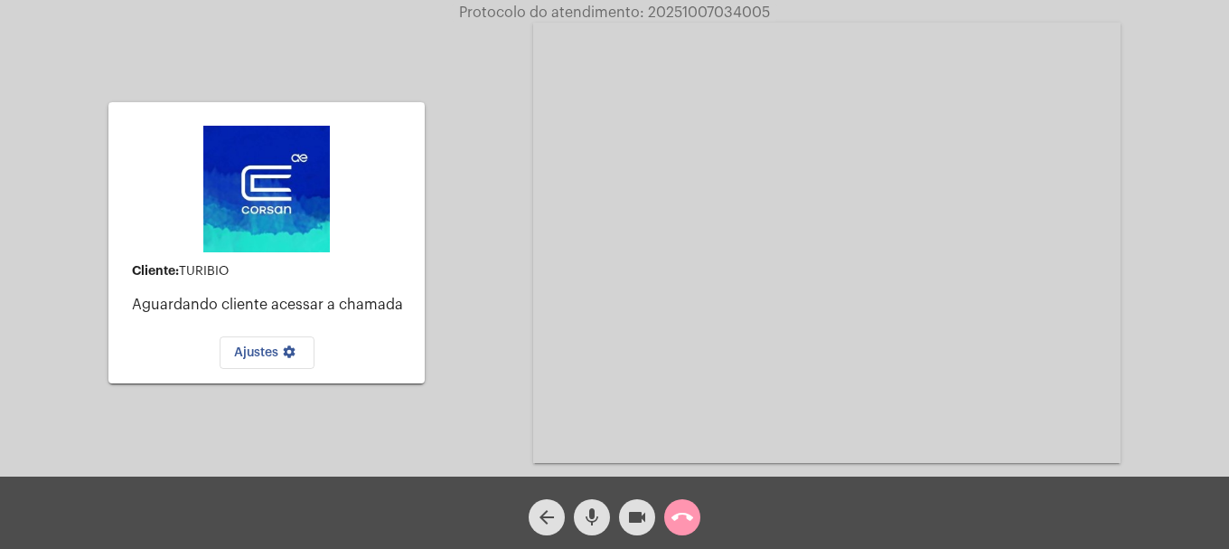
click at [608, 505] on div "mic" at bounding box center [591, 512] width 45 height 45
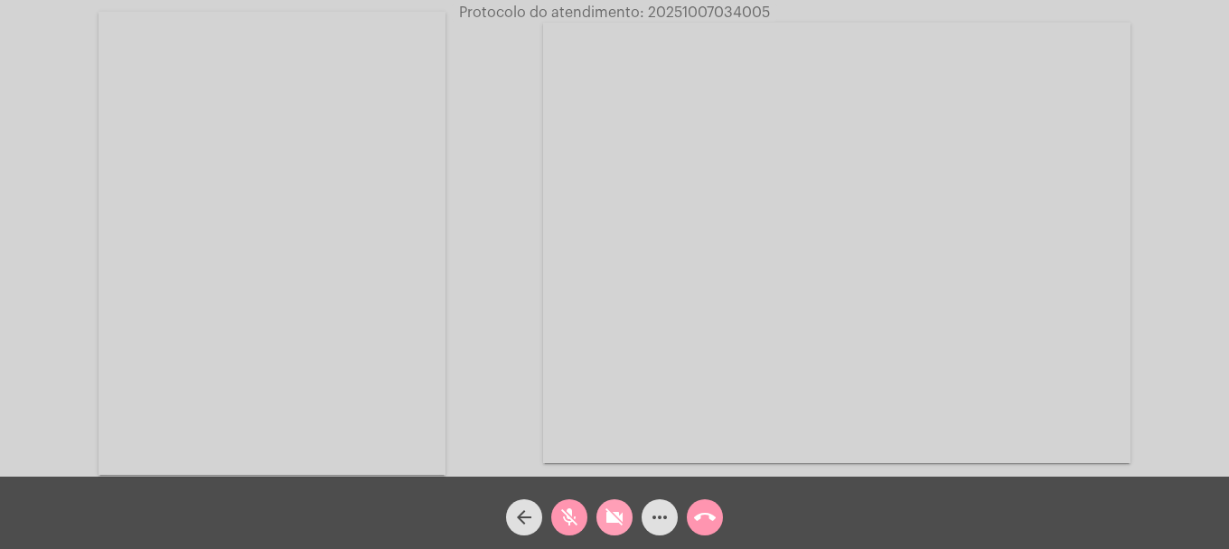
click at [613, 516] on mat-icon "videocam_off" at bounding box center [615, 517] width 22 height 22
click at [578, 519] on mat-icon "mic_off" at bounding box center [570, 517] width 22 height 22
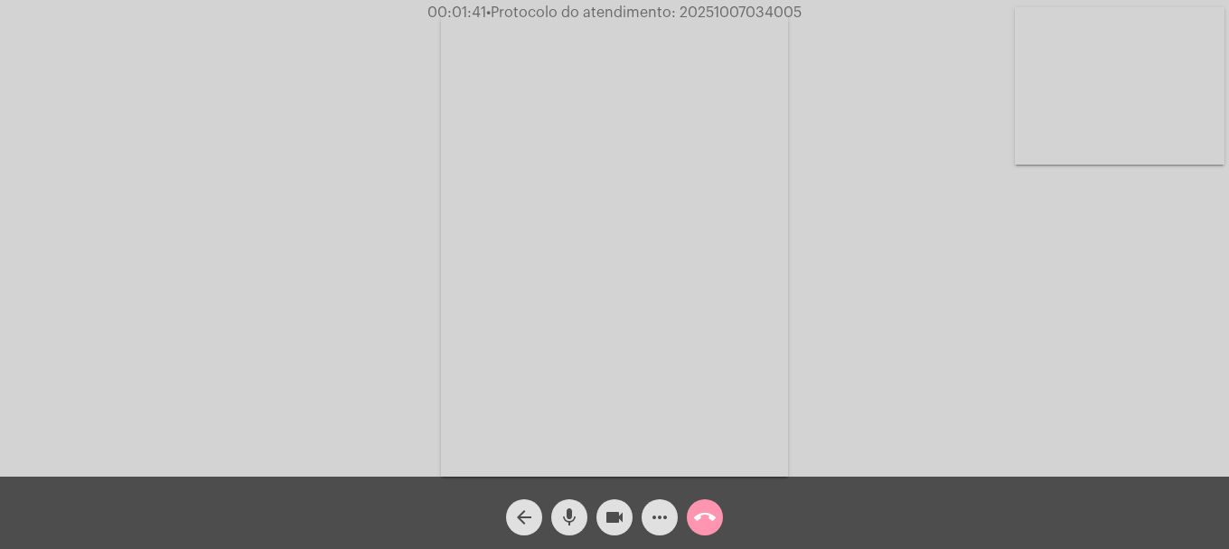
click at [658, 503] on span "more_horiz" at bounding box center [660, 517] width 22 height 36
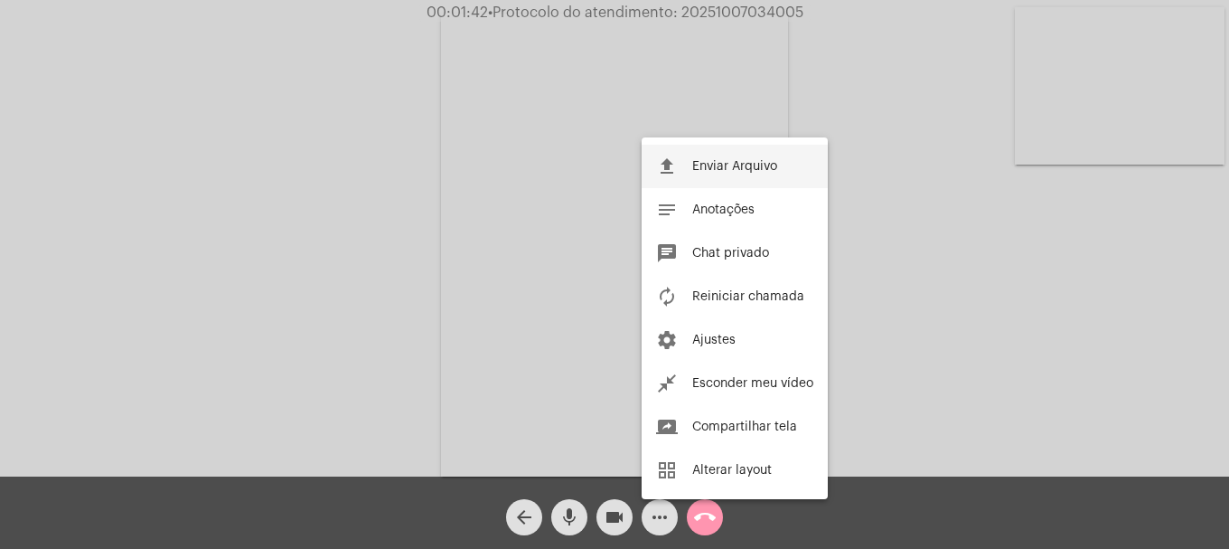
click at [681, 172] on button "file_upload Enviar Arquivo" at bounding box center [735, 166] width 186 height 43
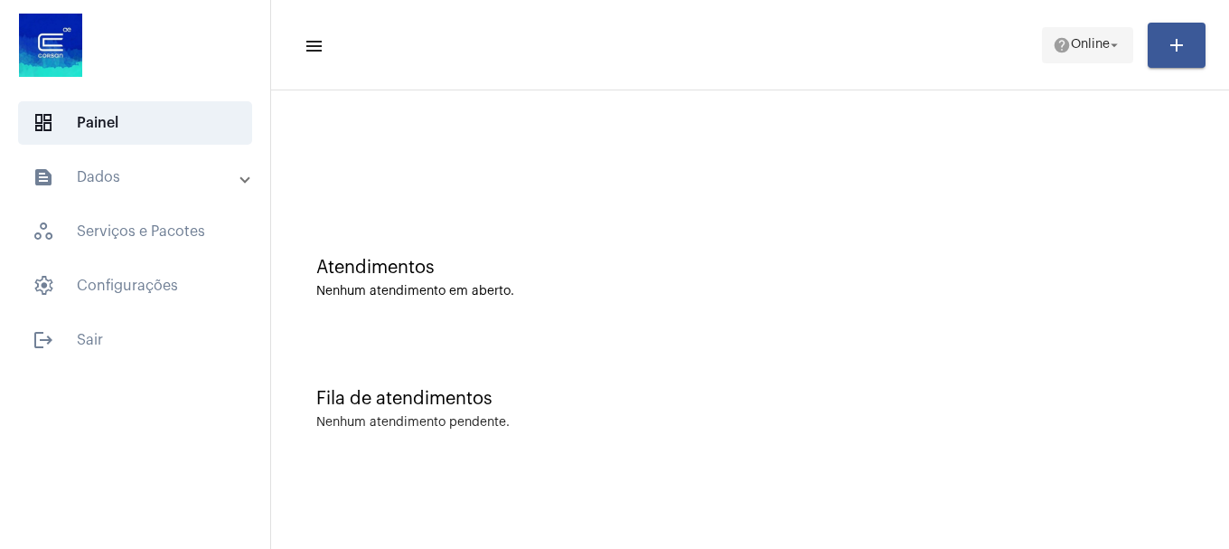
click at [1062, 36] on mat-icon "help" at bounding box center [1062, 45] width 18 height 18
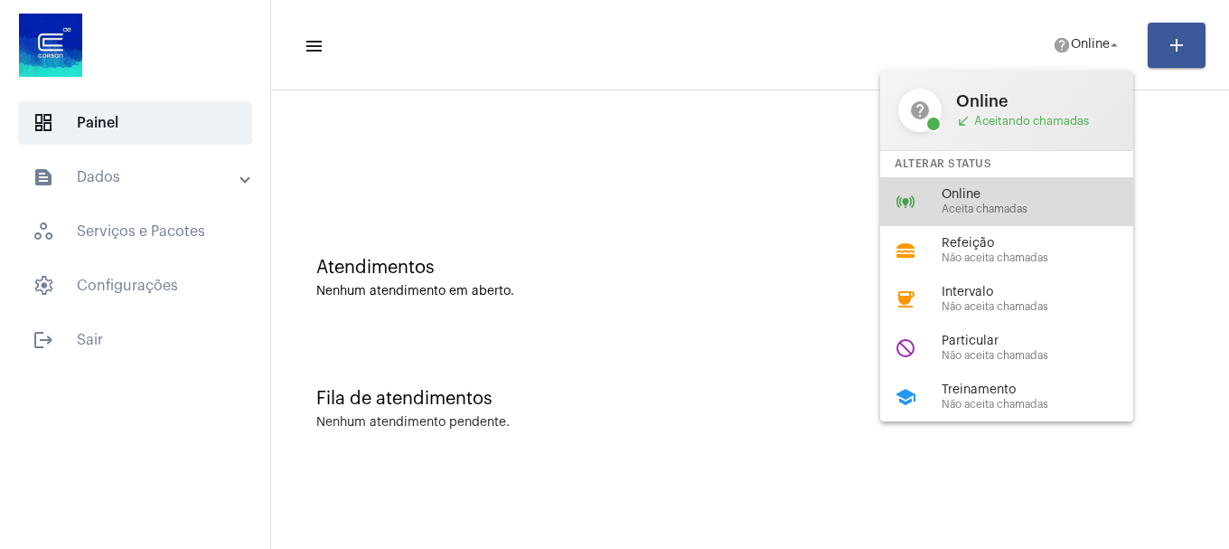
click at [1043, 192] on span "Online" at bounding box center [1045, 195] width 206 height 14
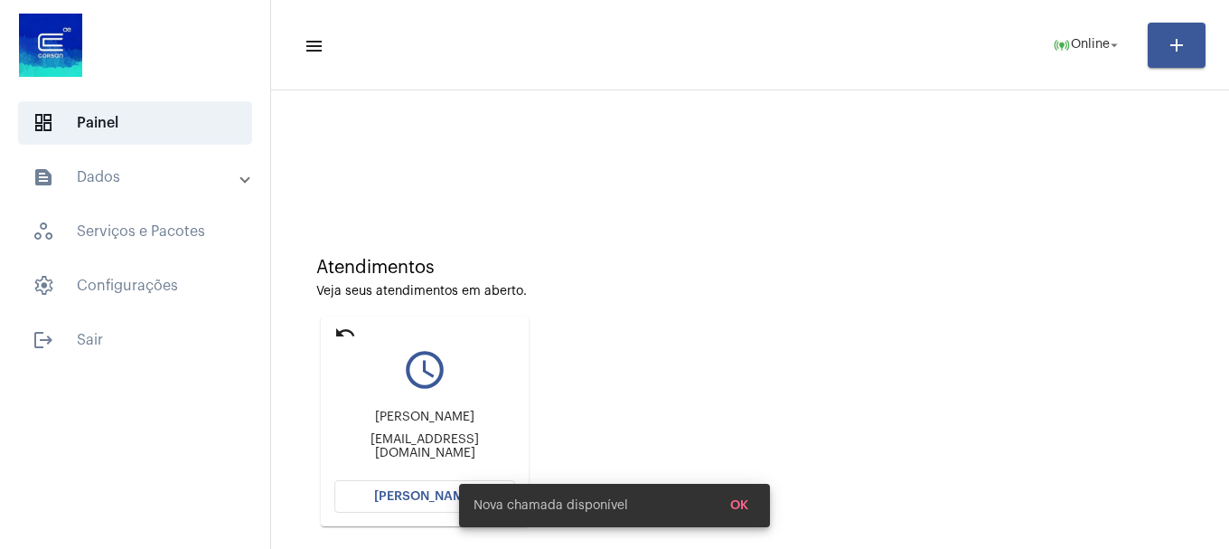
scroll to position [90, 0]
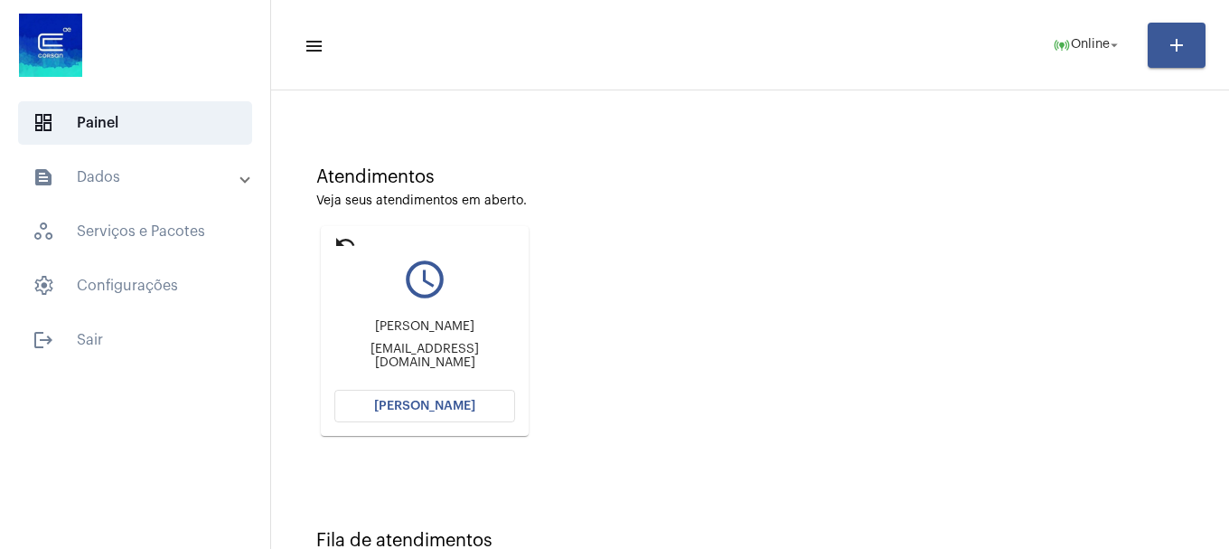
click at [373, 407] on button "[PERSON_NAME]" at bounding box center [424, 406] width 181 height 33
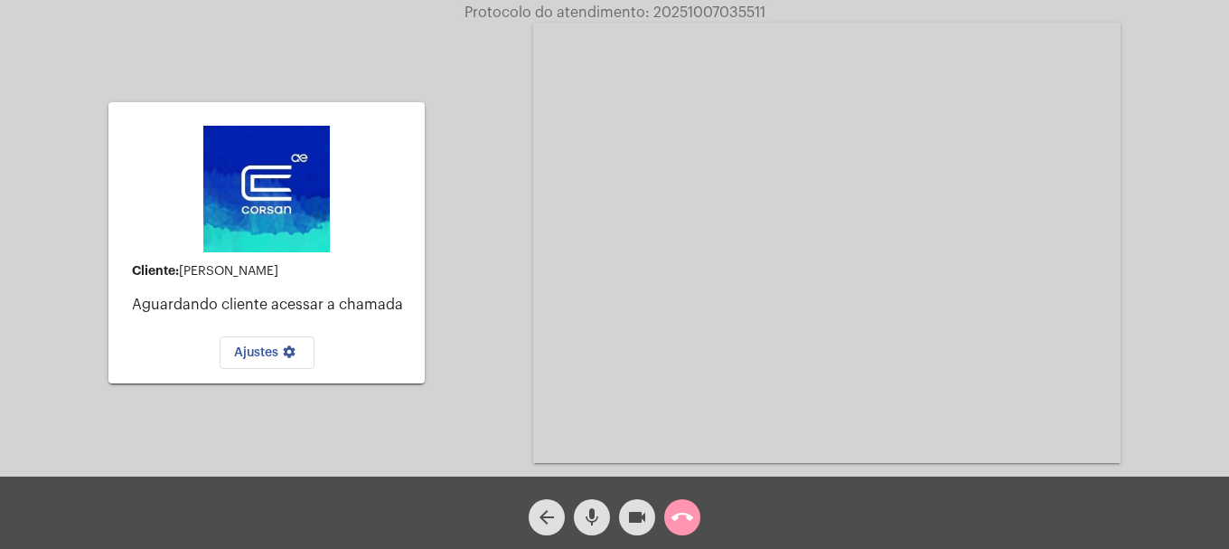
click at [1157, 546] on div "arrow_back mic videocam call_end" at bounding box center [614, 512] width 1229 height 72
click at [691, 506] on mat-icon "call_end" at bounding box center [683, 517] width 22 height 22
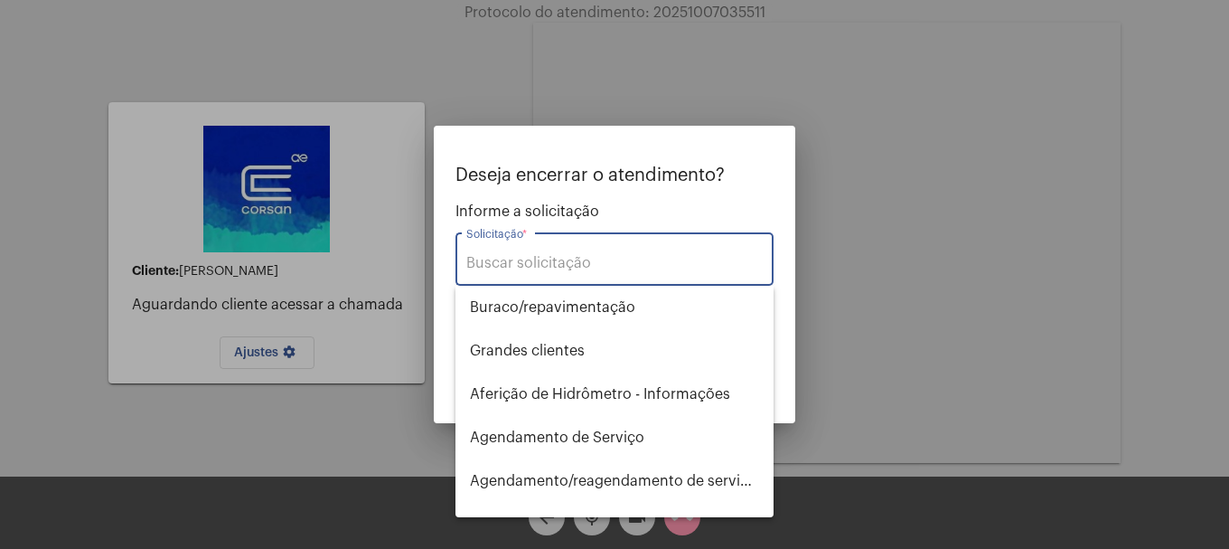
click at [605, 265] on input "Solicitação *" at bounding box center [614, 263] width 296 height 16
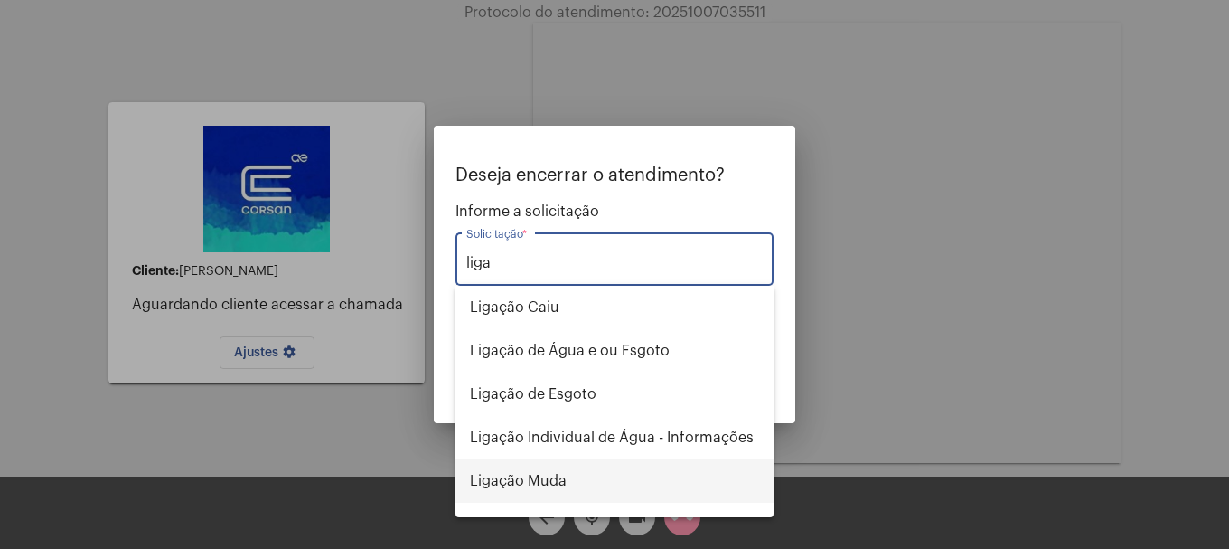
click at [530, 494] on span "Ligação Muda" at bounding box center [614, 480] width 289 height 43
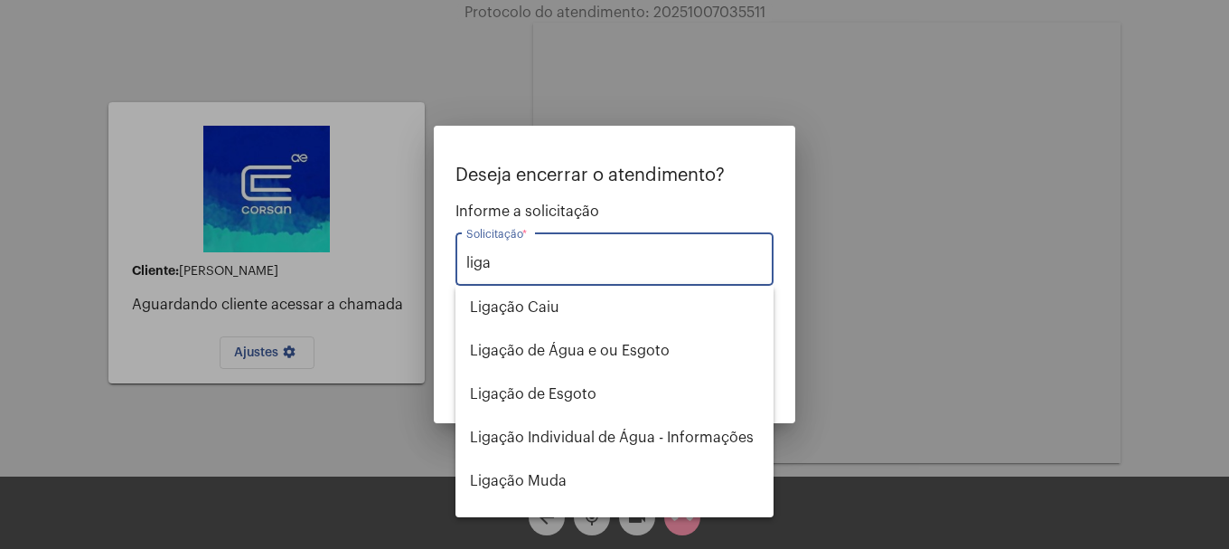
type input "Ligação Muda"
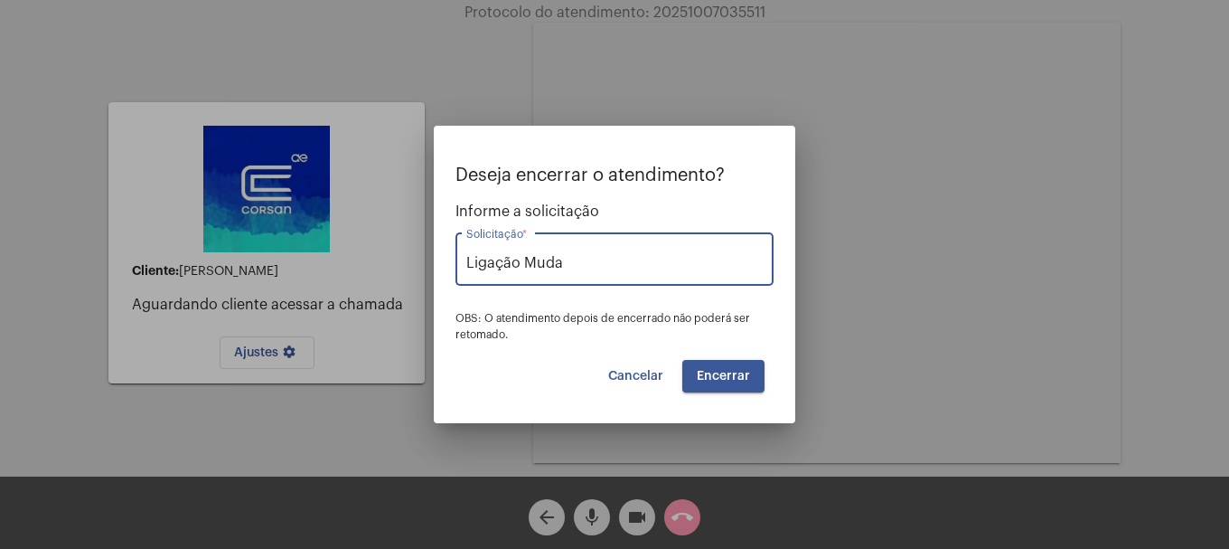
click at [754, 381] on button "Encerrar" at bounding box center [723, 376] width 82 height 33
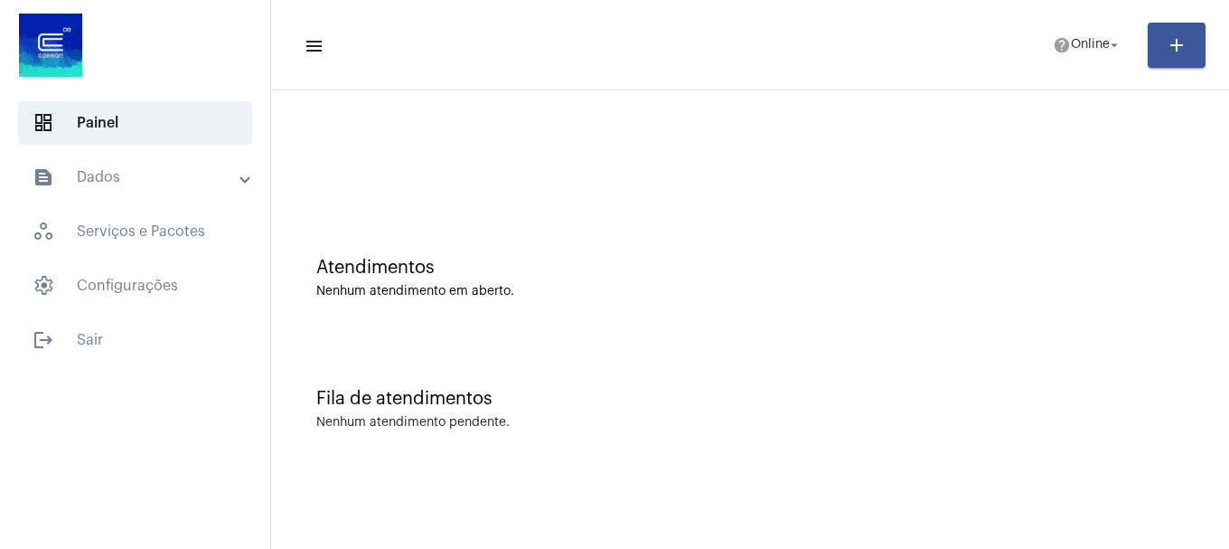
click at [135, 169] on mat-panel-title "text_snippet_outlined Dados" at bounding box center [137, 177] width 209 height 22
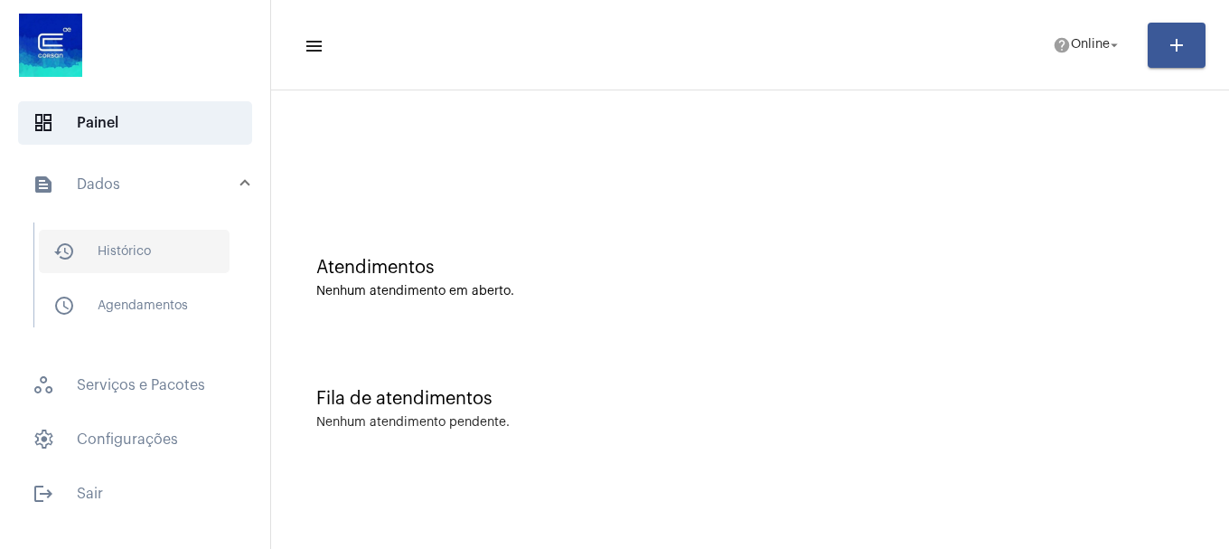
click at [116, 236] on span "history_outlined Histórico" at bounding box center [134, 251] width 191 height 43
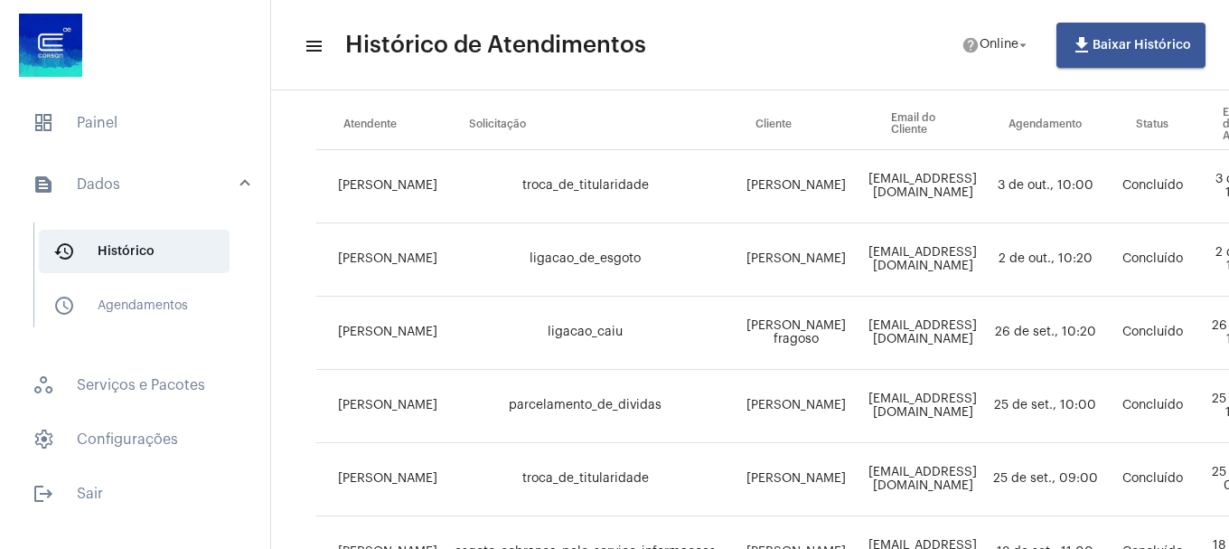
scroll to position [271, 0]
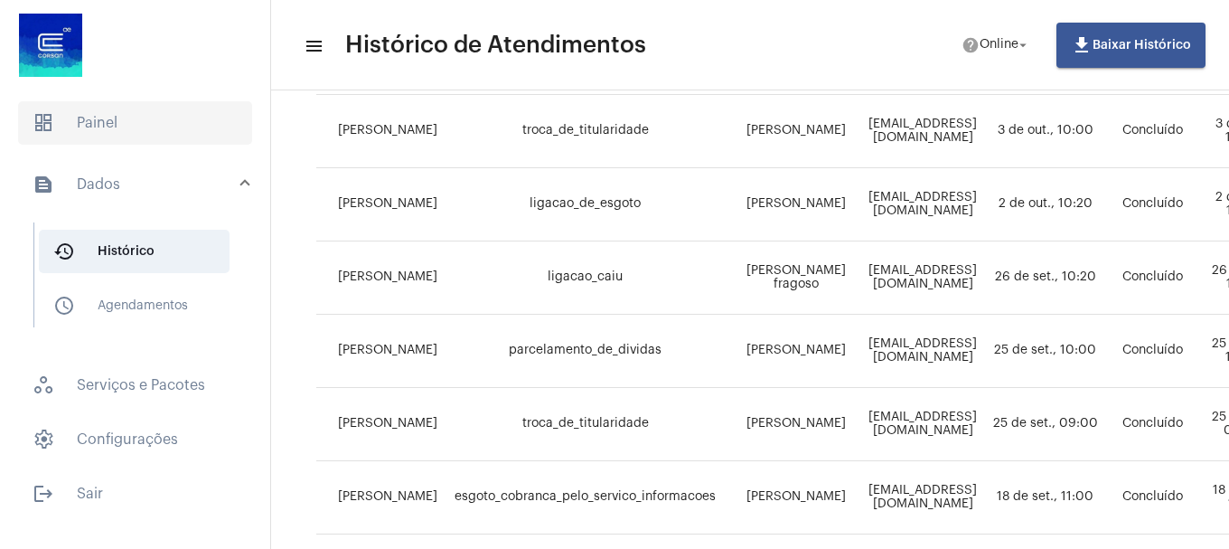
click at [119, 132] on span "dashboard Painel" at bounding box center [135, 122] width 234 height 43
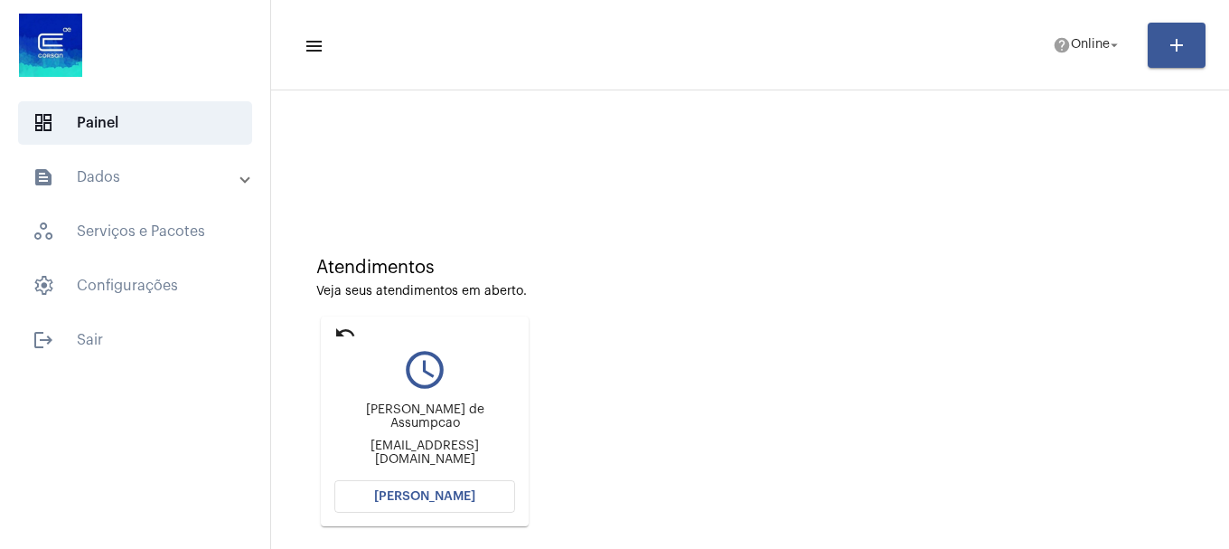
scroll to position [158, 0]
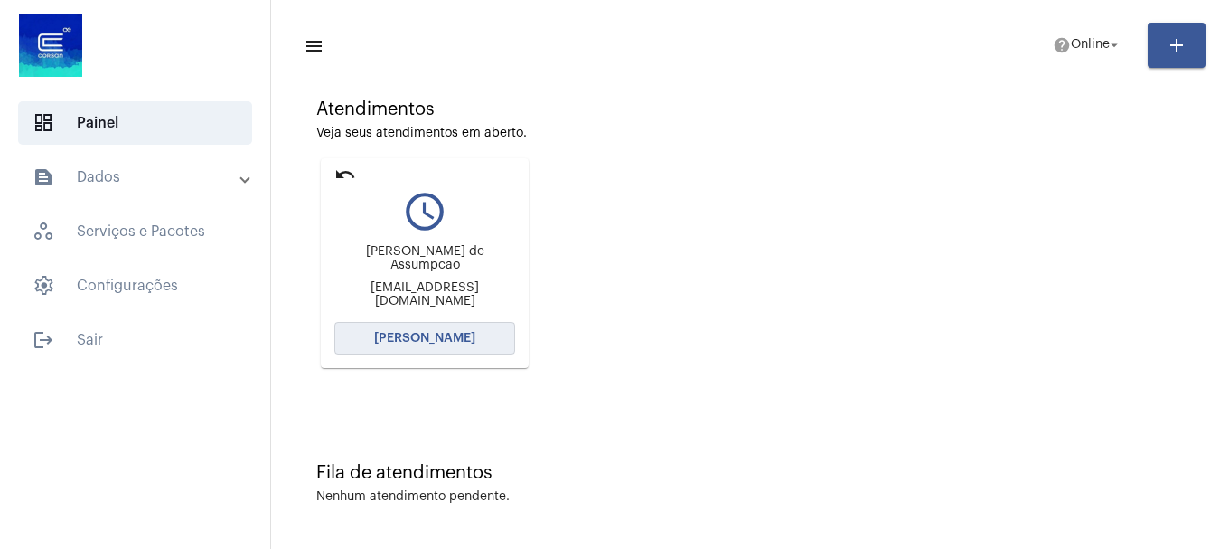
click at [421, 344] on button "[PERSON_NAME]" at bounding box center [424, 338] width 181 height 33
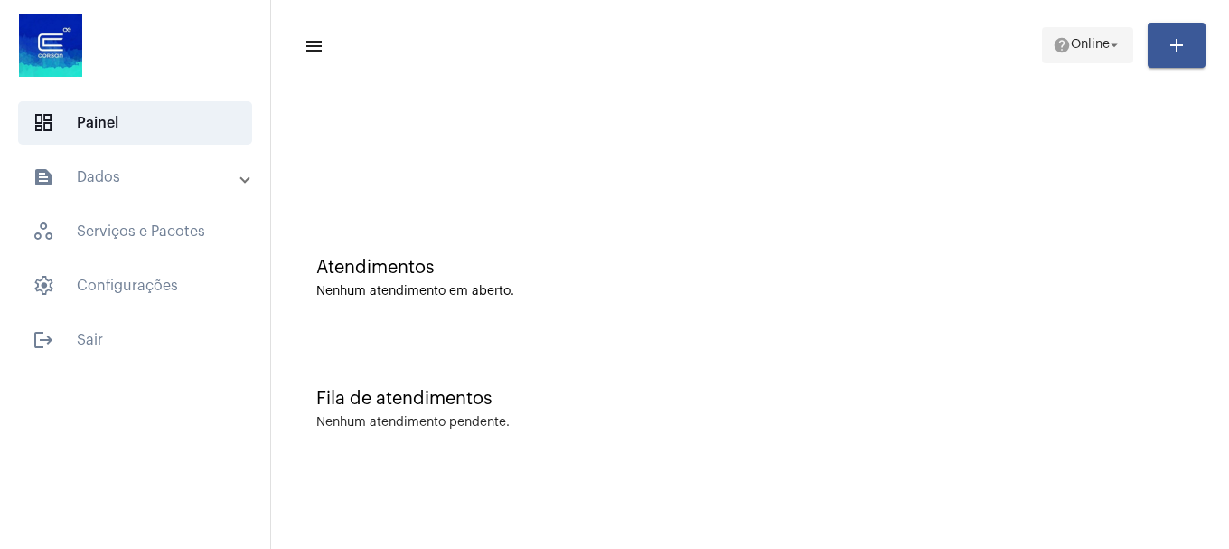
click at [1092, 52] on span "help Online arrow_drop_down" at bounding box center [1088, 44] width 70 height 33
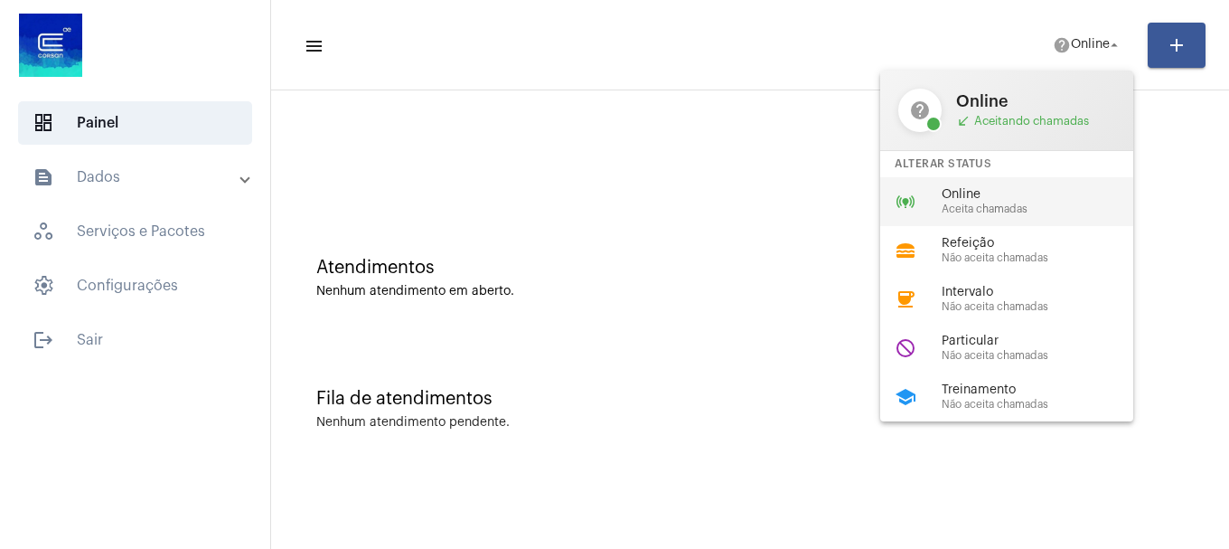
click at [1029, 205] on span "Aceita chamadas" at bounding box center [1045, 209] width 206 height 12
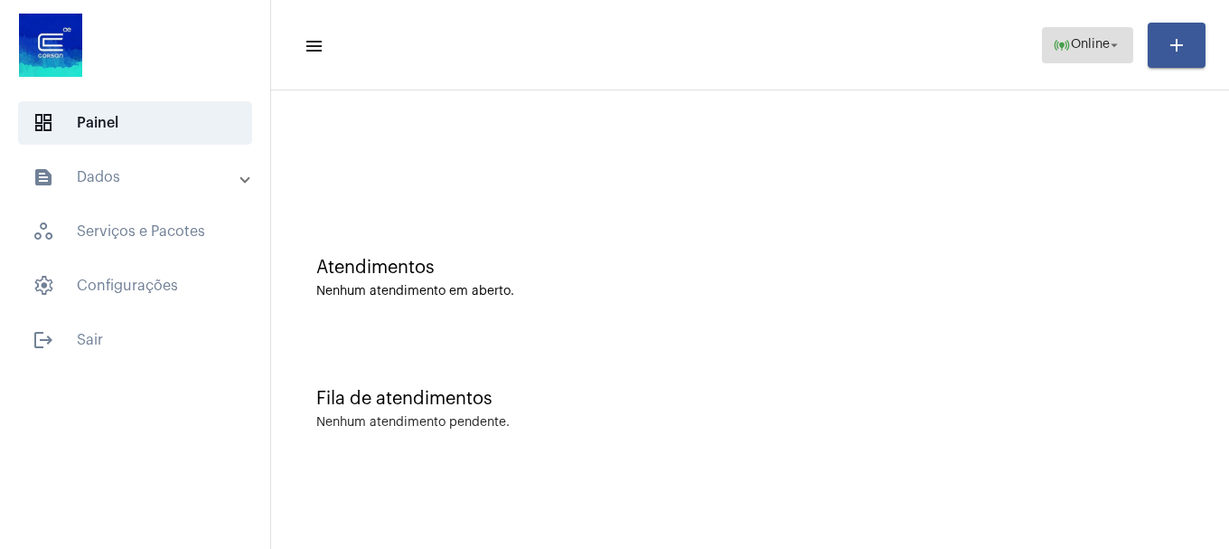
click at [1071, 44] on span "Online" at bounding box center [1090, 45] width 39 height 13
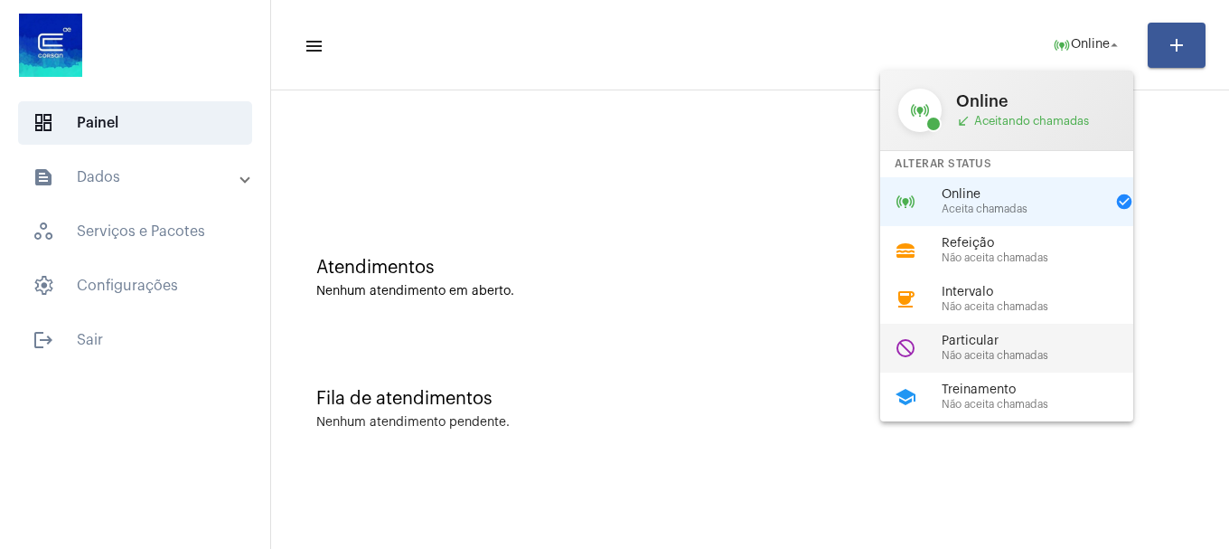
click at [967, 353] on span "Não aceita chamadas" at bounding box center [1045, 356] width 206 height 12
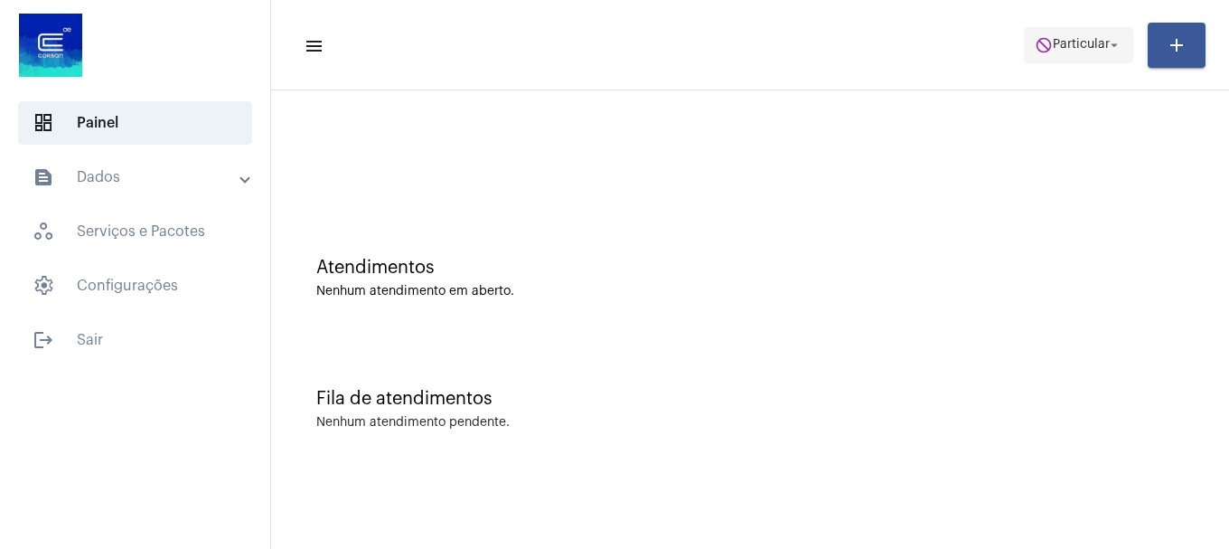
click at [1076, 36] on span "do_not_disturb Particular arrow_drop_down" at bounding box center [1079, 44] width 88 height 33
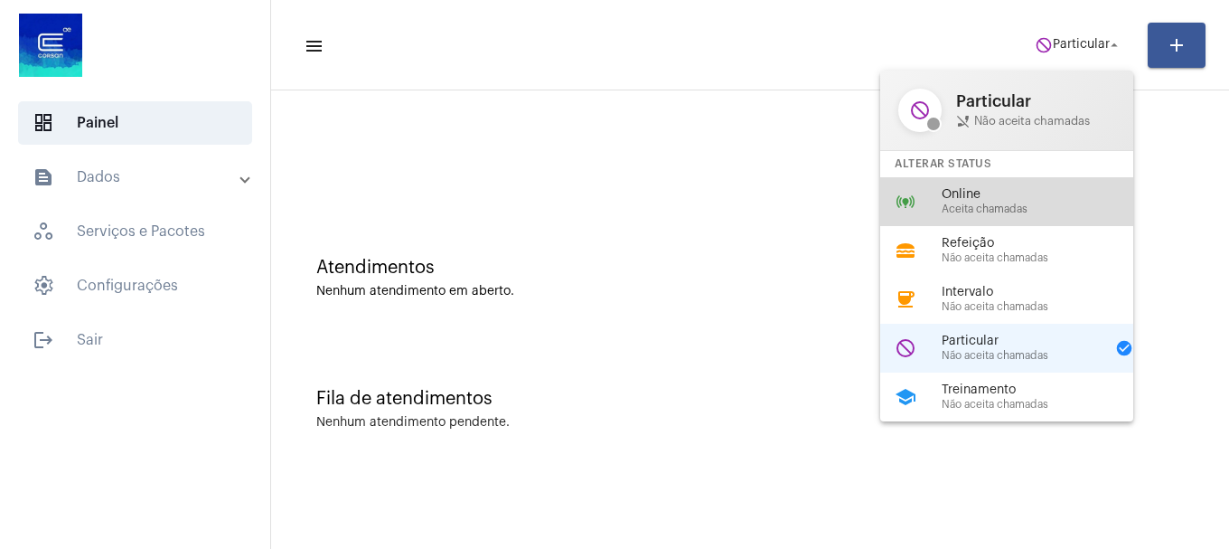
click at [1010, 218] on div "online_prediction Online Aceita chamadas" at bounding box center [1021, 201] width 282 height 49
